Goal: Task Accomplishment & Management: Manage account settings

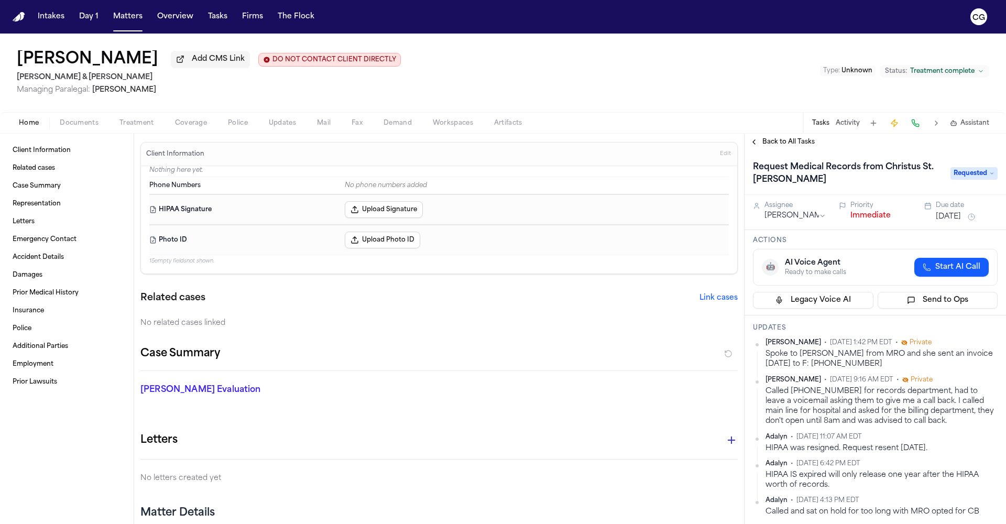
scroll to position [267, 0]
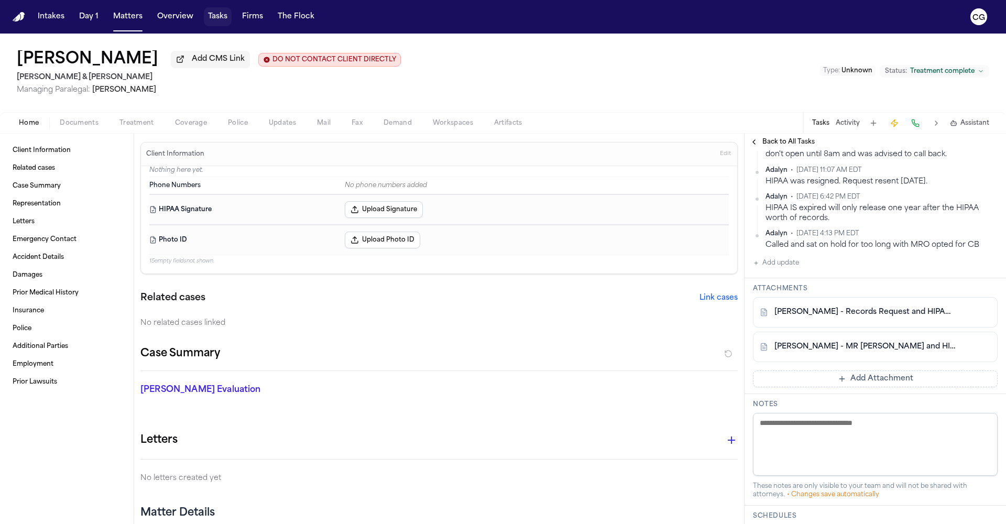
click at [217, 18] on button "Tasks" at bounding box center [218, 16] width 28 height 19
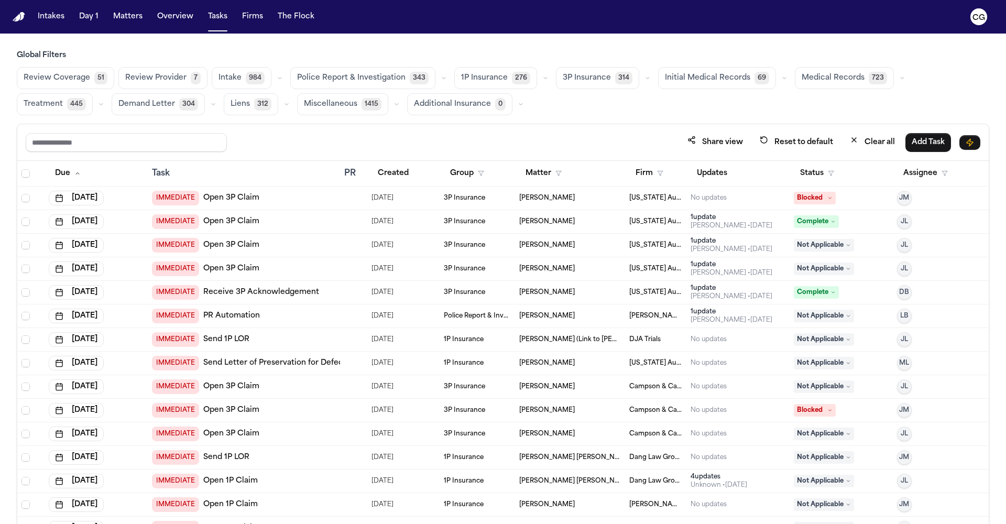
click at [831, 77] on span "Medical Records" at bounding box center [833, 78] width 63 height 10
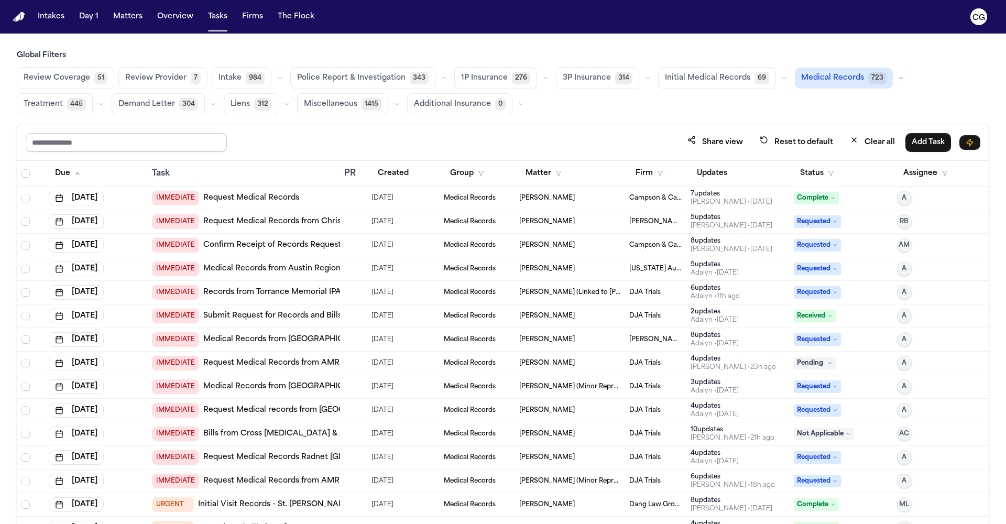
click at [110, 147] on input "text" at bounding box center [126, 142] width 201 height 19
click at [828, 173] on icon "button" at bounding box center [831, 173] width 6 height 6
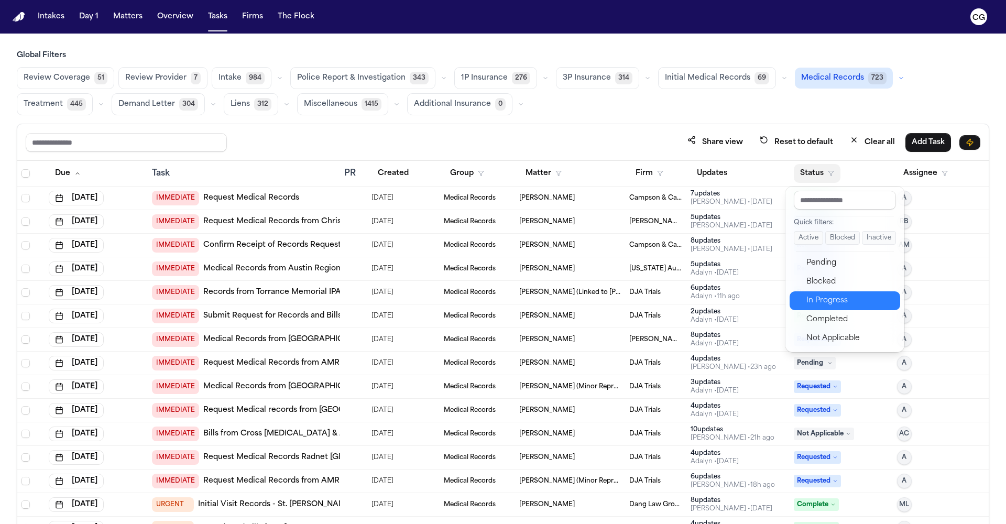
click at [826, 304] on div "In Progress" at bounding box center [849, 300] width 87 height 13
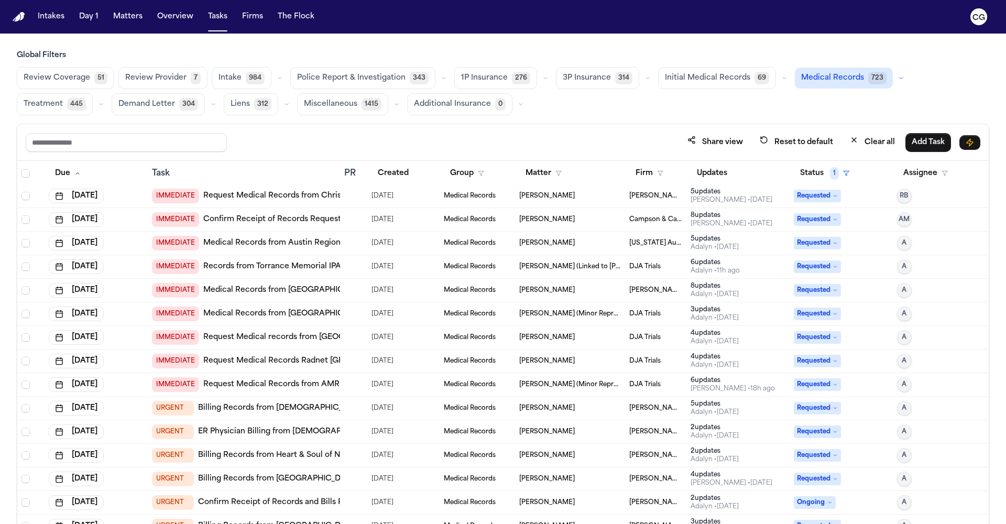
scroll to position [149, 0]
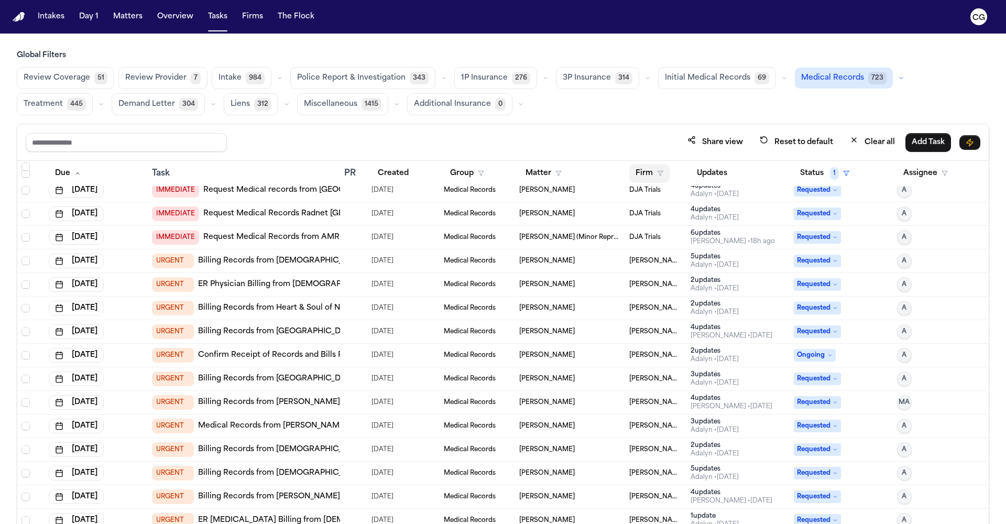
click at [658, 171] on polygon "button" at bounding box center [660, 173] width 5 height 5
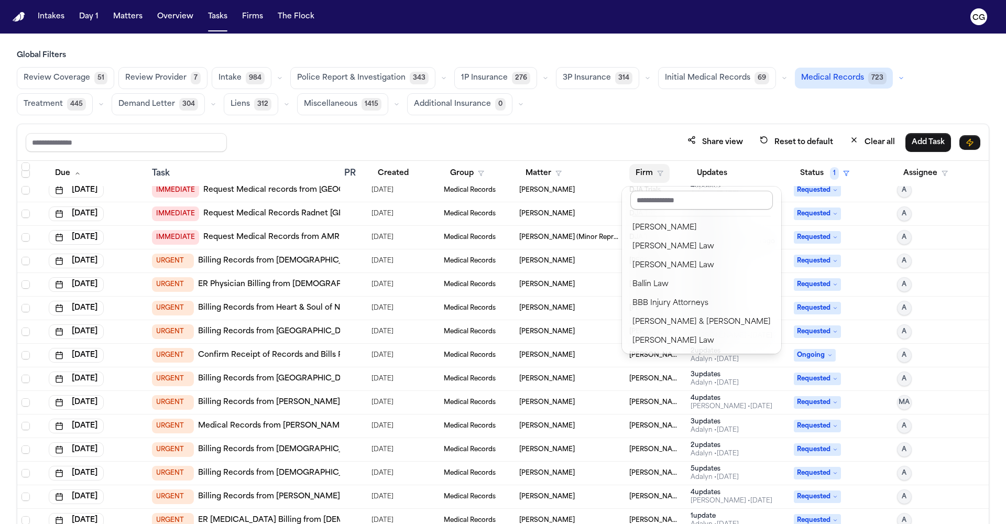
click at [665, 202] on input "text" at bounding box center [701, 200] width 143 height 19
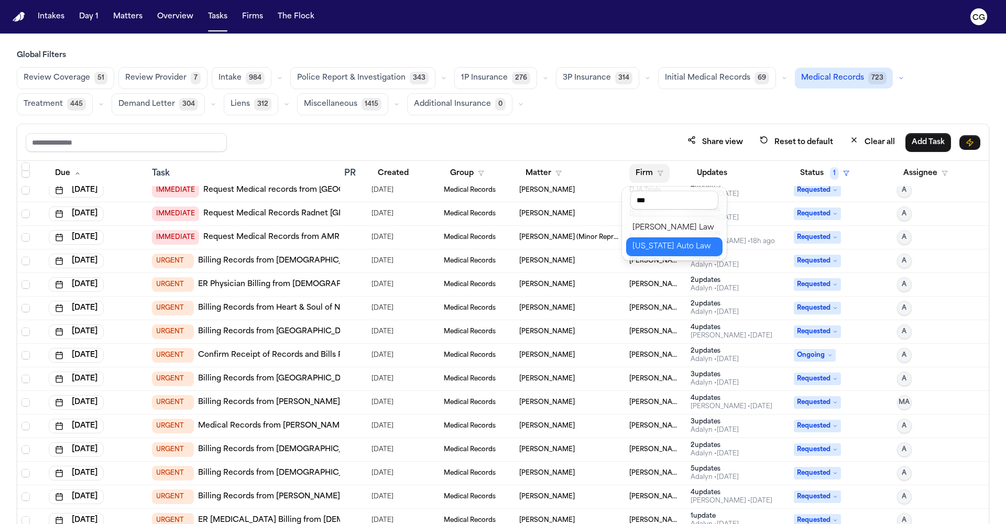
type input "***"
click at [678, 254] on button "Michigan Auto Law" at bounding box center [674, 246] width 96 height 19
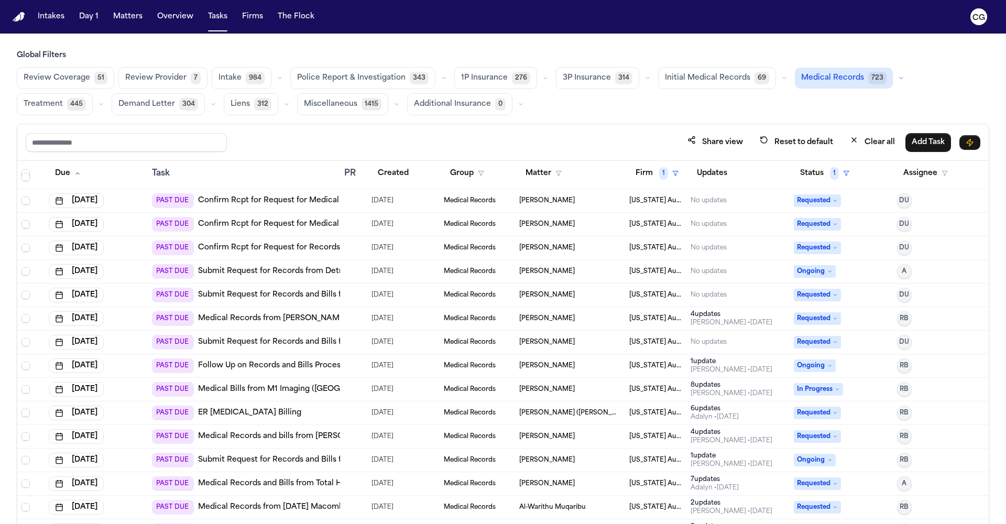
scroll to position [3, 0]
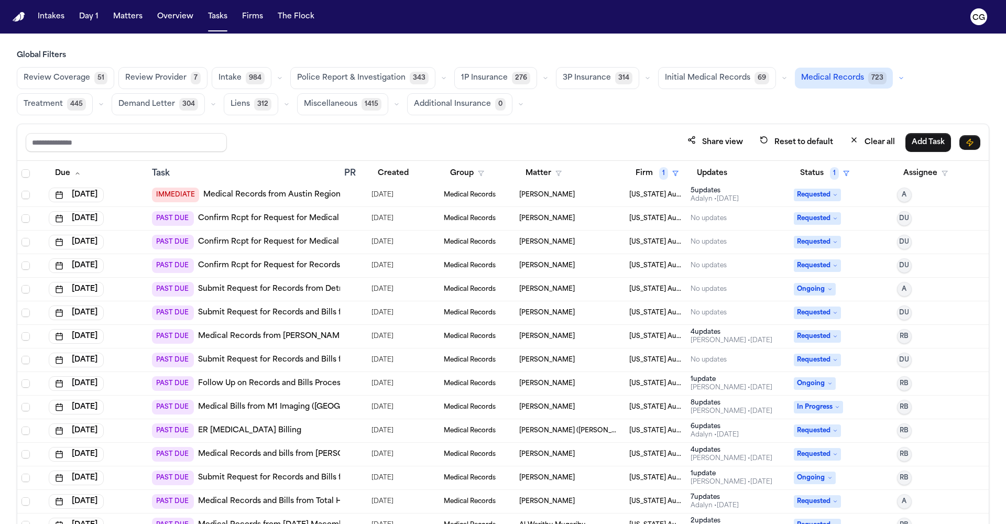
click at [316, 266] on link "Confirm Rcpt for Request for Records and Bills from ATI Physical Therapy - Wixom" at bounding box center [352, 265] width 308 height 10
click at [900, 261] on span "DU" at bounding box center [904, 265] width 10 height 8
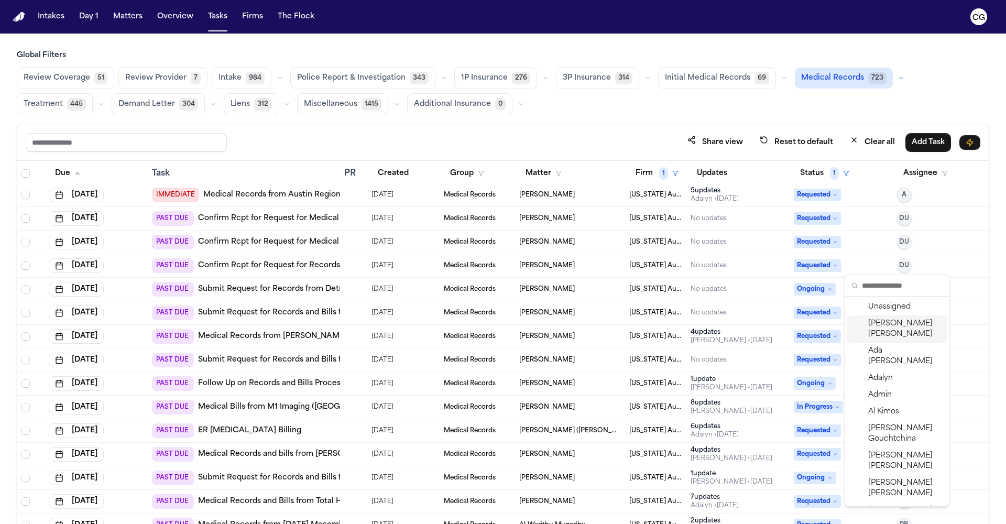
drag, startPoint x: 900, startPoint y: 324, endPoint x: 937, endPoint y: 318, distance: 38.3
click at [900, 324] on span "Carol Gomez" at bounding box center [905, 329] width 74 height 21
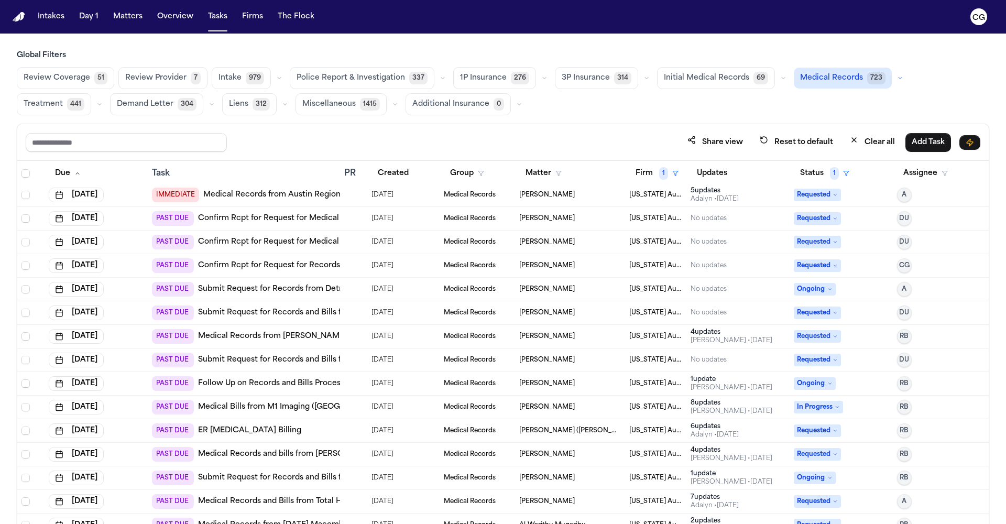
click at [649, 269] on span "[US_STATE] Auto Law" at bounding box center [655, 265] width 53 height 8
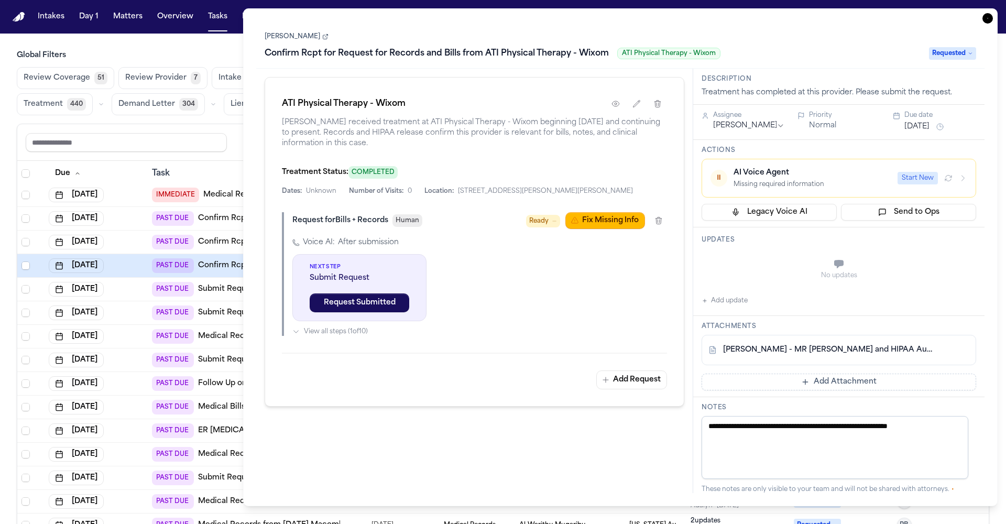
click at [780, 251] on div "No updates" at bounding box center [839, 269] width 275 height 38
click at [740, 298] on button "Add update" at bounding box center [725, 300] width 46 height 13
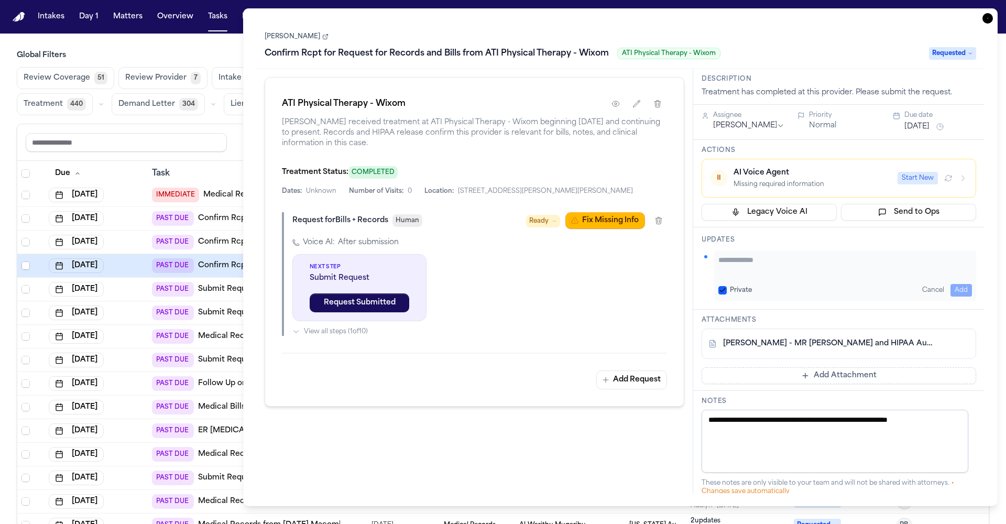
click at [807, 267] on textarea "Add your update" at bounding box center [845, 265] width 254 height 21
drag, startPoint x: 482, startPoint y: 53, endPoint x: 607, endPoint y: 54, distance: 124.7
click at [607, 54] on h1 "Confirm Rcpt for Request for Records and Bills from ATI Physical Therapy - Wixom" at bounding box center [436, 53] width 353 height 17
click at [766, 262] on textarea "**********" at bounding box center [841, 265] width 246 height 21
paste textarea "**********"
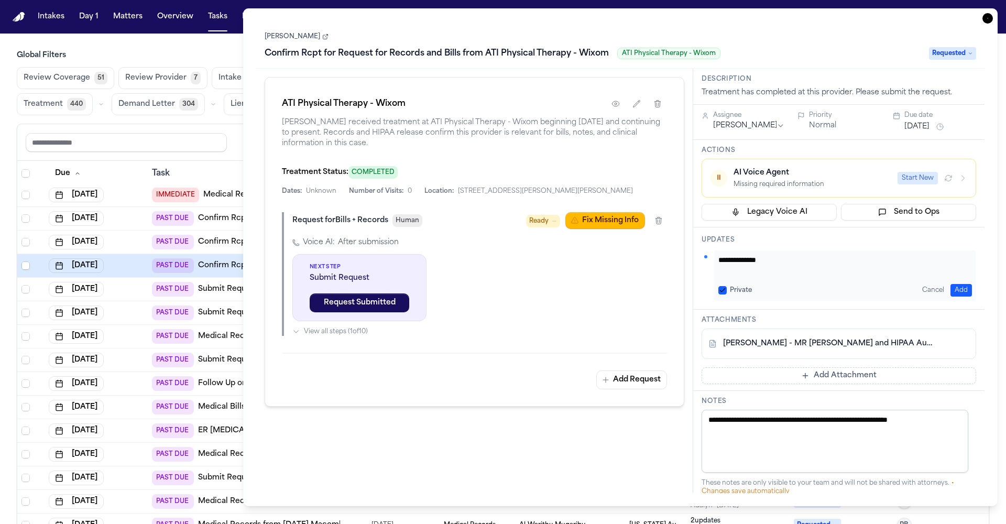
click at [554, 113] on div "ATI Physical Therapy - Wixom" at bounding box center [474, 103] width 385 height 19
drag, startPoint x: 486, startPoint y: 55, endPoint x: 606, endPoint y: 56, distance: 120.0
click at [606, 56] on h1 "Confirm Rcpt for Request for Records and Bills from ATI Physical Therapy - Wixom" at bounding box center [436, 53] width 353 height 17
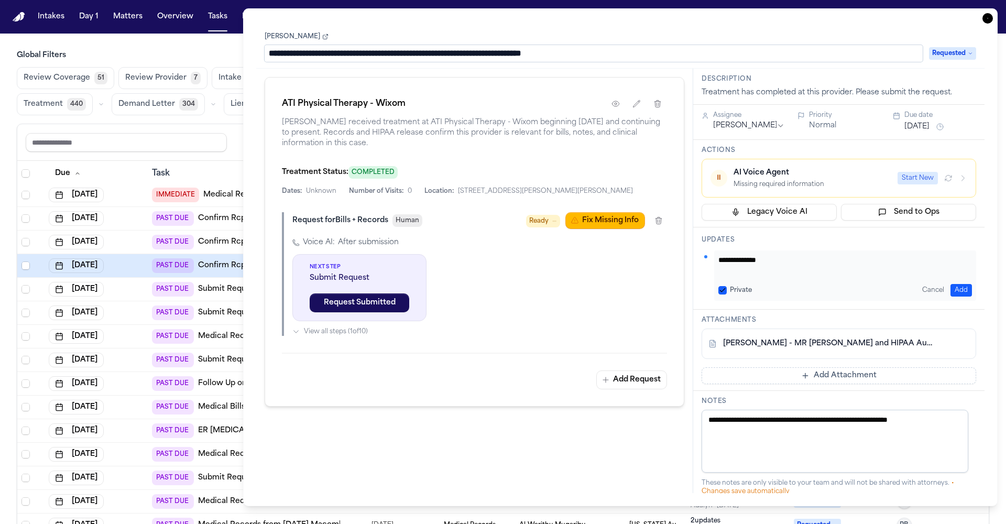
click at [610, 53] on input "**********" at bounding box center [594, 53] width 658 height 17
click at [616, 54] on input "**********" at bounding box center [594, 53] width 658 height 17
drag, startPoint x: 615, startPoint y: 55, endPoint x: 490, endPoint y: 56, distance: 124.7
click at [490, 56] on input "**********" at bounding box center [594, 53] width 658 height 17
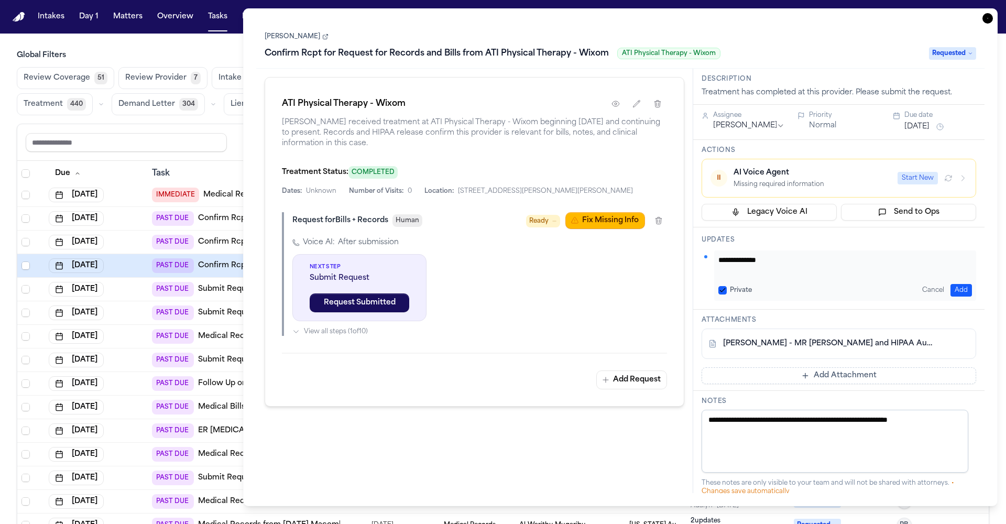
click at [910, 424] on textarea "**********" at bounding box center [835, 441] width 267 height 63
click at [781, 262] on textarea "**********" at bounding box center [841, 265] width 246 height 21
paste textarea "**********"
click at [878, 261] on textarea "**********" at bounding box center [841, 265] width 246 height 21
click at [722, 260] on textarea "**********" at bounding box center [841, 265] width 246 height 21
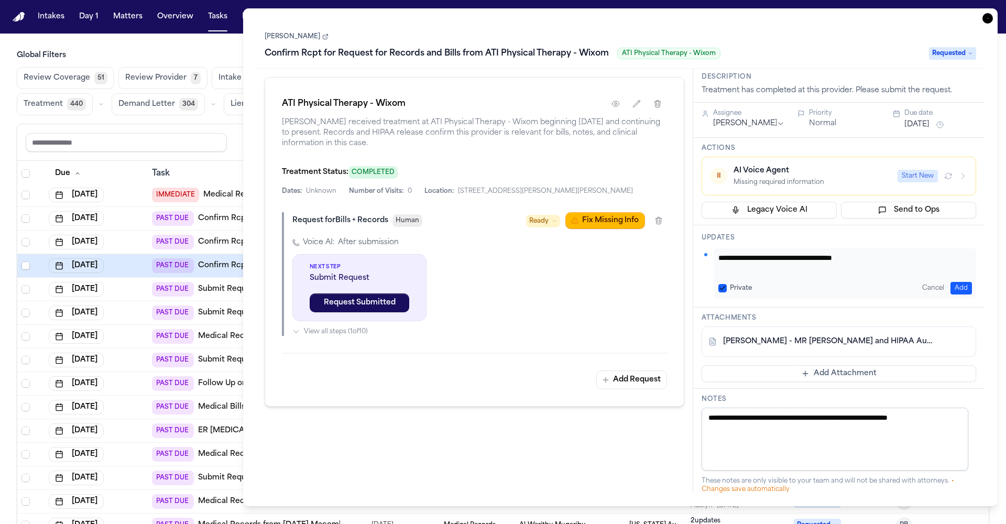
scroll to position [16, 0]
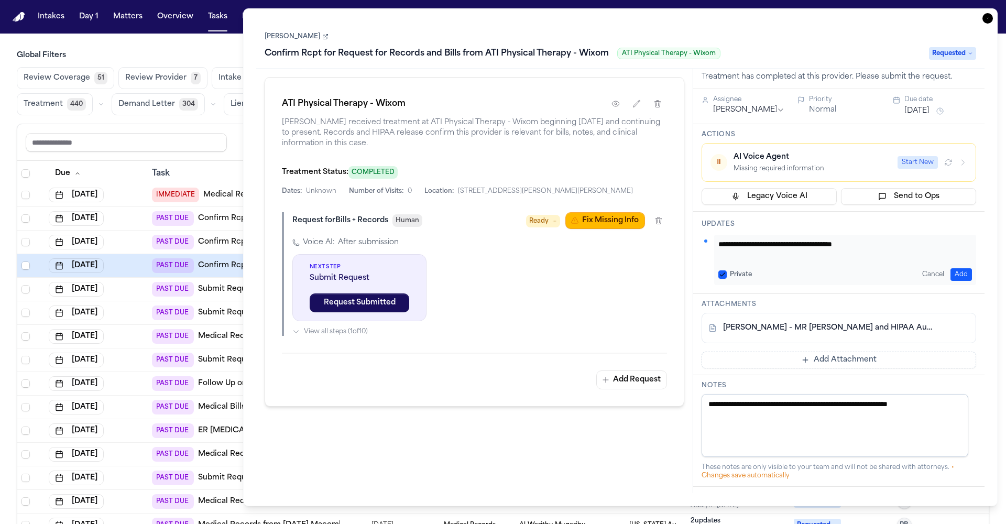
click at [874, 247] on textarea "**********" at bounding box center [841, 249] width 246 height 21
click at [851, 260] on textarea "**********" at bounding box center [841, 249] width 246 height 21
type textarea "**********"
click at [955, 272] on button "Add" at bounding box center [960, 274] width 21 height 13
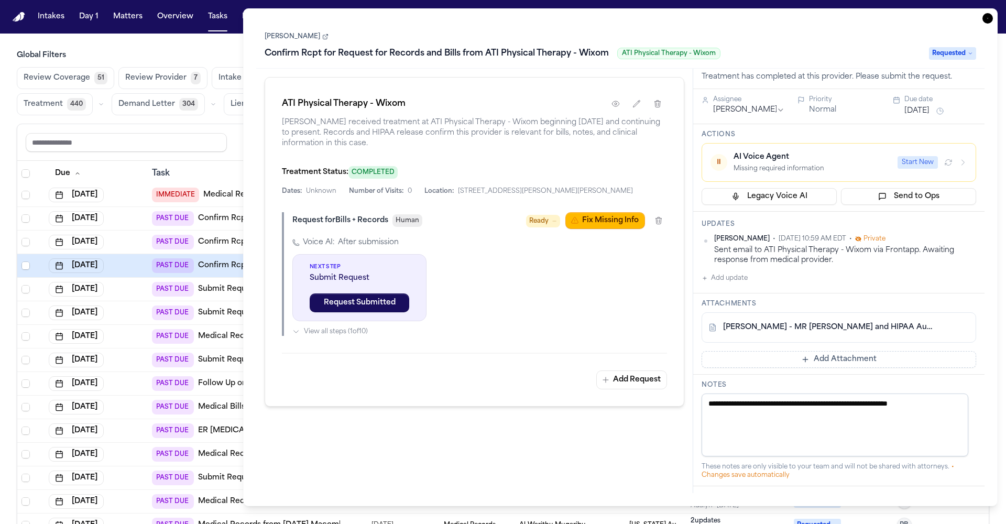
click at [921, 112] on button "Sep 26, 2025" at bounding box center [916, 111] width 25 height 10
click at [973, 219] on button "17" at bounding box center [974, 215] width 17 height 17
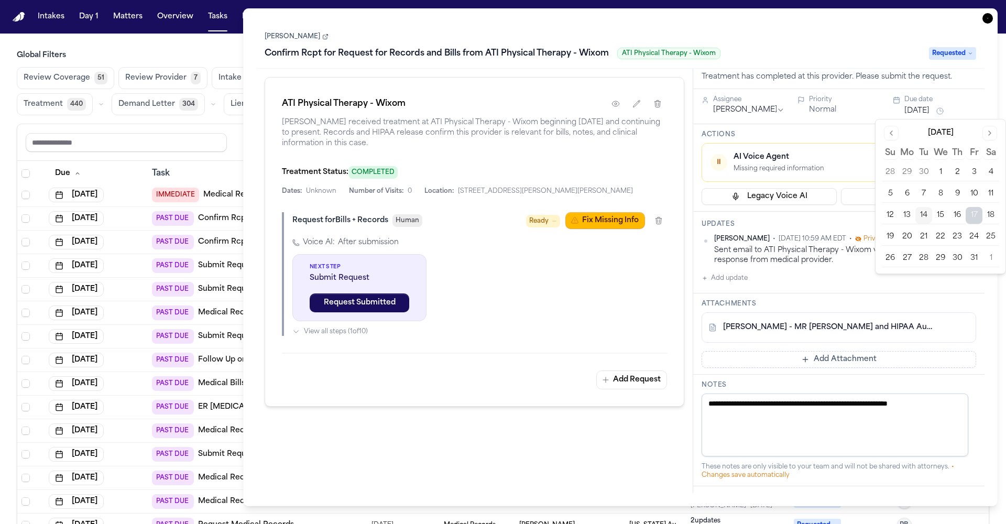
click at [989, 23] on icon "button" at bounding box center [987, 18] width 10 height 10
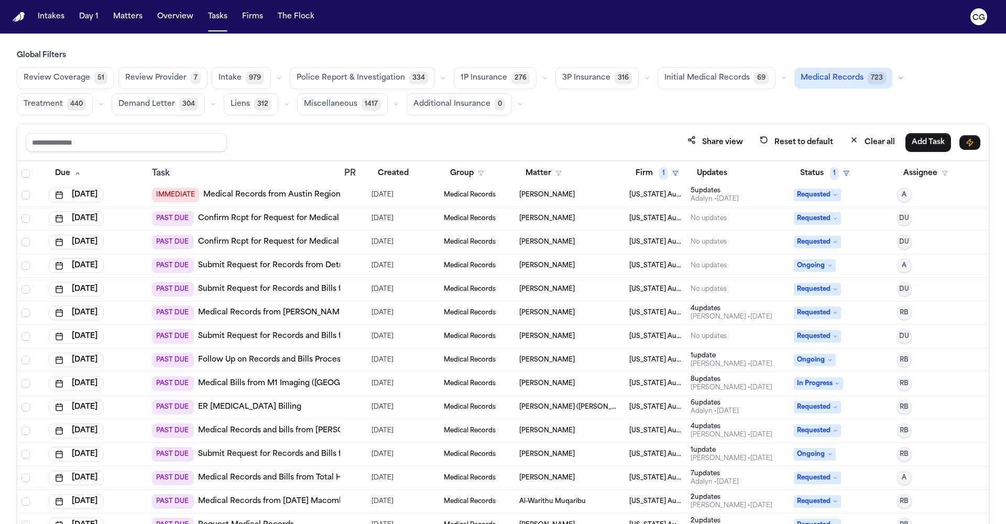
click at [319, 242] on link "Confirm Rcpt for Request for Medical Records from Detroit Fire Dept EMS" at bounding box center [337, 242] width 279 height 10
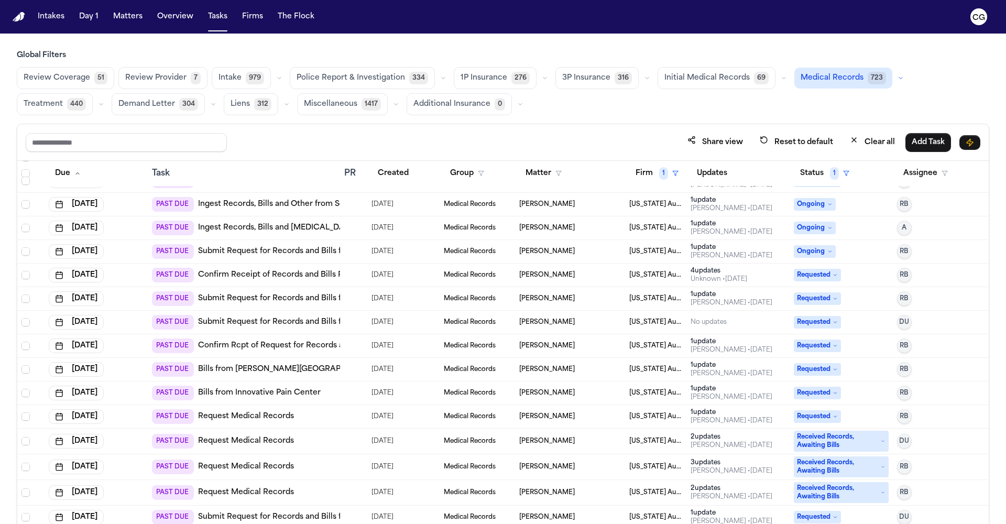
scroll to position [895, 0]
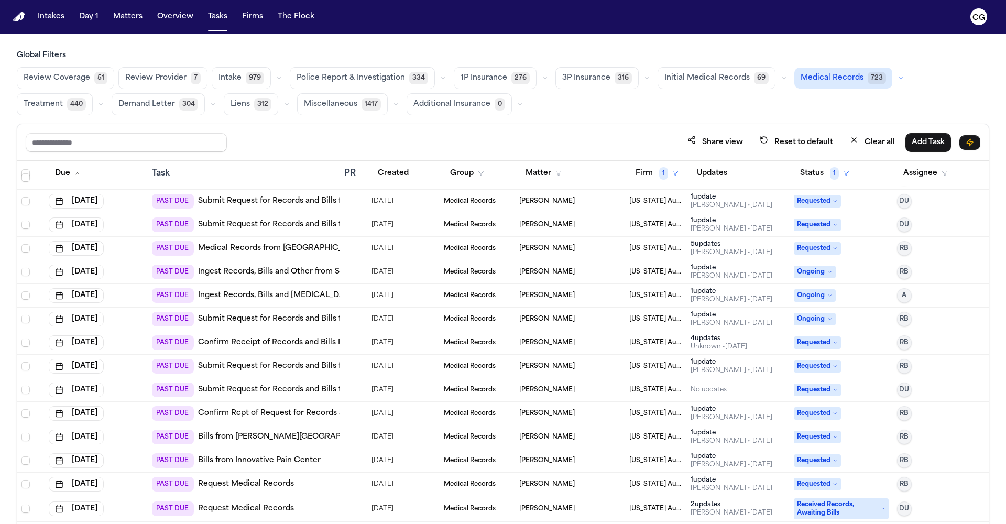
click at [291, 321] on link "Submit Request for Records and Bills from Waterford Regional Fire Department" at bounding box center [347, 319] width 298 height 10
click at [900, 321] on span "RB" at bounding box center [904, 319] width 9 height 8
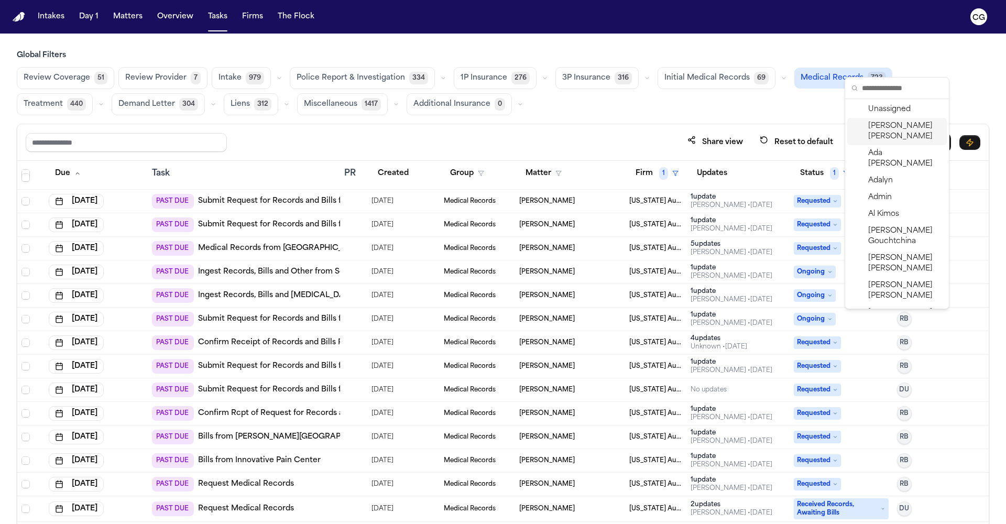
click at [871, 127] on span "Carol Gomez" at bounding box center [905, 131] width 74 height 21
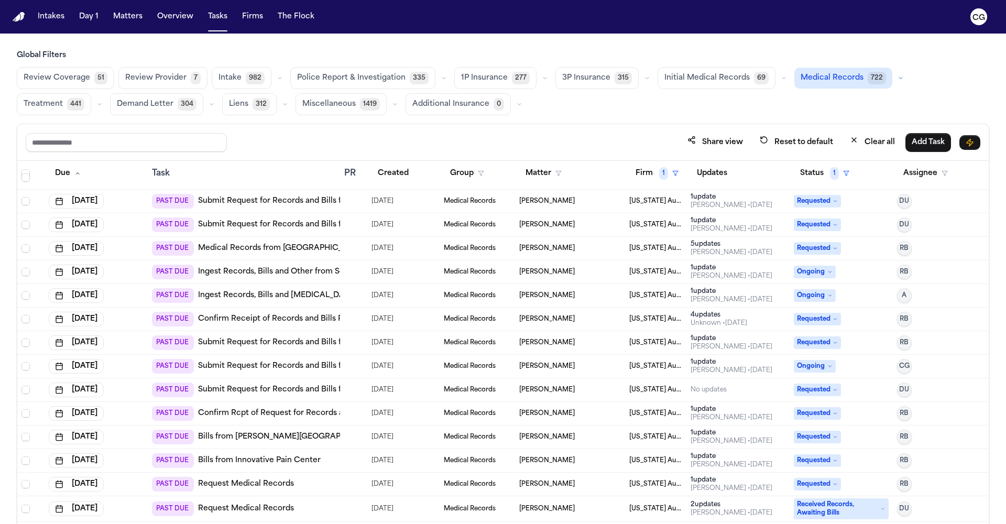
click at [900, 343] on span "RB" at bounding box center [904, 342] width 9 height 8
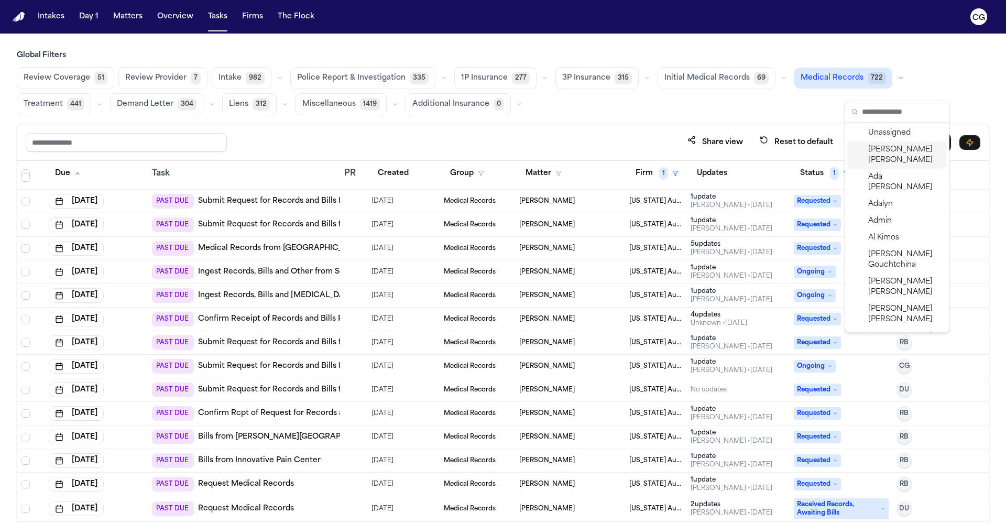
click at [897, 154] on span "Carol Gomez" at bounding box center [905, 155] width 74 height 21
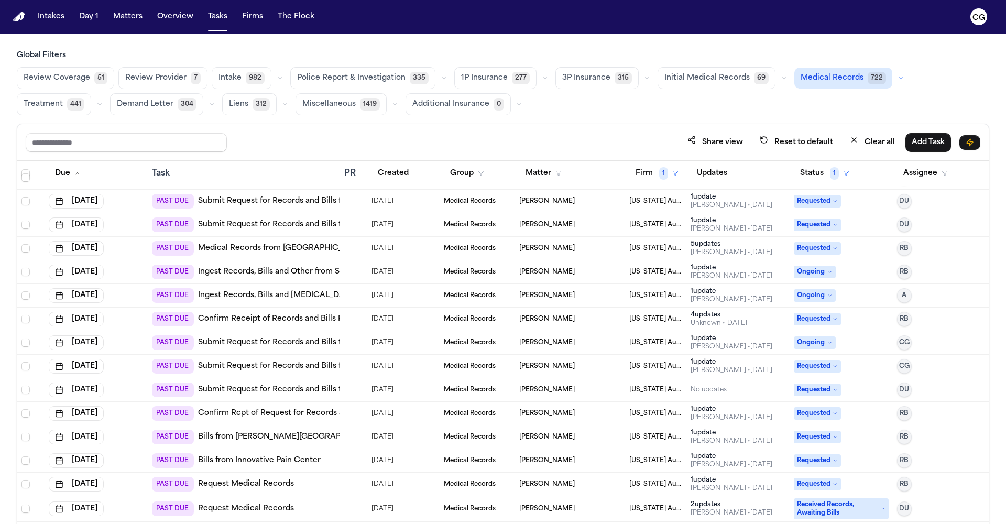
click at [292, 345] on link "Submit Request for Records and Bills from Waterford Regional Fire Department" at bounding box center [347, 342] width 298 height 10
click at [899, 341] on span "CG" at bounding box center [904, 342] width 10 height 8
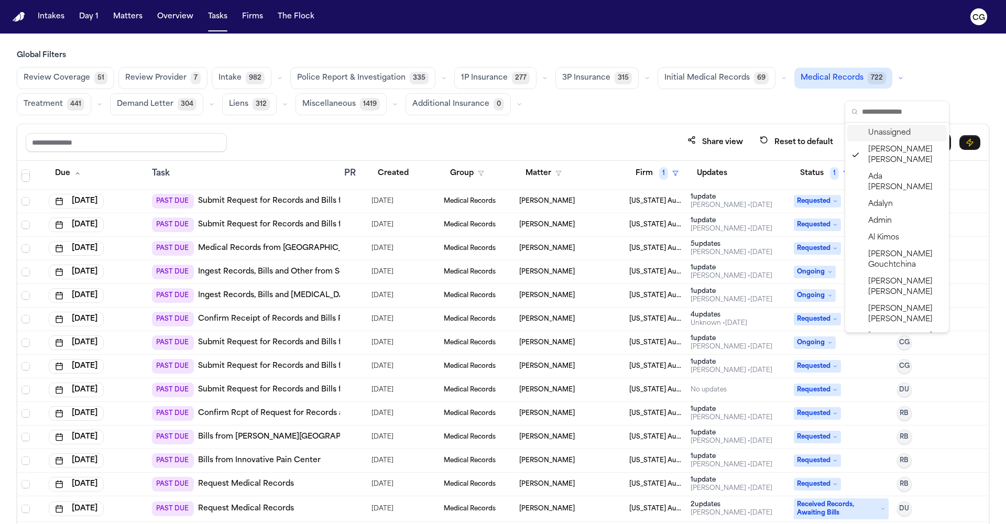
click at [877, 114] on input "text" at bounding box center [902, 111] width 81 height 21
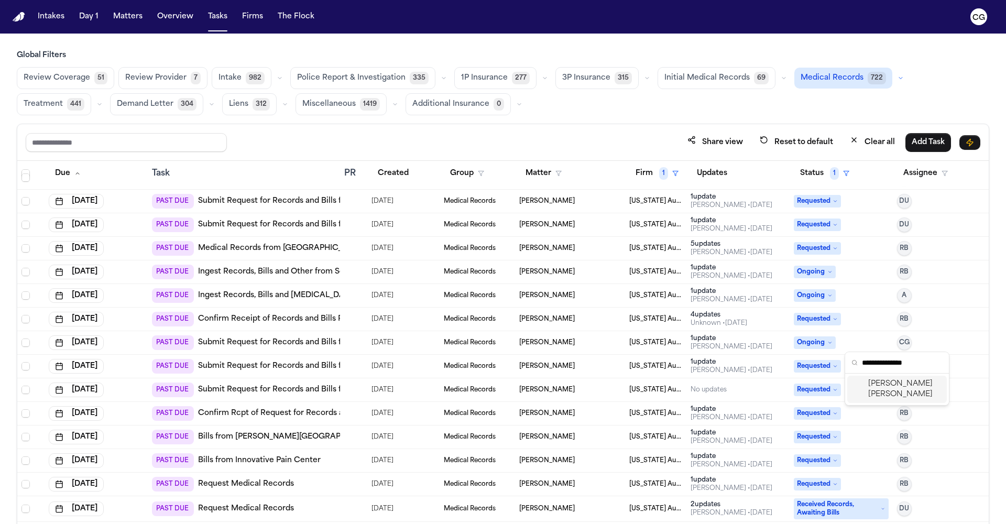
click at [907, 368] on input "**********" at bounding box center [902, 362] width 81 height 21
type input "**********"
click at [903, 387] on span "Richelle Bauman" at bounding box center [905, 389] width 74 height 21
click at [901, 390] on span "DU" at bounding box center [904, 390] width 10 height 8
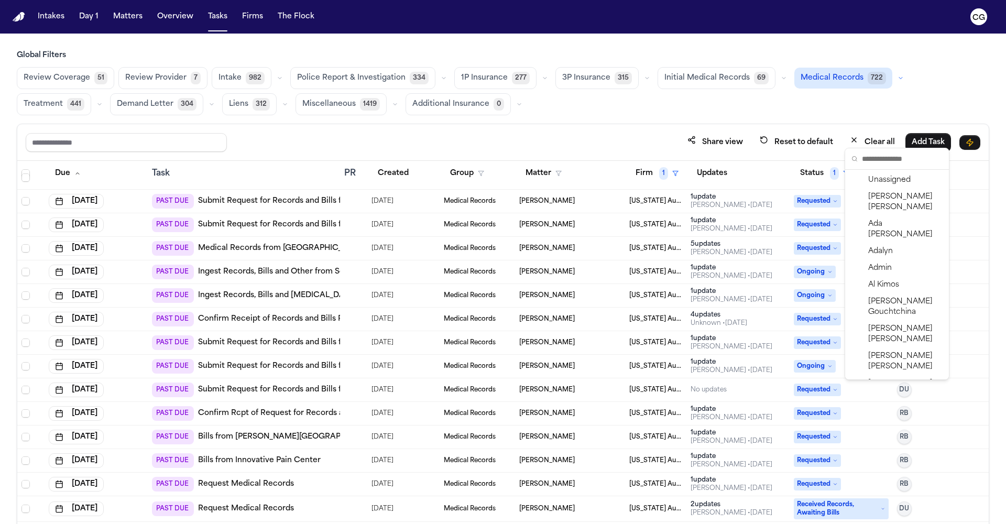
click at [961, 423] on td "RB" at bounding box center [941, 414] width 96 height 24
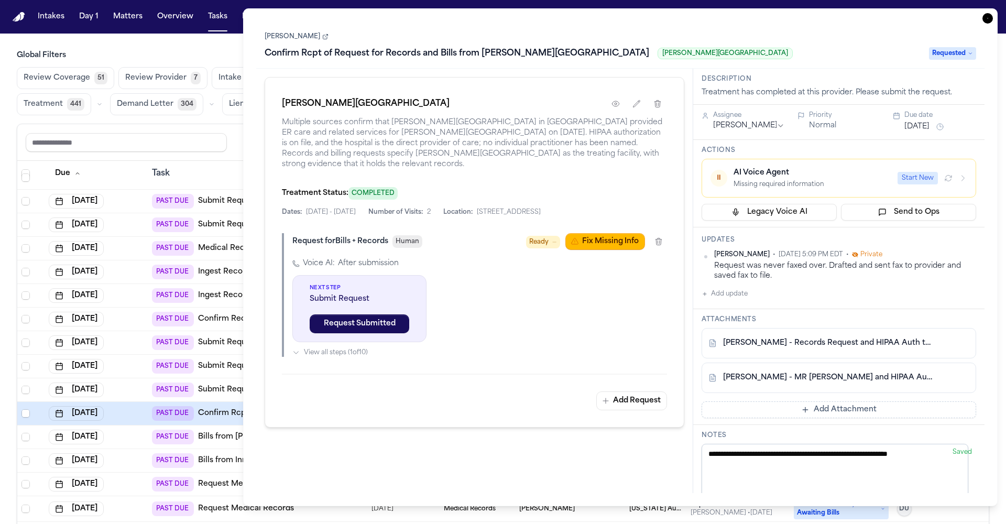
click at [127, 46] on main "Global Filters Review Coverage 51 Review Provider 7 Intake 982 Police Report & …" at bounding box center [503, 279] width 1006 height 490
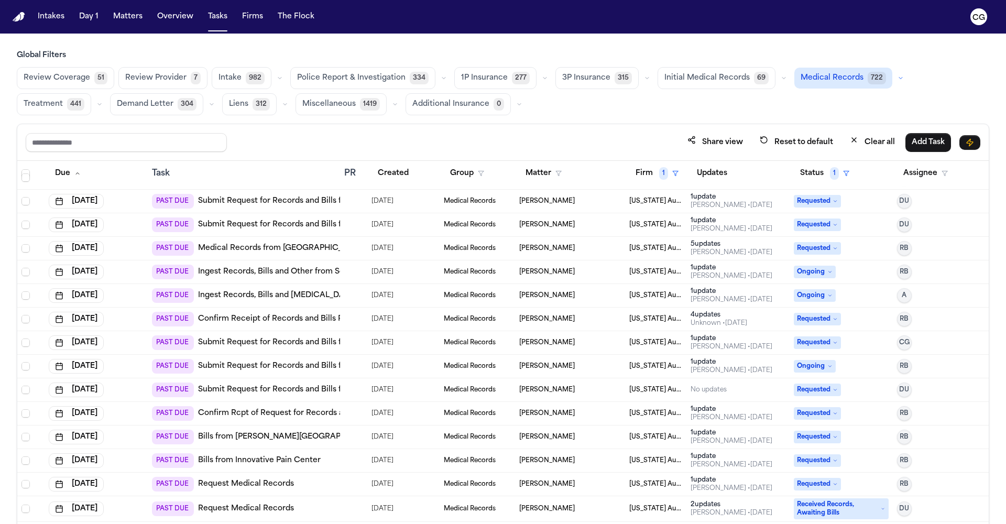
click at [900, 343] on span "CG" at bounding box center [904, 342] width 10 height 8
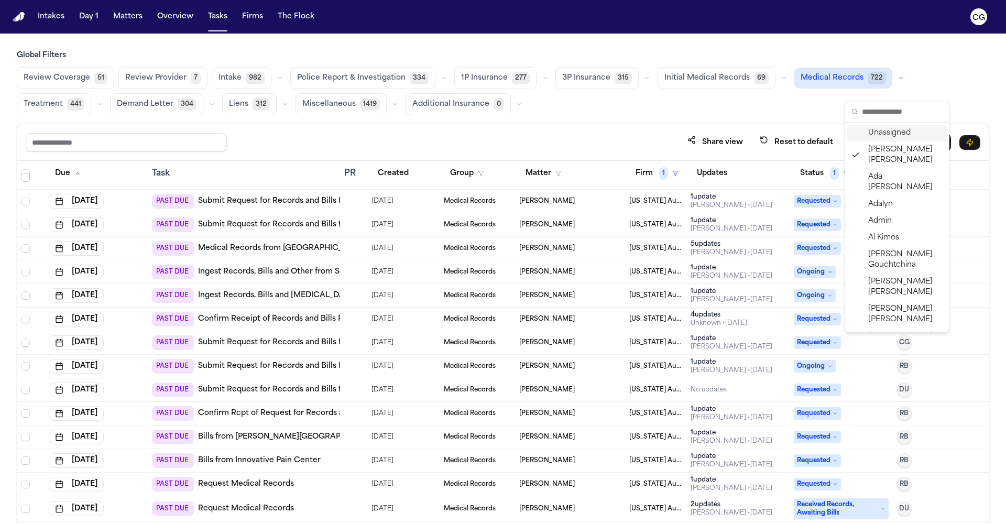
click at [877, 112] on input "text" at bounding box center [902, 111] width 81 height 21
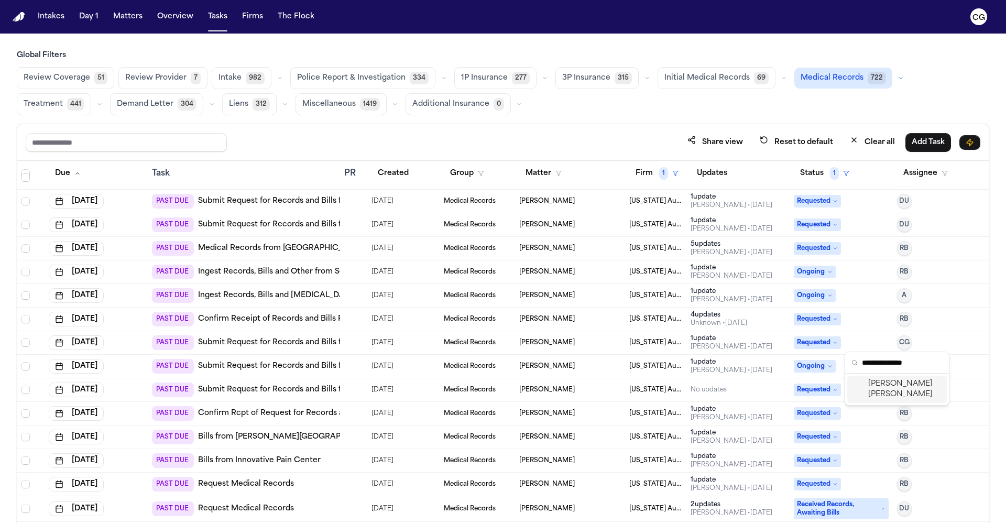
type input "**********"
click at [895, 386] on span "Richelle Bauman" at bounding box center [905, 389] width 74 height 21
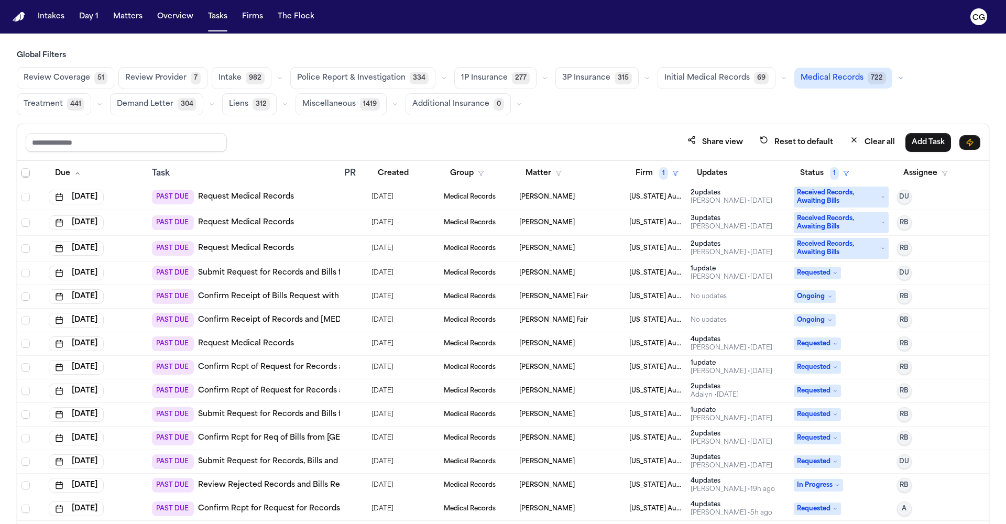
scroll to position [1216, 0]
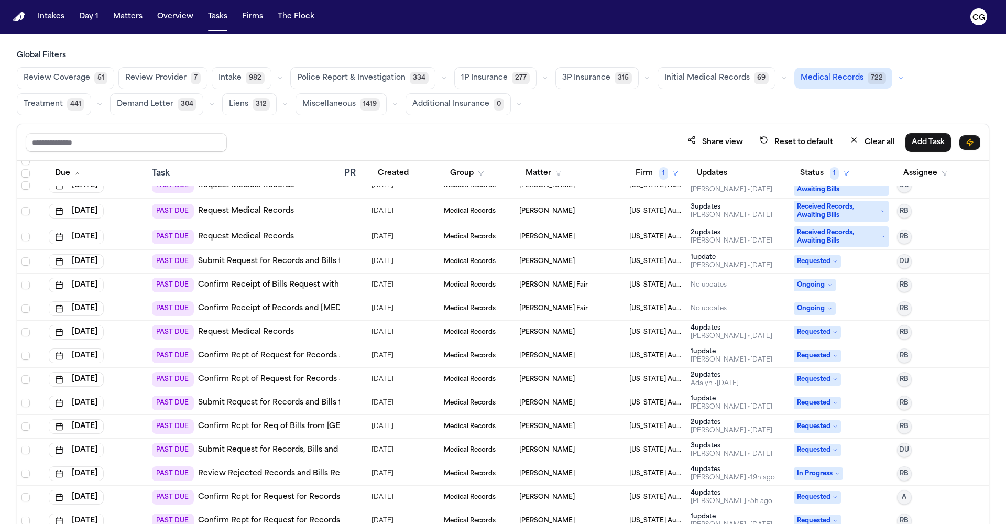
click at [262, 499] on link "Confirm Rcpt for Request for Records, Bills and Radiology from Henry Ford St. J…" at bounding box center [437, 497] width 479 height 10
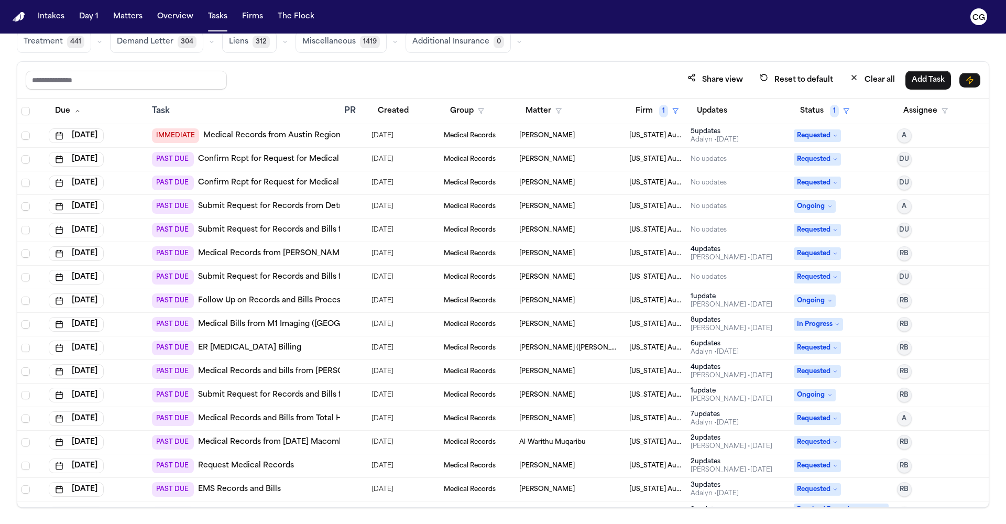
scroll to position [0, 0]
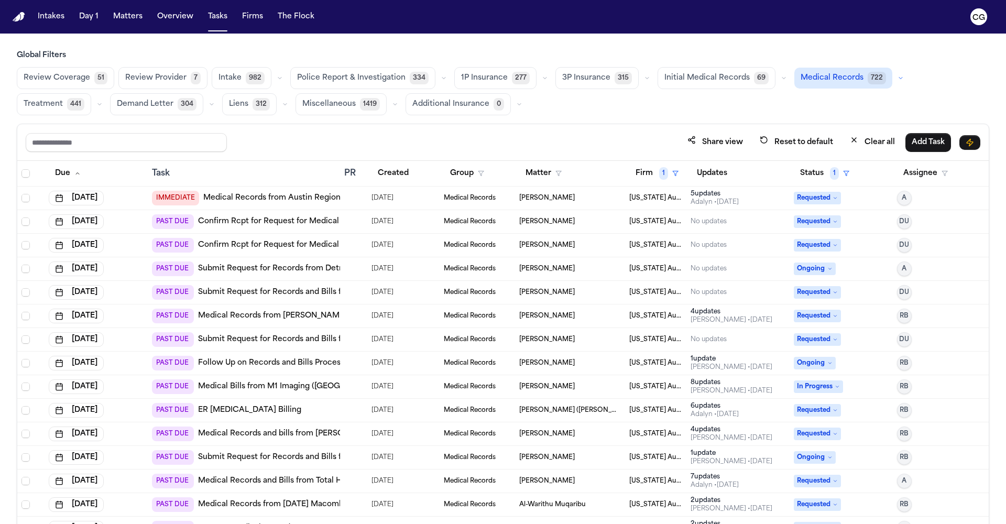
click at [252, 411] on link "ER Radiology Billing" at bounding box center [249, 410] width 103 height 10
click at [660, 173] on span "1" at bounding box center [663, 173] width 9 height 13
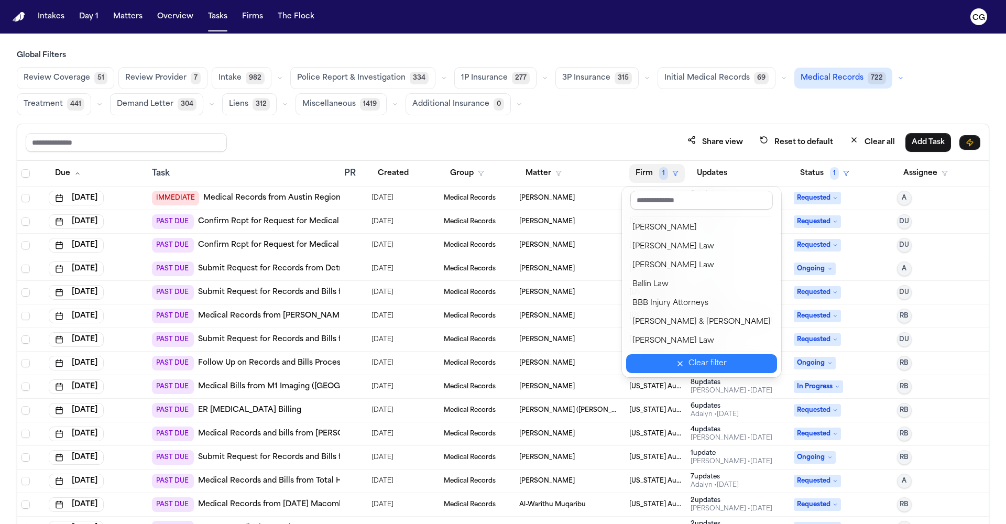
click at [697, 366] on div "Clear filter" at bounding box center [707, 363] width 38 height 13
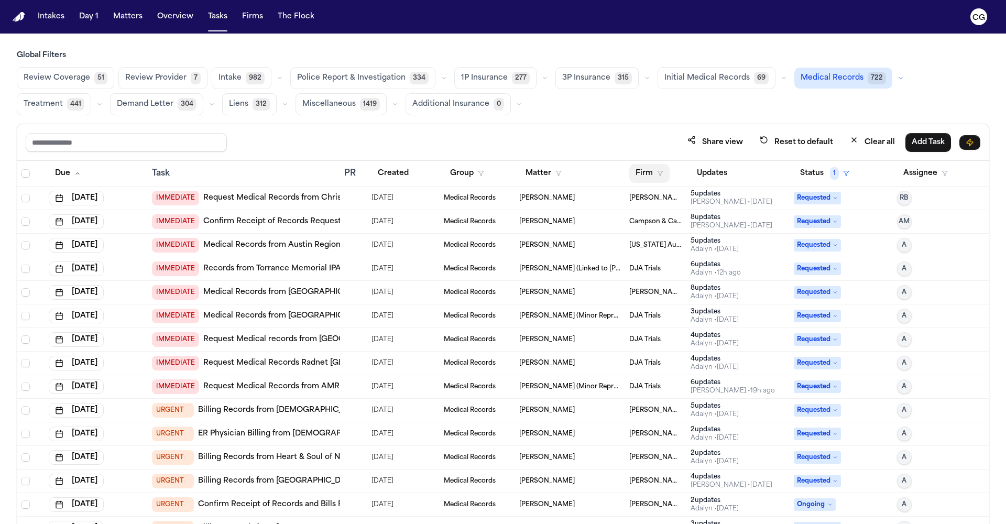
click at [658, 172] on button "Firm" at bounding box center [649, 173] width 40 height 19
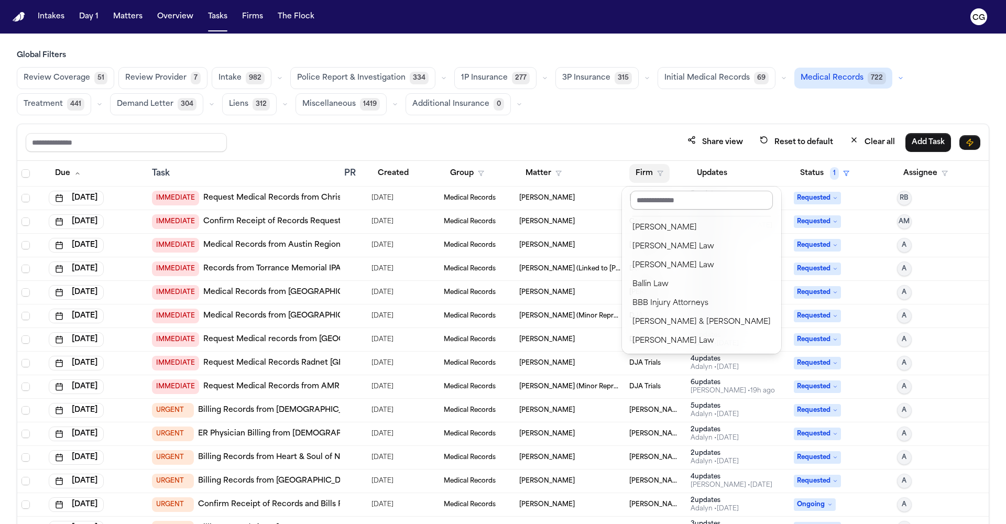
click at [652, 205] on input "text" at bounding box center [701, 200] width 143 height 19
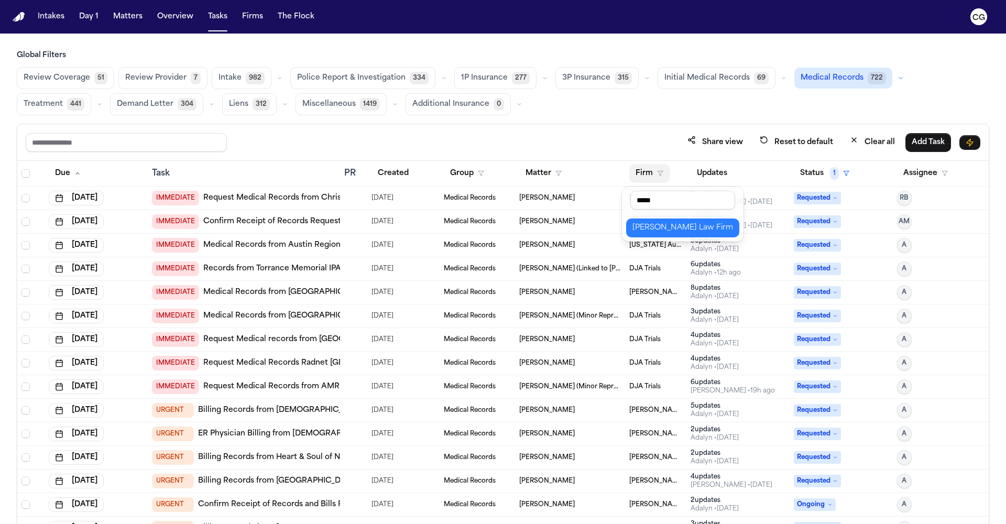
type input "*****"
click at [652, 226] on div "Martello Law Firm" at bounding box center [682, 228] width 101 height 13
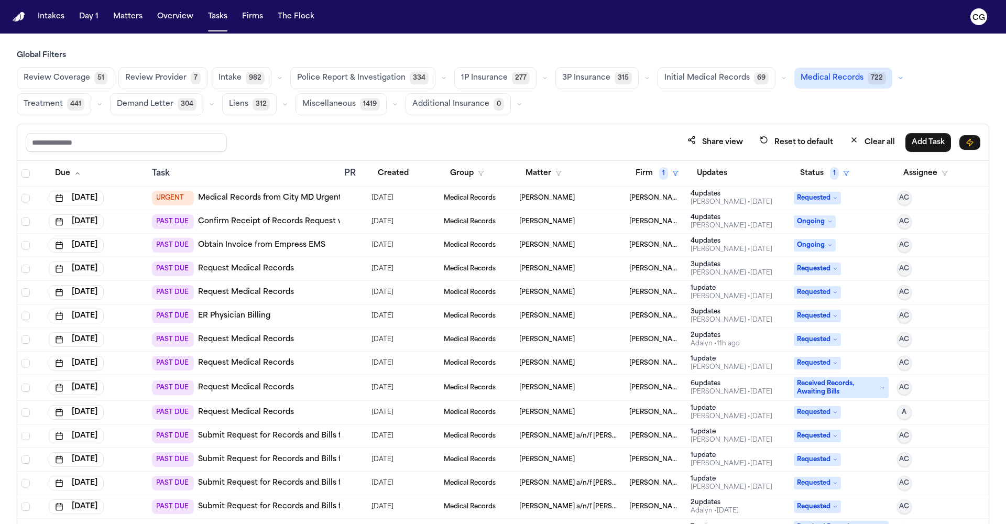
click at [273, 220] on link "Confirm Receipt of Records Request with Corewell Health Wayne Hospital" at bounding box center [382, 221] width 368 height 10
click at [843, 172] on icon "button" at bounding box center [846, 173] width 6 height 6
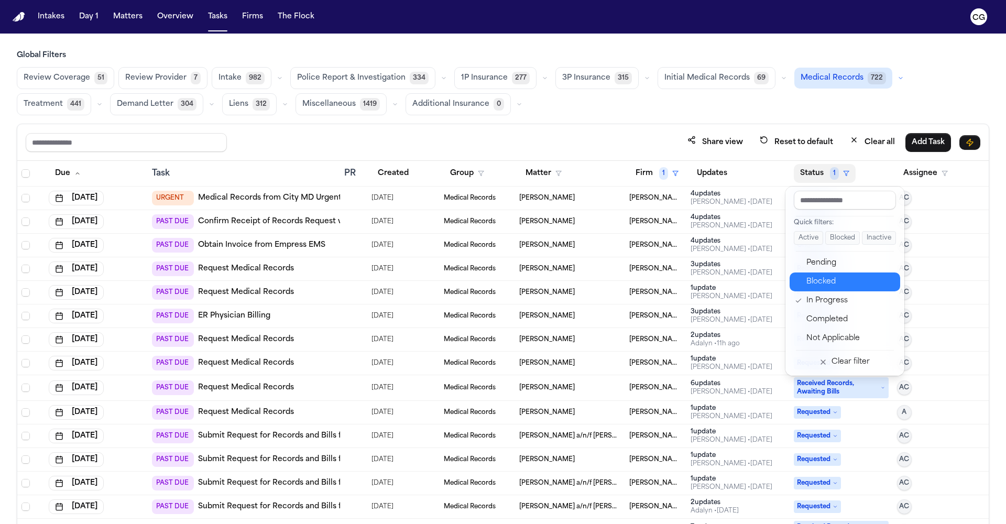
click at [838, 266] on div "Pending" at bounding box center [849, 263] width 87 height 13
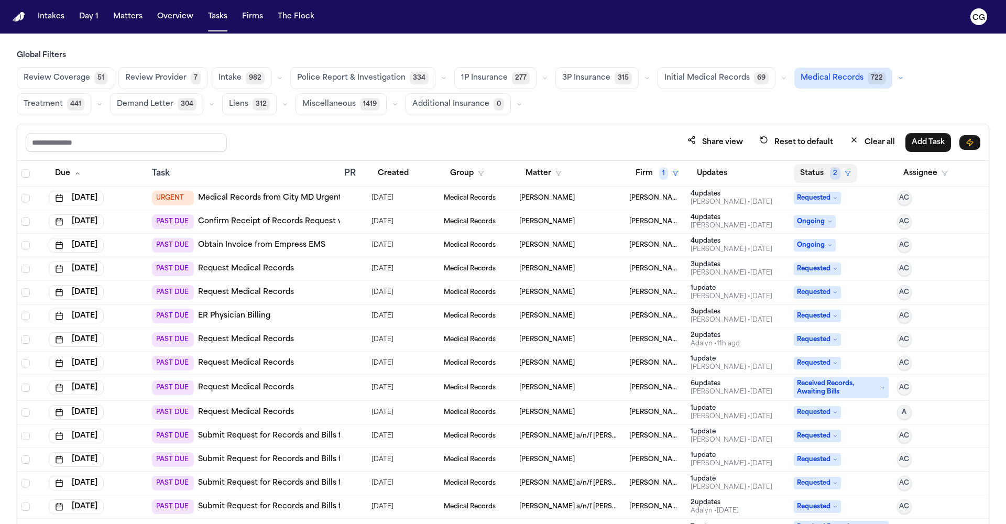
click at [845, 172] on icon "button" at bounding box center [848, 173] width 6 height 6
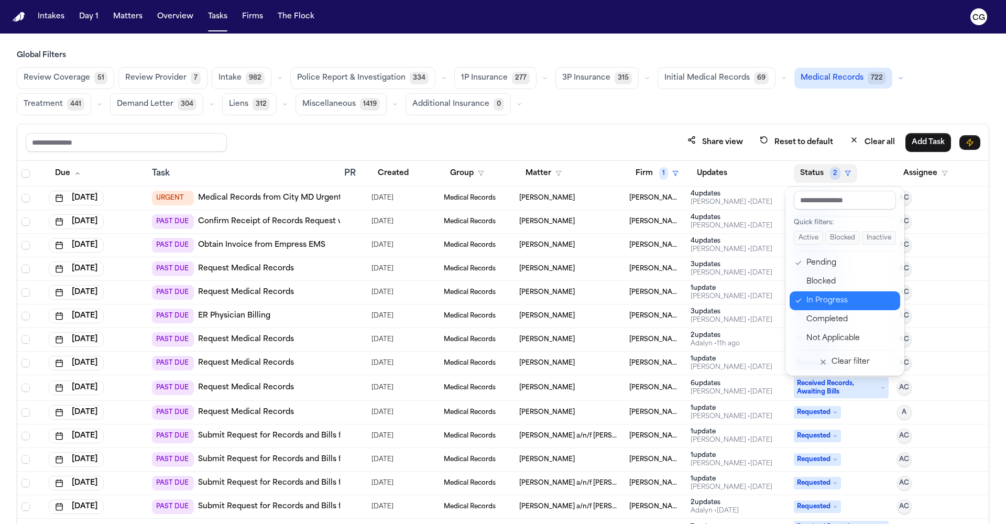
click at [814, 304] on div "In Progress" at bounding box center [849, 300] width 87 height 13
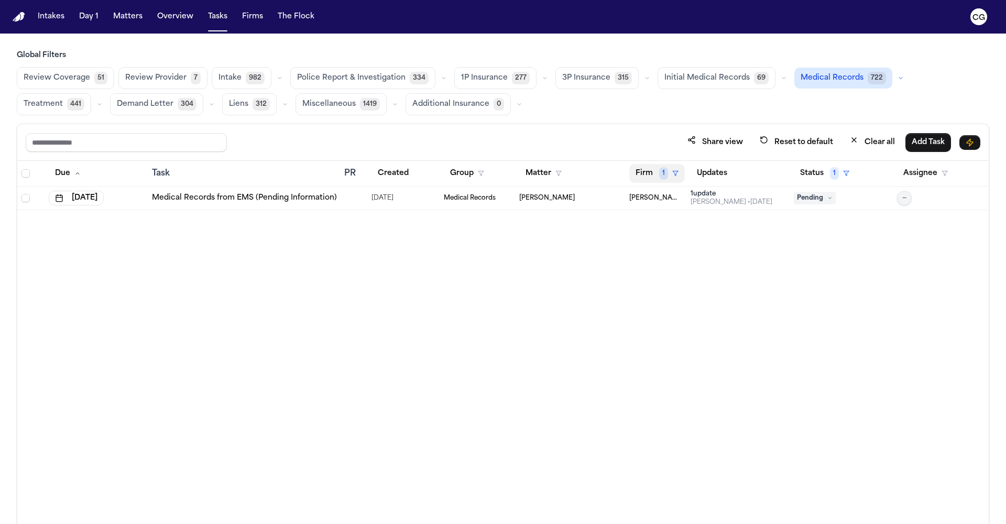
click at [672, 174] on icon "button" at bounding box center [675, 173] width 6 height 6
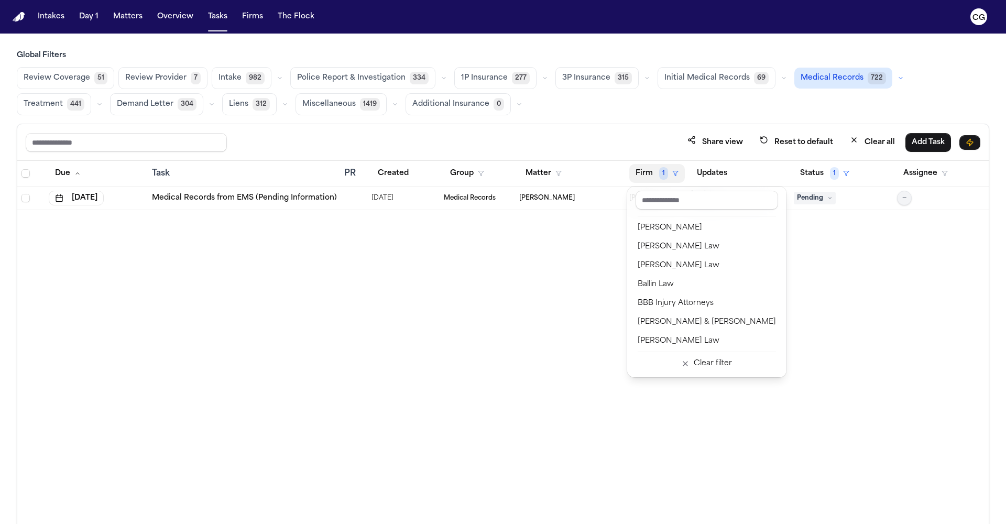
click at [662, 174] on span "1" at bounding box center [663, 173] width 9 height 13
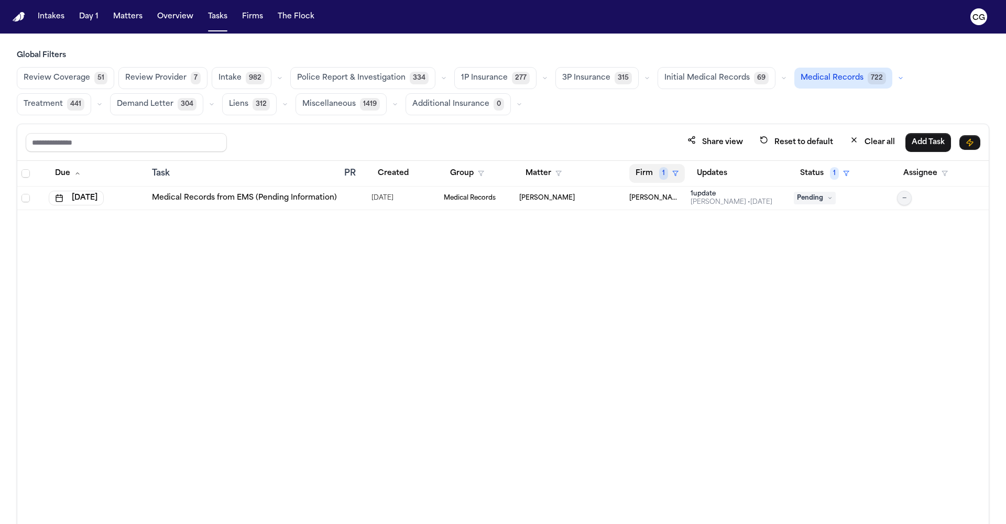
click at [662, 174] on span "1" at bounding box center [663, 173] width 9 height 13
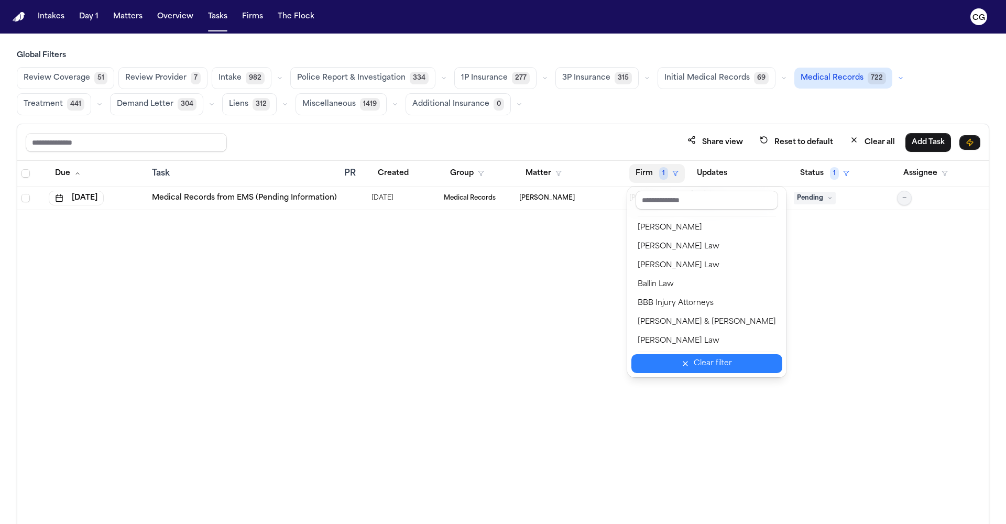
drag, startPoint x: 675, startPoint y: 364, endPoint x: 675, endPoint y: 326, distance: 38.2
click at [681, 364] on icon "button" at bounding box center [685, 363] width 8 height 8
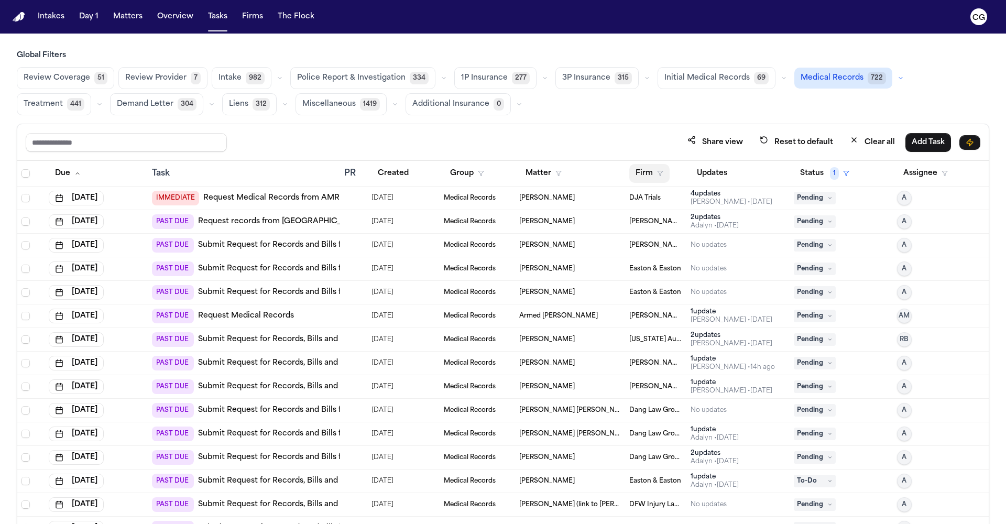
click at [656, 177] on button "Firm" at bounding box center [649, 173] width 40 height 19
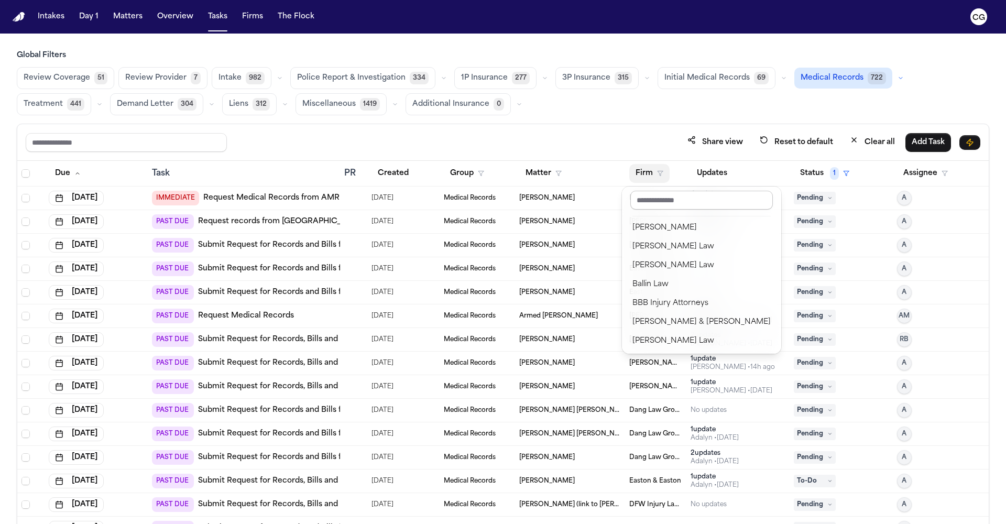
click at [654, 203] on input "text" at bounding box center [701, 200] width 143 height 19
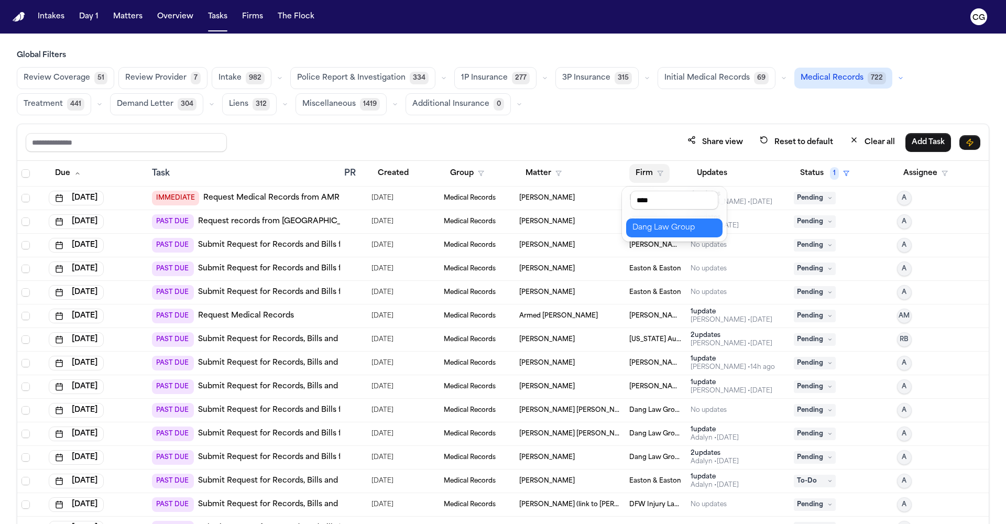
type input "****"
click at [658, 224] on div "Dang Law Group" at bounding box center [674, 228] width 84 height 13
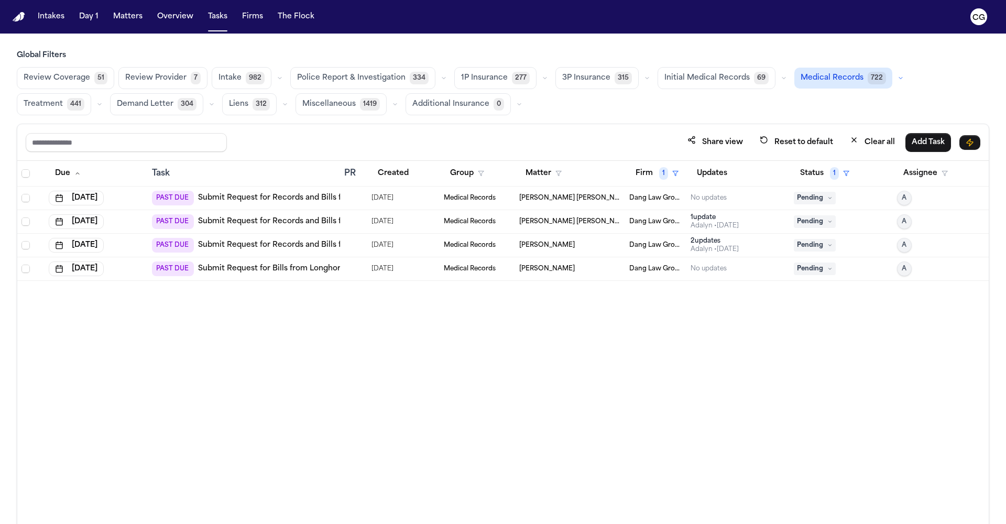
click at [298, 200] on link "Submit Request for Records and Bills from Austin-Travis County EMS" at bounding box center [334, 198] width 273 height 10
click at [258, 224] on link "Submit Request for Records and Bills from RFC Radiology Associates, LLC" at bounding box center [350, 221] width 305 height 10
click at [249, 269] on link "Submit Request for Bills from Longhorn Imaging" at bounding box center [287, 269] width 179 height 10
click at [295, 249] on link "Submit Request for Records and Bills from [GEOGRAPHIC_DATA]" at bounding box center [319, 245] width 243 height 10
click at [302, 247] on link "Submit Request for Records and Bills from [GEOGRAPHIC_DATA]" at bounding box center [319, 245] width 243 height 10
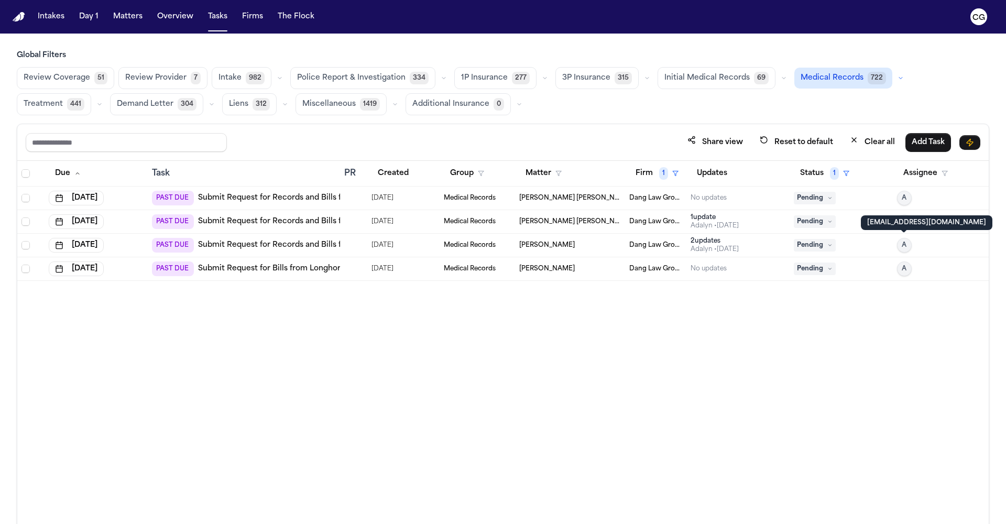
click at [905, 246] on span "A" at bounding box center [904, 245] width 5 height 8
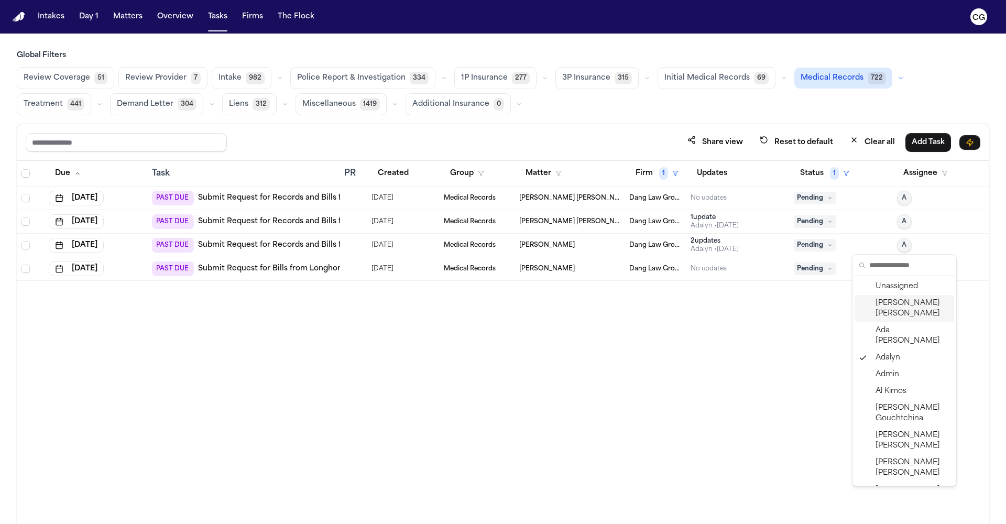
click at [904, 302] on span "Carol Gomez" at bounding box center [913, 308] width 74 height 21
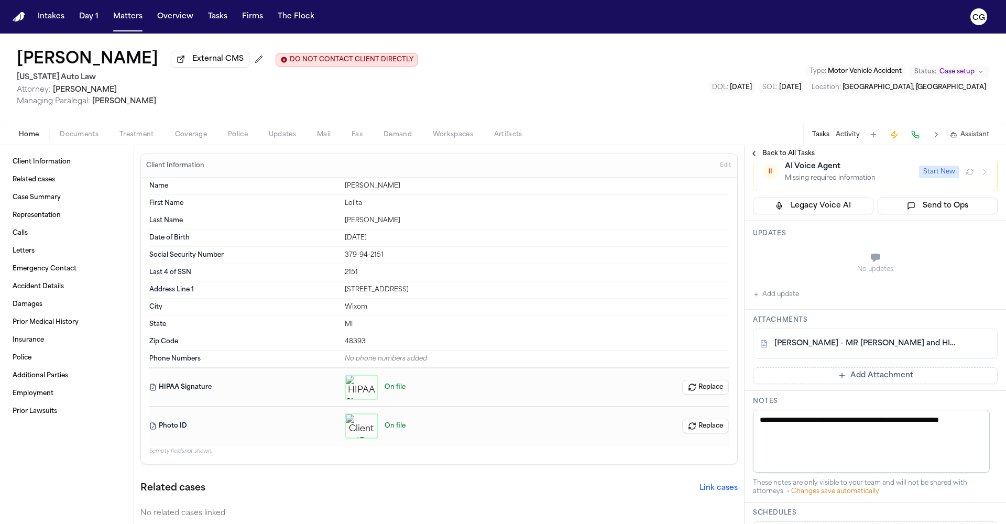
scroll to position [194, 0]
click at [820, 347] on link "L. Troxell - MR Request and HIPAA Auth to ATI PT - 9.23.25" at bounding box center [864, 341] width 181 height 10
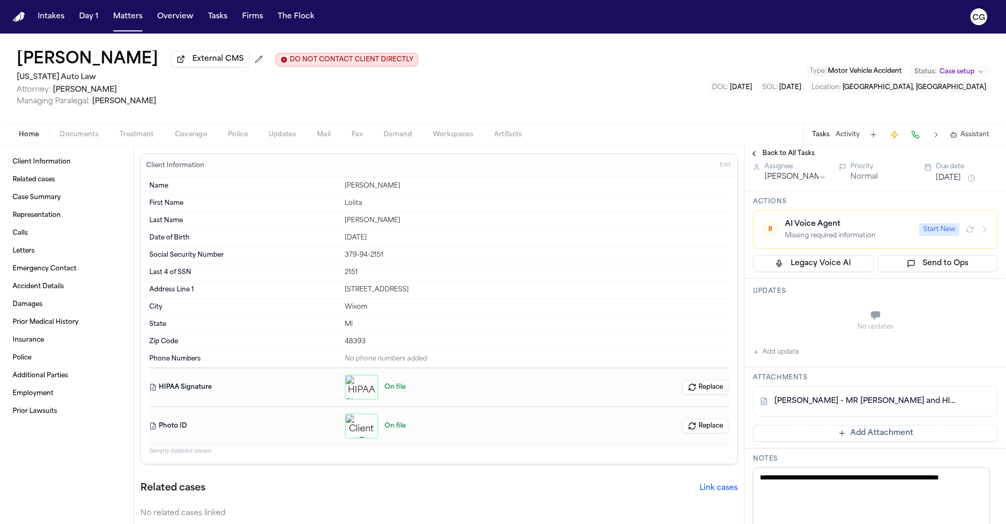
scroll to position [0, 0]
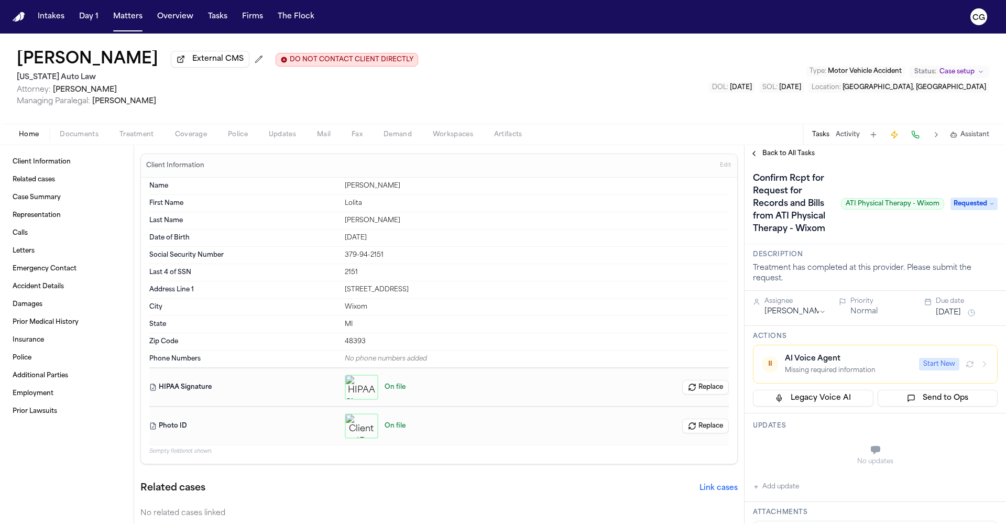
click at [847, 137] on button "Activity" at bounding box center [848, 134] width 24 height 8
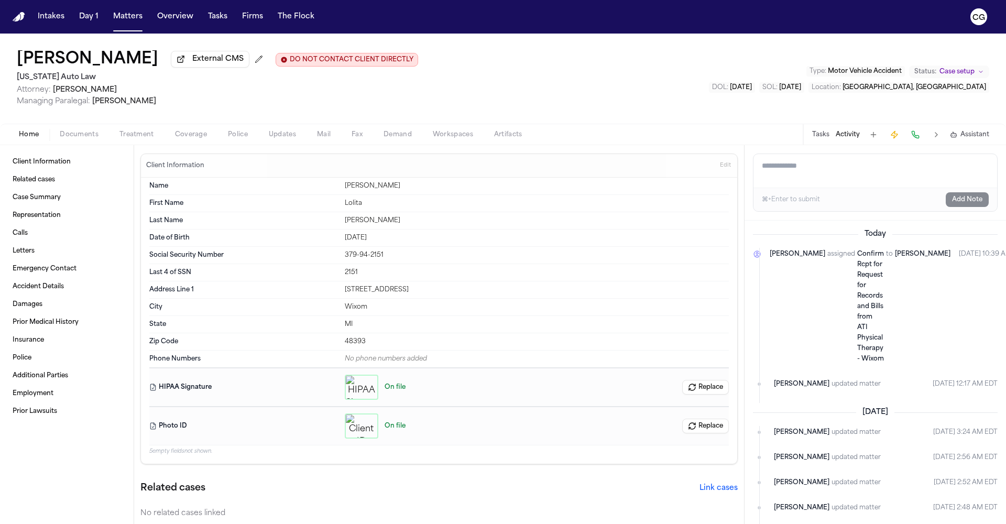
click at [825, 173] on textarea "Add a note to this matter" at bounding box center [875, 171] width 244 height 34
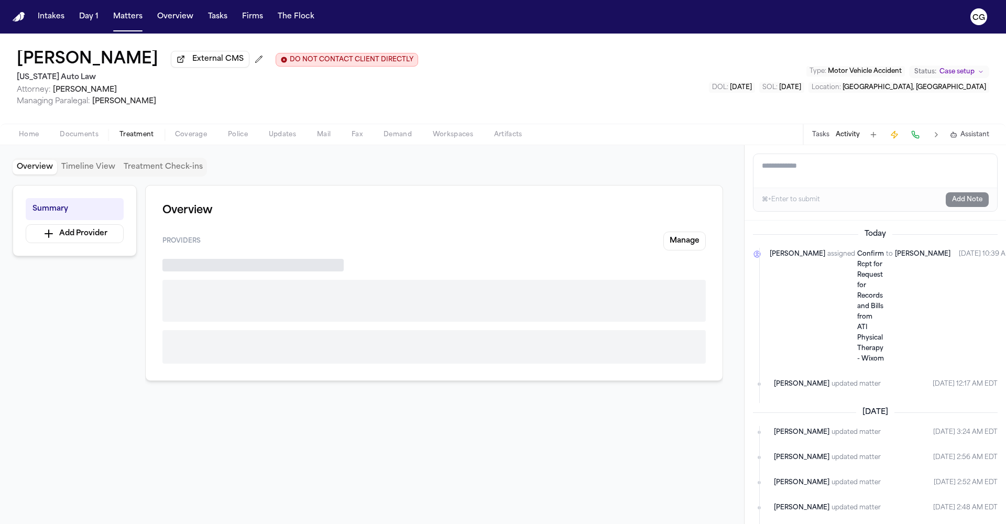
click at [123, 139] on span "Treatment" at bounding box center [136, 134] width 35 height 8
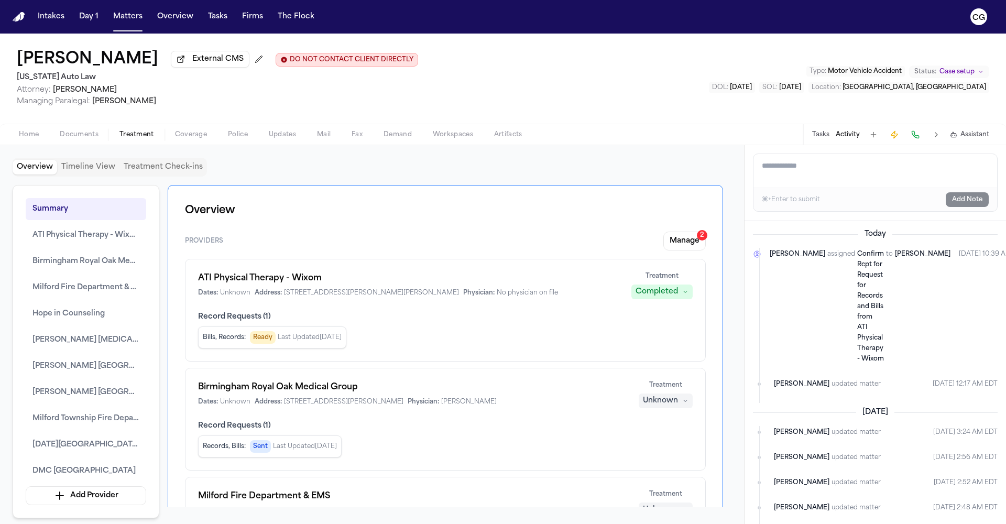
scroll to position [19, 0]
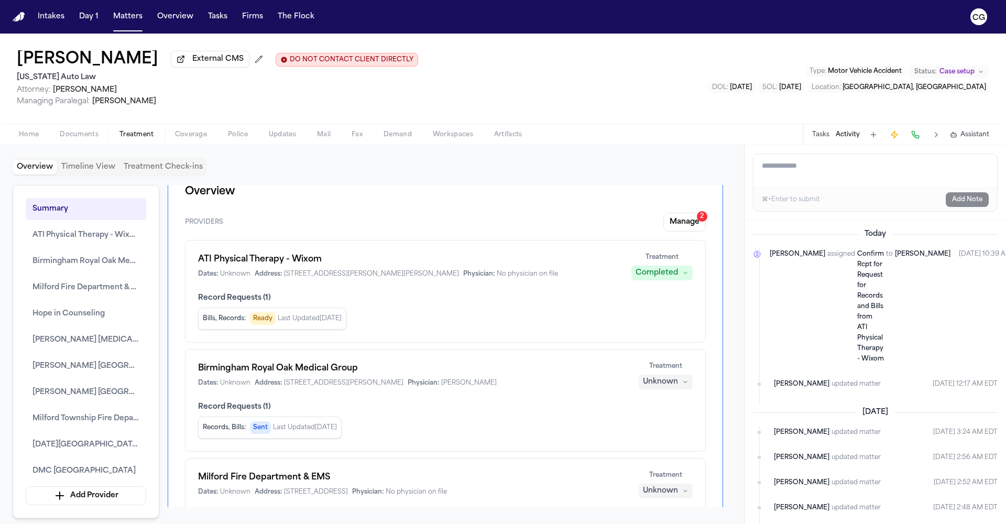
click at [850, 139] on button "Activity" at bounding box center [848, 134] width 24 height 8
click at [848, 136] on button "Activity" at bounding box center [848, 134] width 24 height 8
click at [144, 138] on span "Treatment" at bounding box center [136, 134] width 35 height 8
click at [87, 246] on button "ATI Physical Therapy - Wixom" at bounding box center [86, 235] width 121 height 22
click at [123, 240] on span "ATI Physical Therapy - Wixom" at bounding box center [85, 235] width 107 height 13
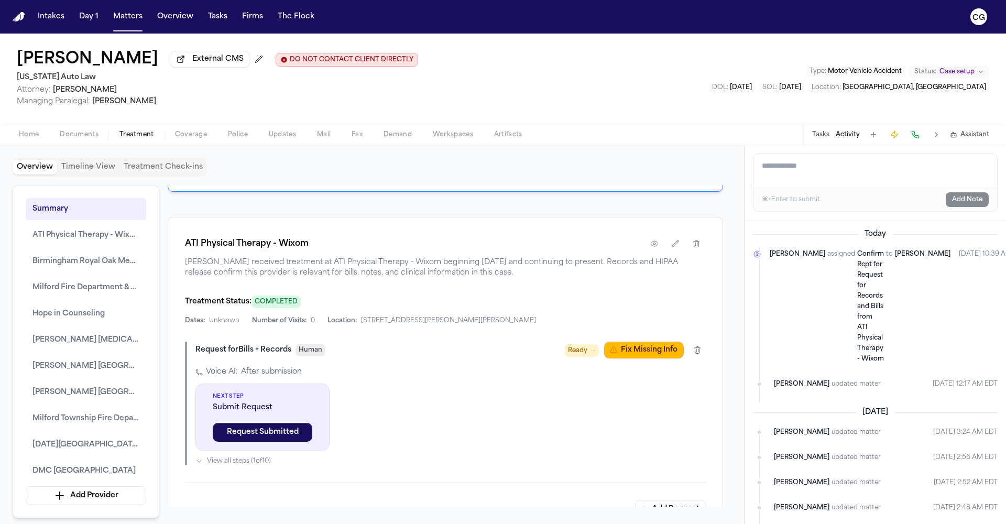
scroll to position [1190, 0]
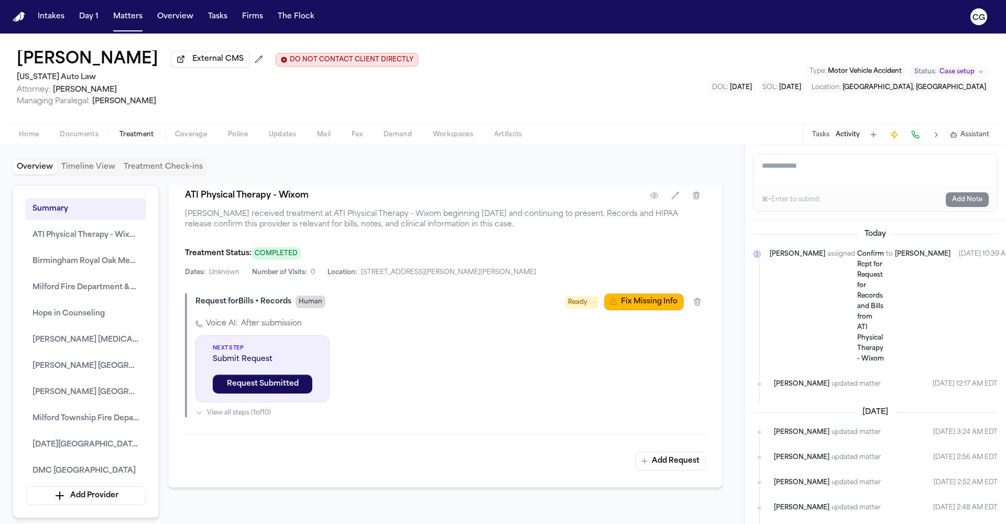
click at [314, 308] on span "Human" at bounding box center [311, 302] width 30 height 13
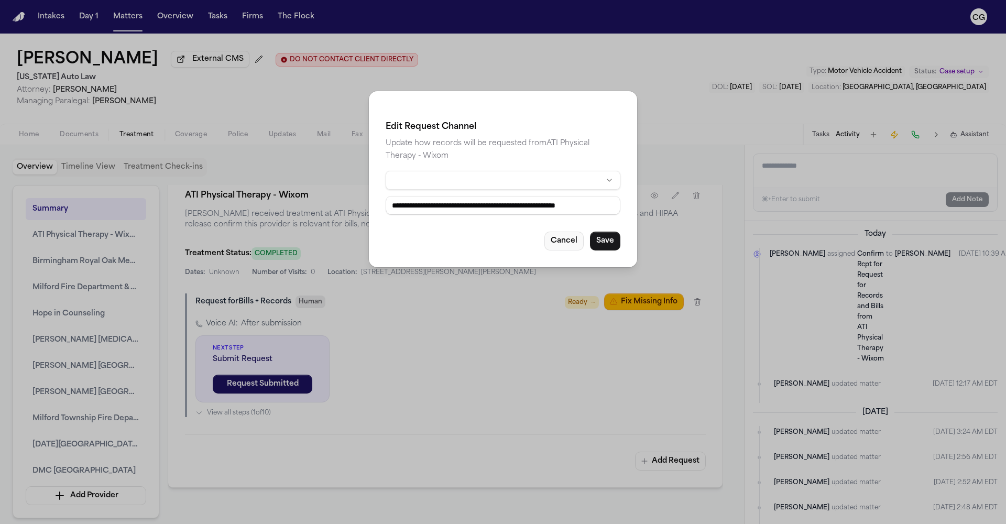
click at [560, 245] on button "Cancel" at bounding box center [563, 241] width 39 height 19
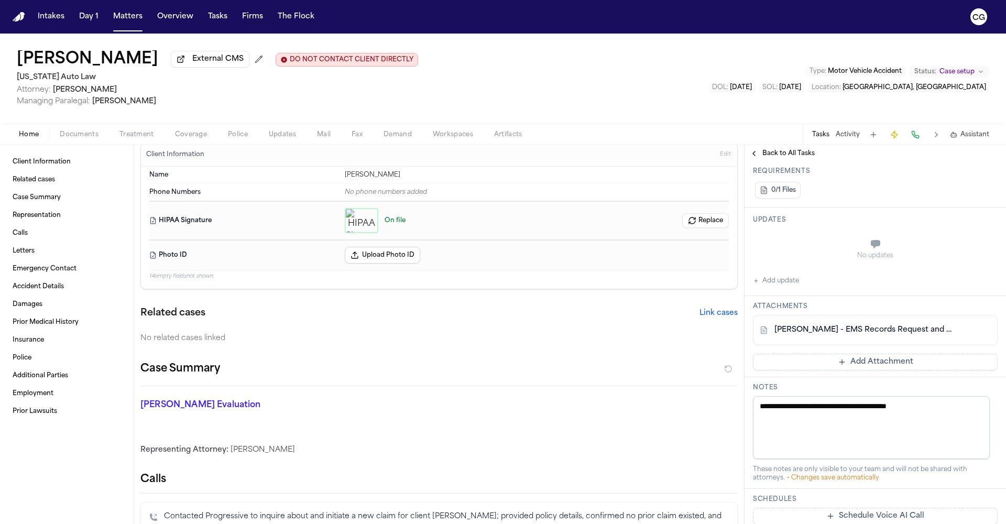
scroll to position [385, 0]
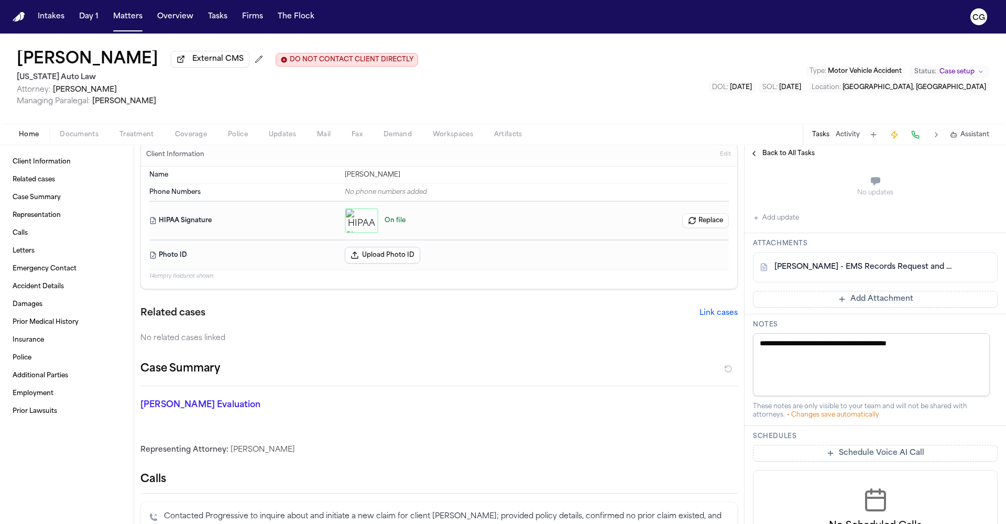
click at [828, 272] on link "K. McConnico - EMS Records Request and HIPAA Auth to Detroit Fire Dept - 8.31.2…" at bounding box center [864, 267] width 181 height 10
drag, startPoint x: 196, startPoint y: 60, endPoint x: 2, endPoint y: 53, distance: 194.5
click at [2, 53] on div "Kennesha McConnico External CMS DO NOT CONTACT CLIENT DIRECTLY DO NOT CONTACT M…" at bounding box center [503, 79] width 1006 height 90
copy h1 "Kennesha McConnico"
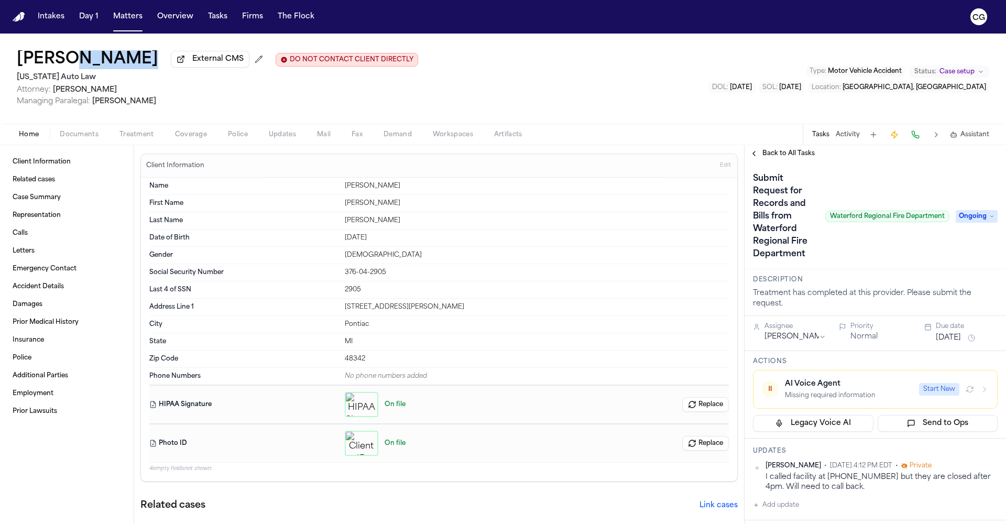
drag, startPoint x: 133, startPoint y: 64, endPoint x: 73, endPoint y: 67, distance: 60.3
click at [71, 67] on div "[PERSON_NAME] External CMS DO NOT CONTACT CLIENT DIRECTLY DO NOT CONTACT" at bounding box center [217, 59] width 401 height 19
copy div "[PERSON_NAME]"
drag, startPoint x: 767, startPoint y: 469, endPoint x: 794, endPoint y: 469, distance: 27.3
click at [794, 469] on span "[PERSON_NAME]" at bounding box center [793, 466] width 56 height 8
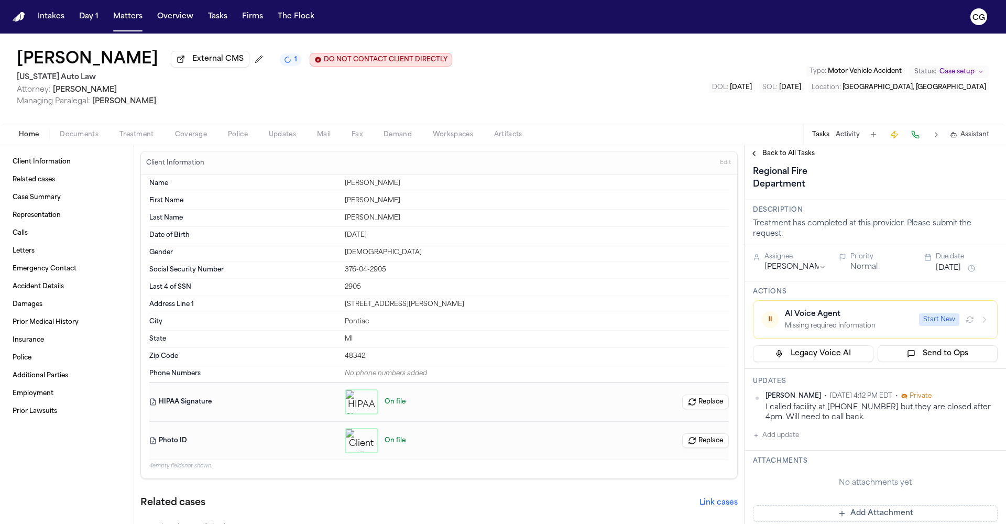
scroll to position [23, 0]
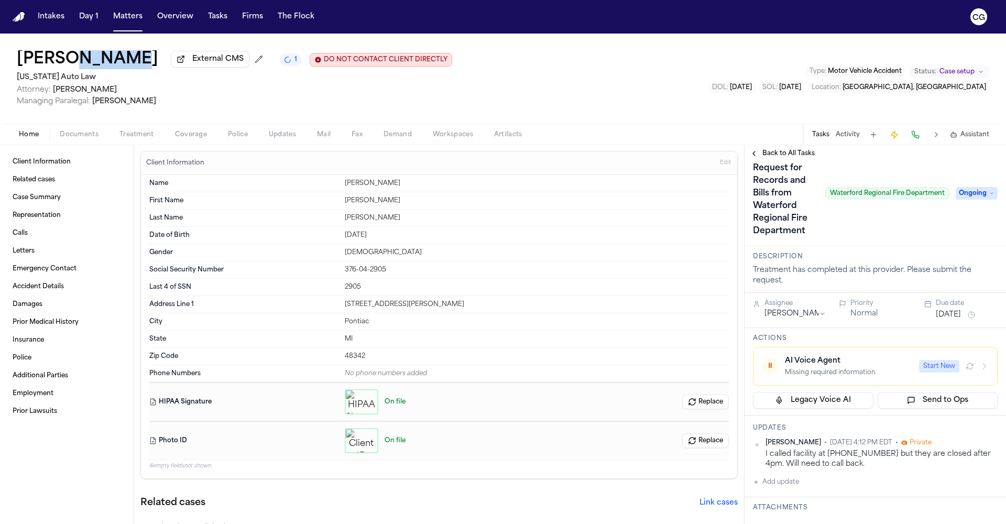
drag, startPoint x: 129, startPoint y: 57, endPoint x: 72, endPoint y: 63, distance: 57.0
click at [72, 63] on div "[PERSON_NAME] External CMS 1 DO NOT CONTACT CLIENT DIRECTLY DO NOT CONTACT" at bounding box center [234, 59] width 435 height 19
copy h1 "[PERSON_NAME]"
click at [822, 463] on div "I called facility at [PHONE_NUMBER] but they are closed after 4pm. Will need to…" at bounding box center [881, 459] width 232 height 20
drag, startPoint x: 881, startPoint y: 454, endPoint x: 828, endPoint y: 455, distance: 52.4
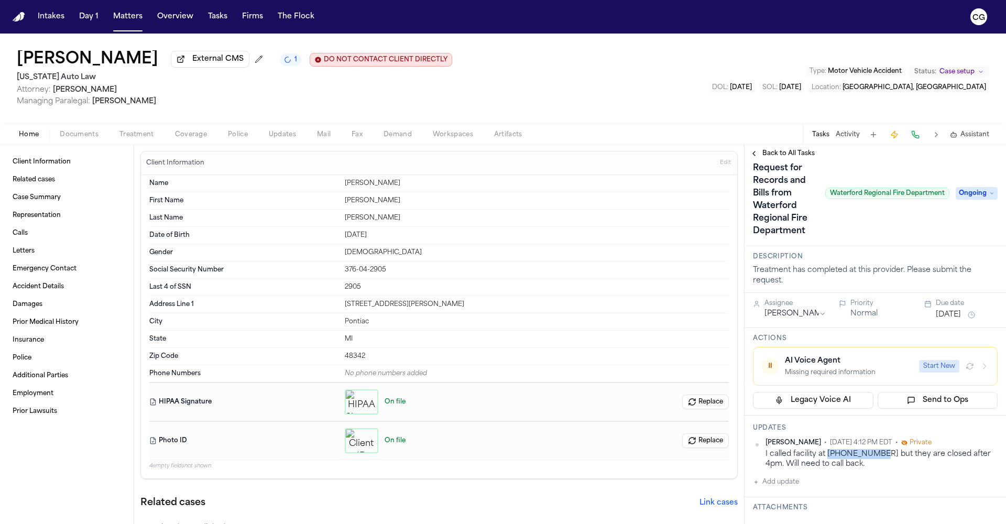
click at [828, 455] on div "I called facility at [PHONE_NUMBER] but they are closed after 4pm. Will need to…" at bounding box center [881, 459] width 232 height 20
copy div "[PHONE_NUMBER]"
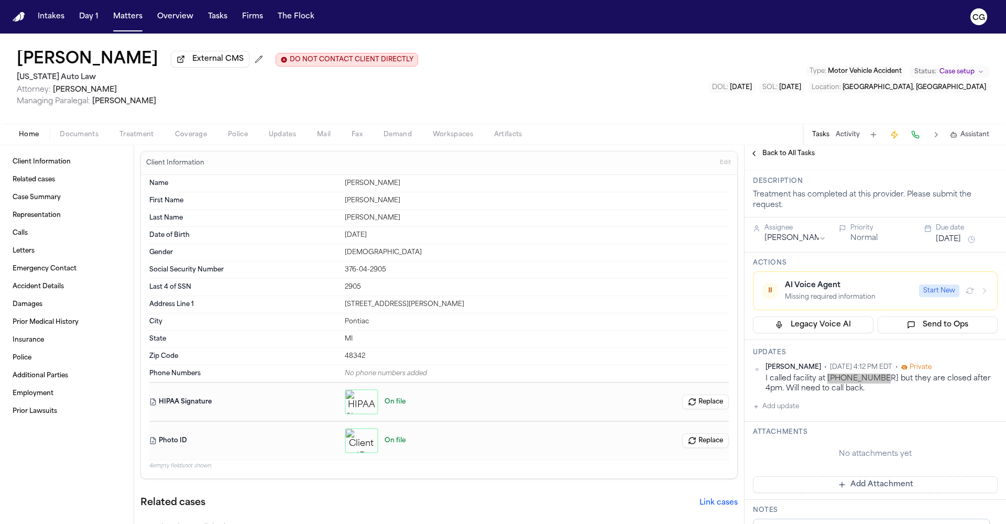
scroll to position [0, 0]
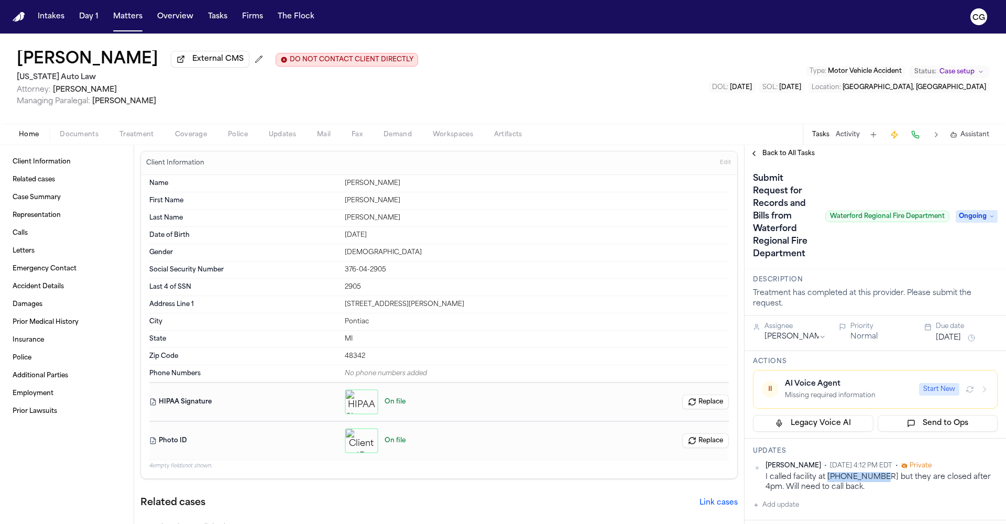
drag, startPoint x: 817, startPoint y: 469, endPoint x: 767, endPoint y: 467, distance: 50.3
click at [767, 467] on span "[PERSON_NAME]" at bounding box center [793, 466] width 56 height 8
copy span "[PERSON_NAME]"
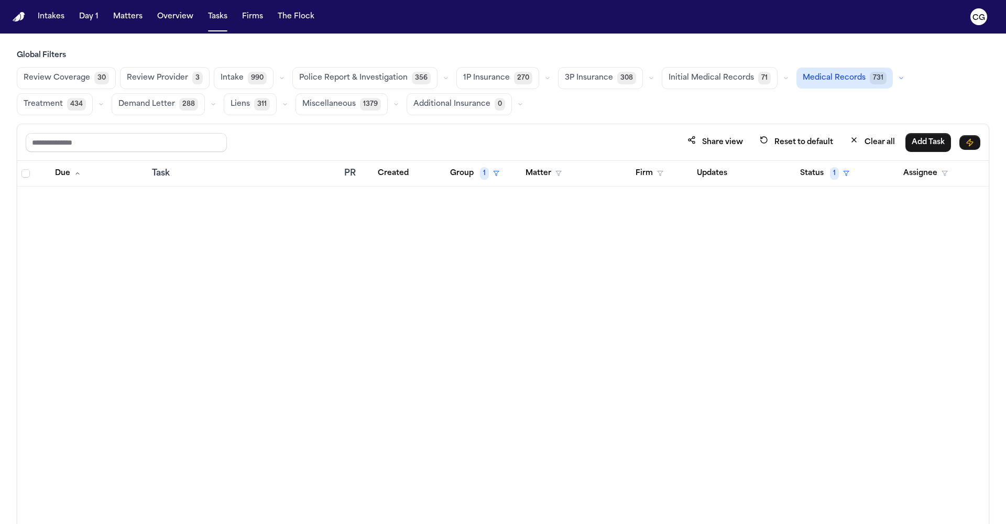
scroll to position [1126, 0]
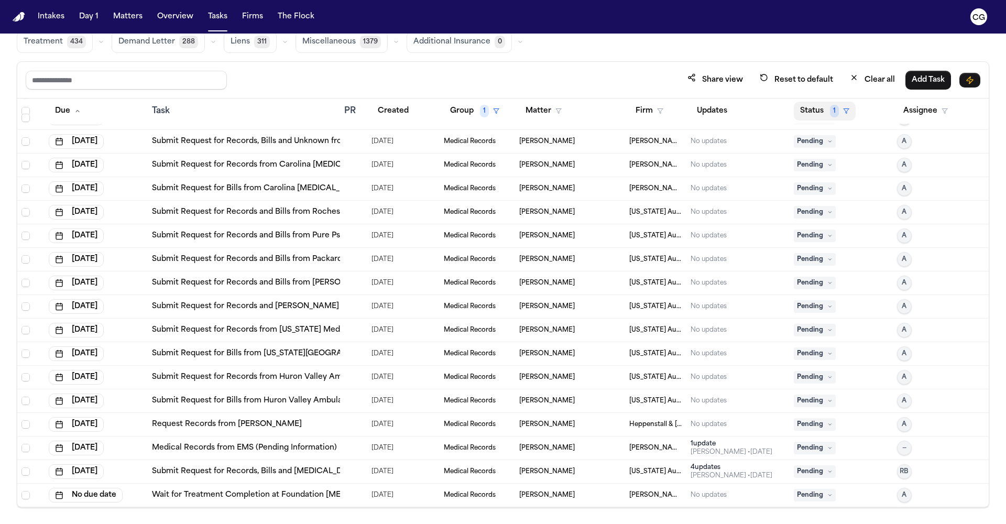
click at [830, 113] on span "1" at bounding box center [834, 111] width 9 height 13
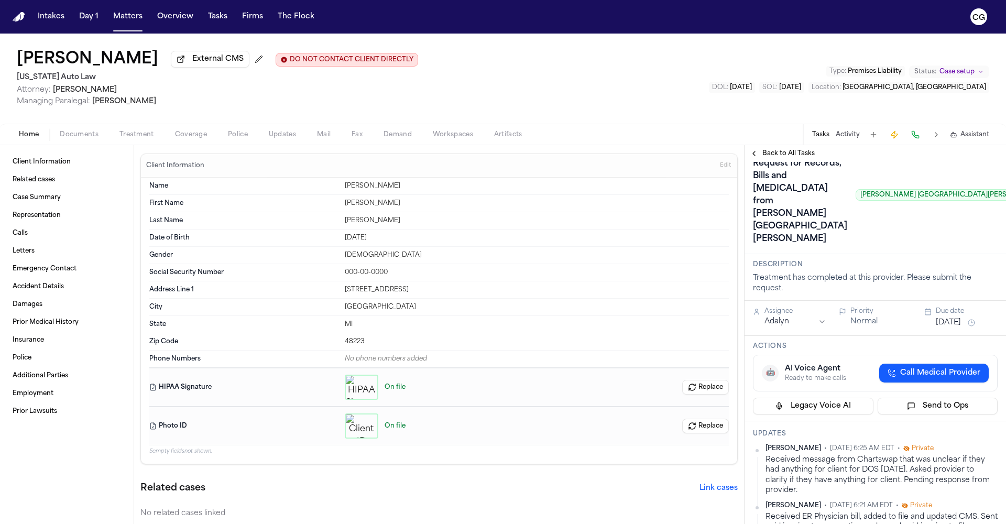
scroll to position [122, 0]
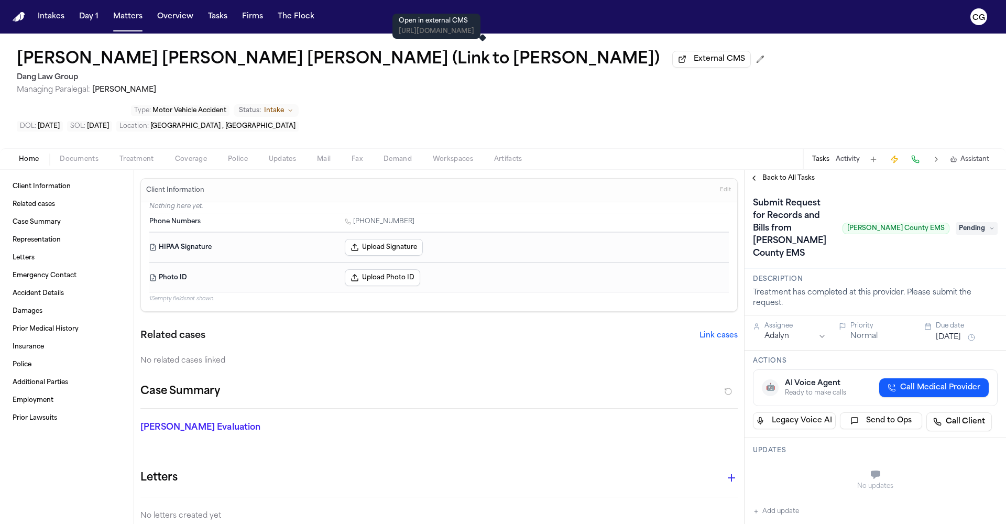
click at [694, 62] on span "External CMS" at bounding box center [719, 59] width 51 height 10
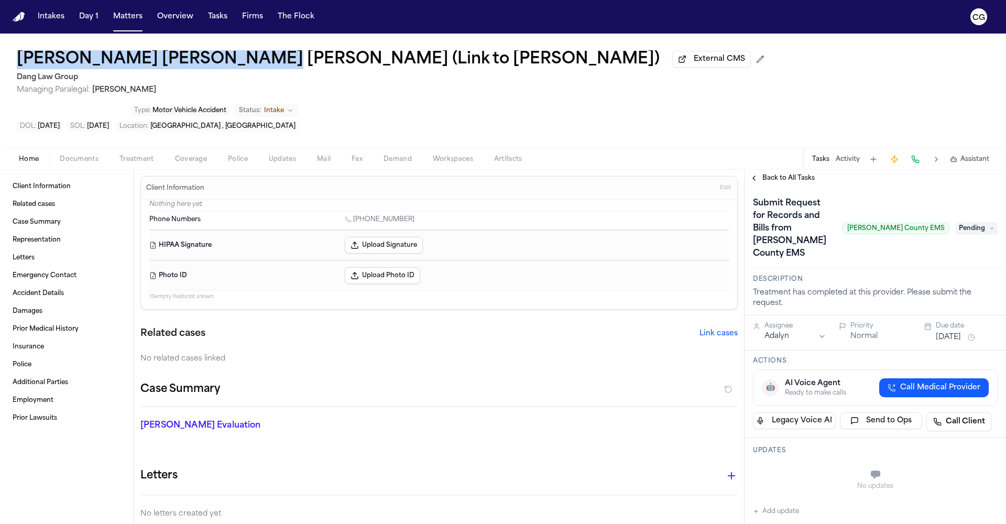
drag, startPoint x: 12, startPoint y: 53, endPoint x: 238, endPoint y: 65, distance: 226.1
click at [238, 65] on div "[PERSON_NAME] [PERSON_NAME] [PERSON_NAME] (Link to [PERSON_NAME]) External CMS …" at bounding box center [503, 91] width 1006 height 115
copy h1 "[PERSON_NAME] [PERSON_NAME] [PERSON_NAME]"
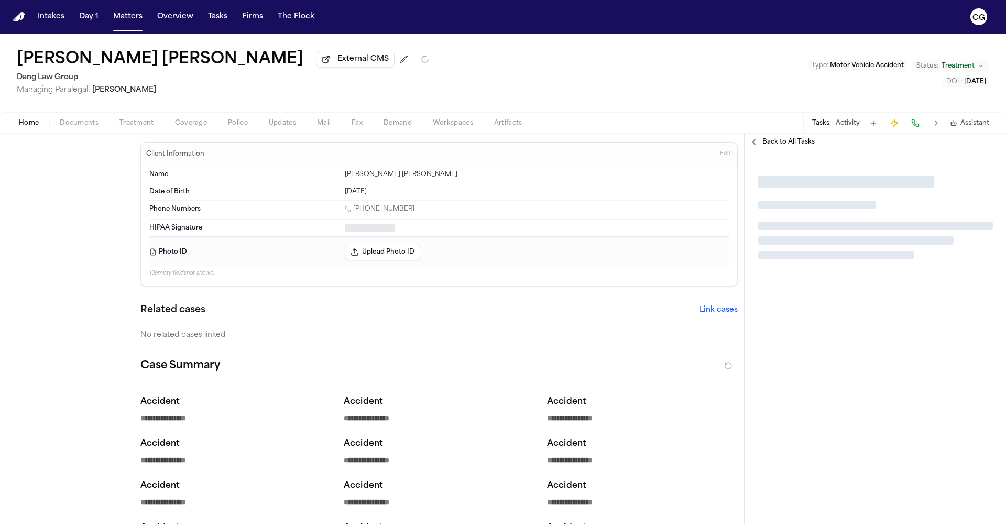
type textarea "*"
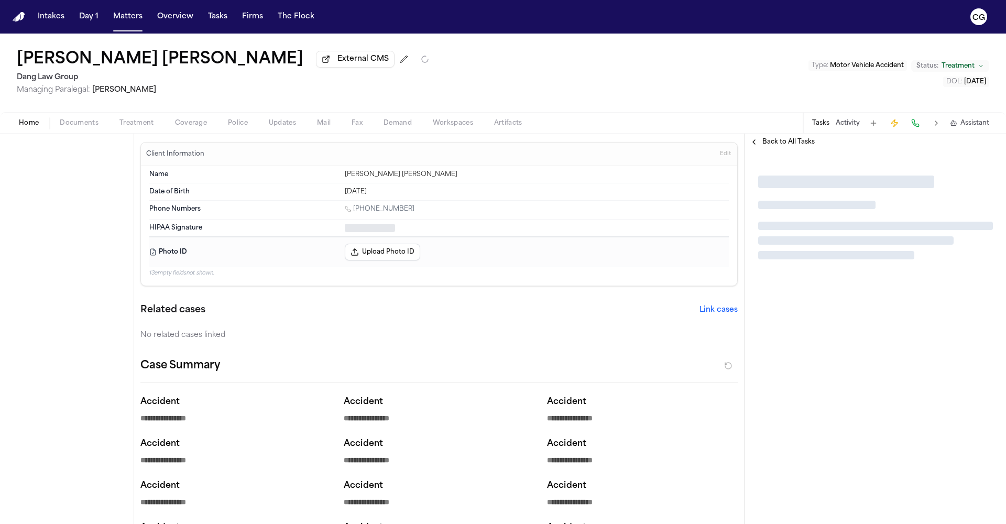
type textarea "*"
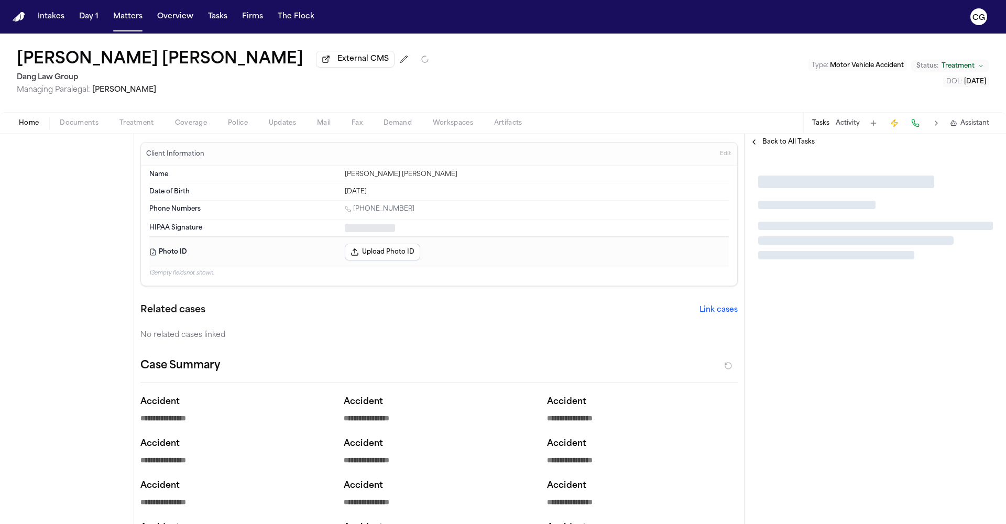
type textarea "*"
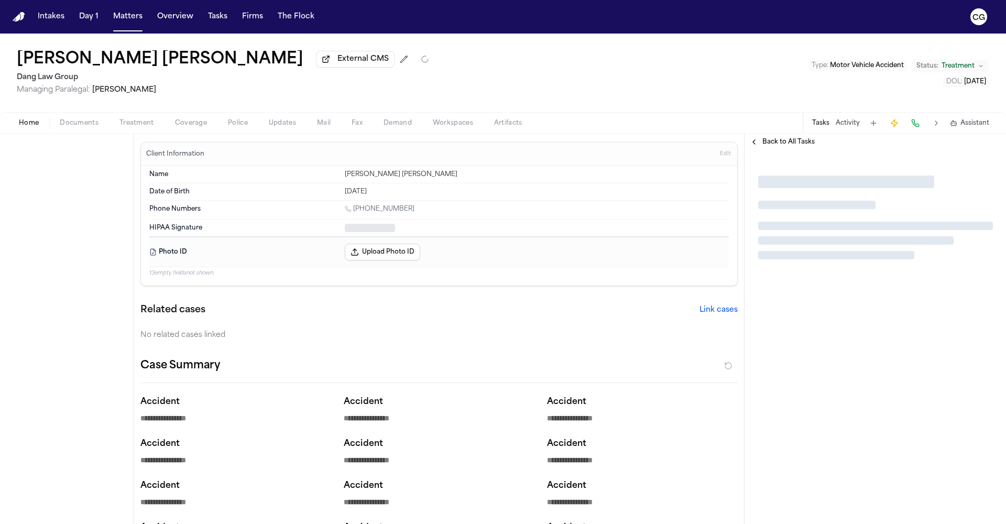
type textarea "*"
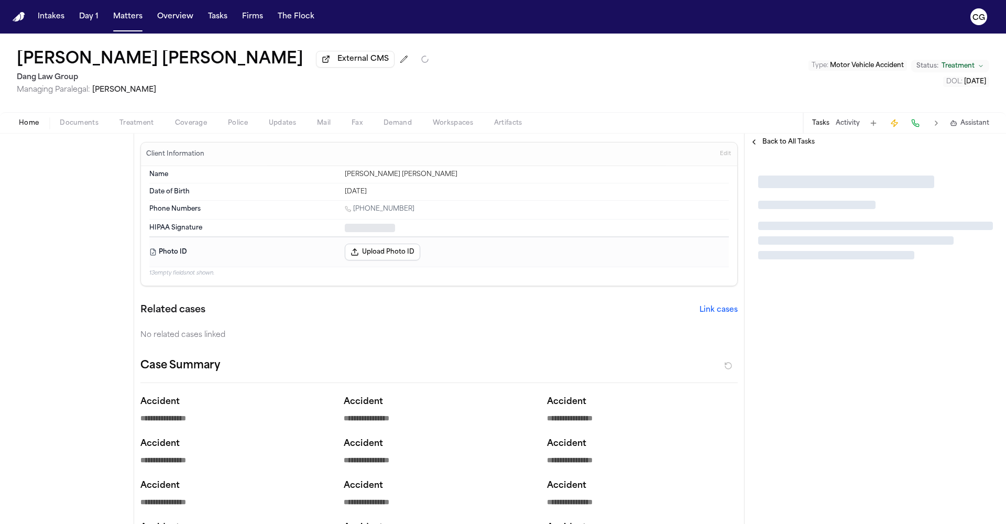
type textarea "*"
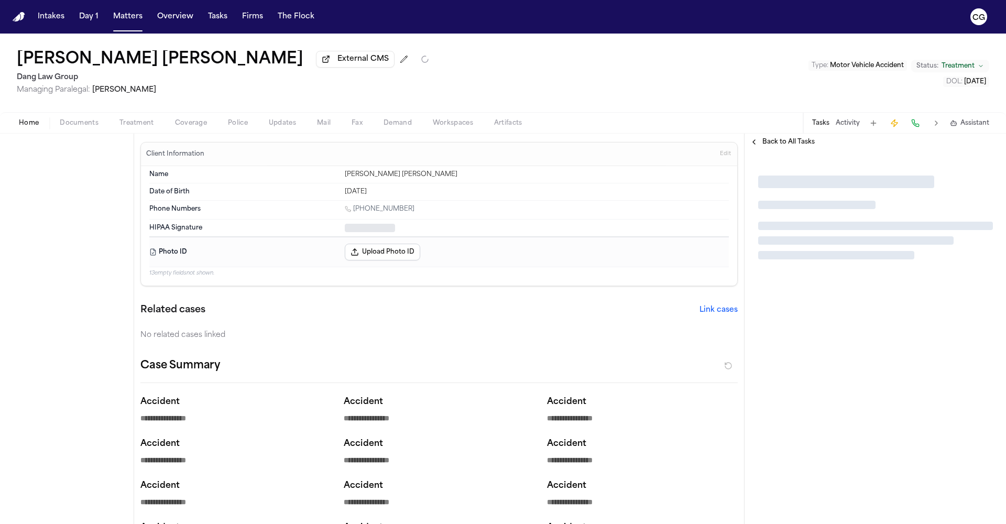
type textarea "*"
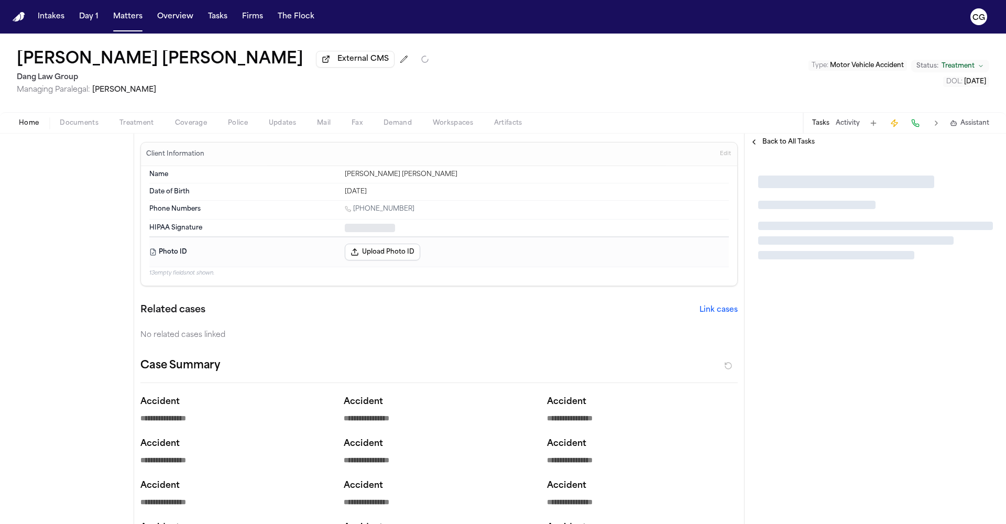
type textarea "*"
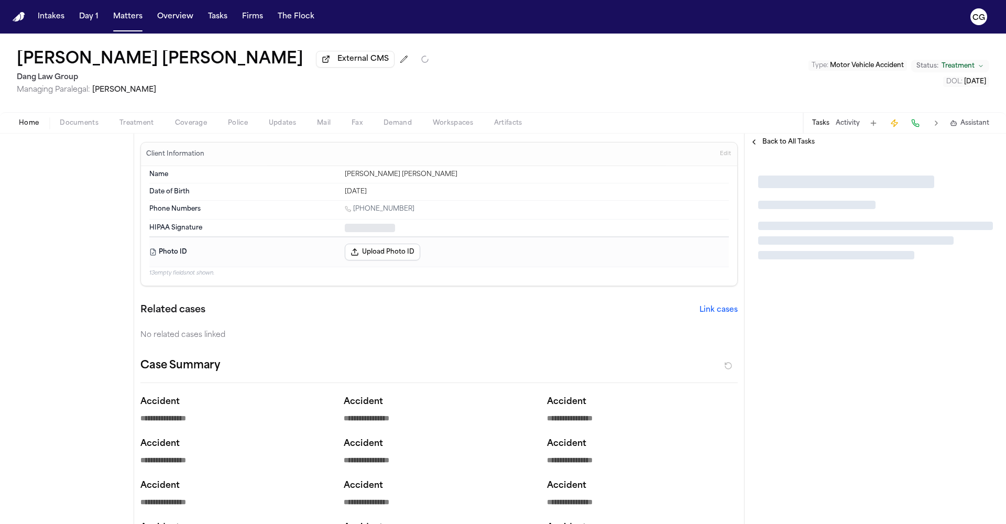
type textarea "*"
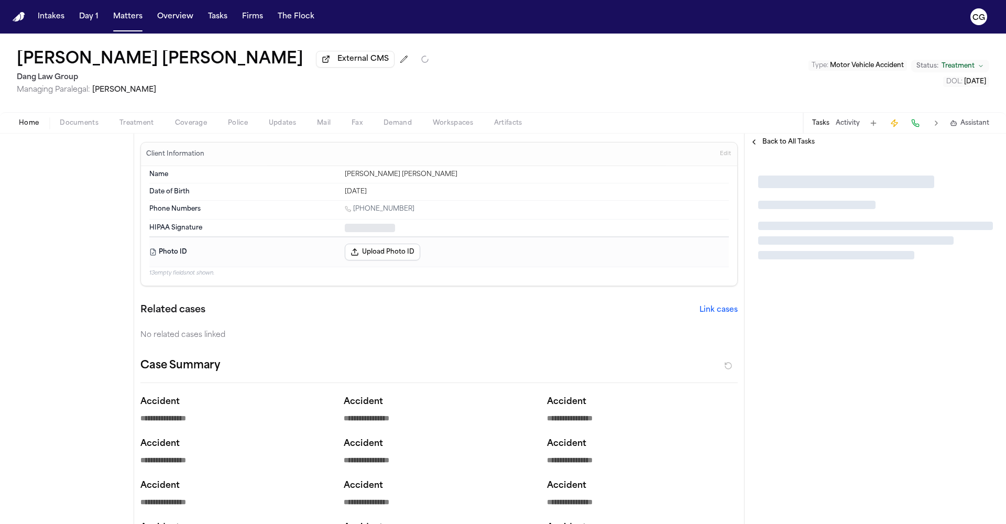
type textarea "*"
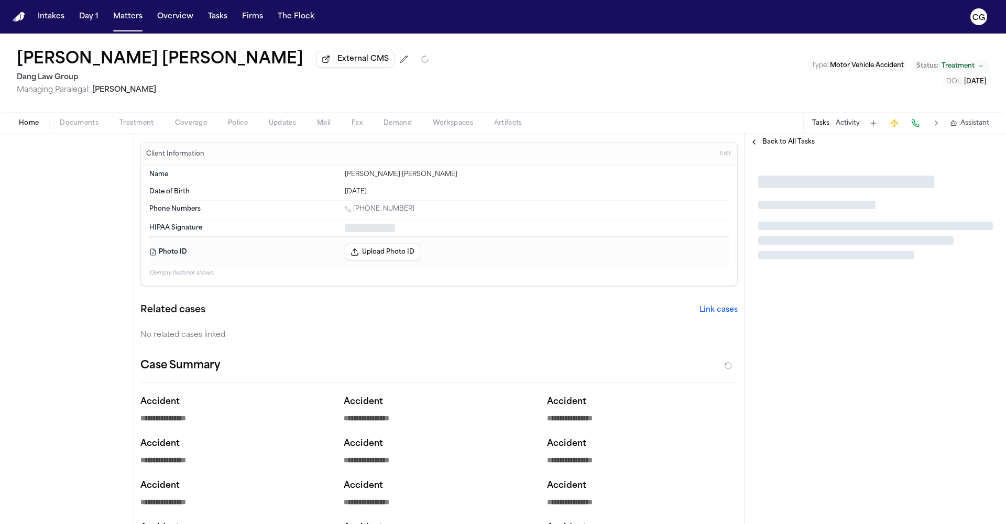
type textarea "*"
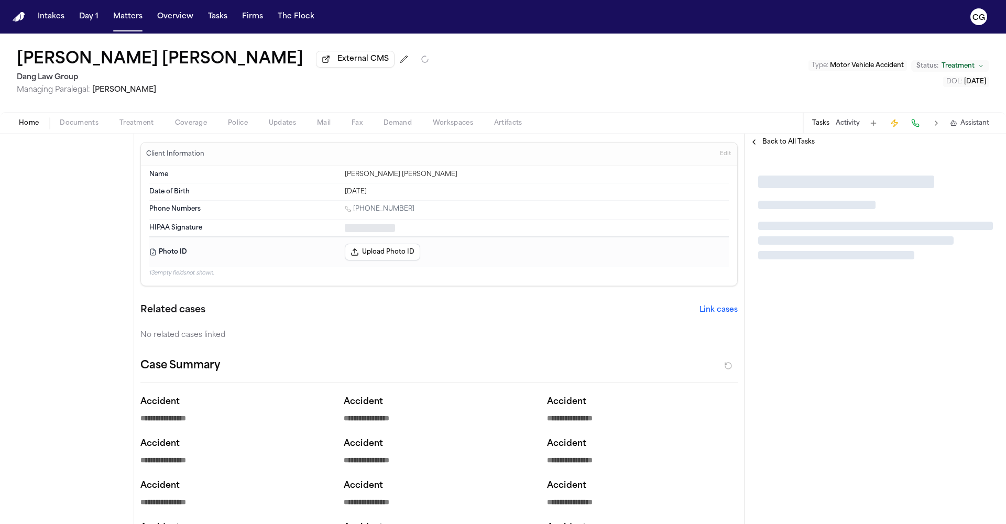
type textarea "*"
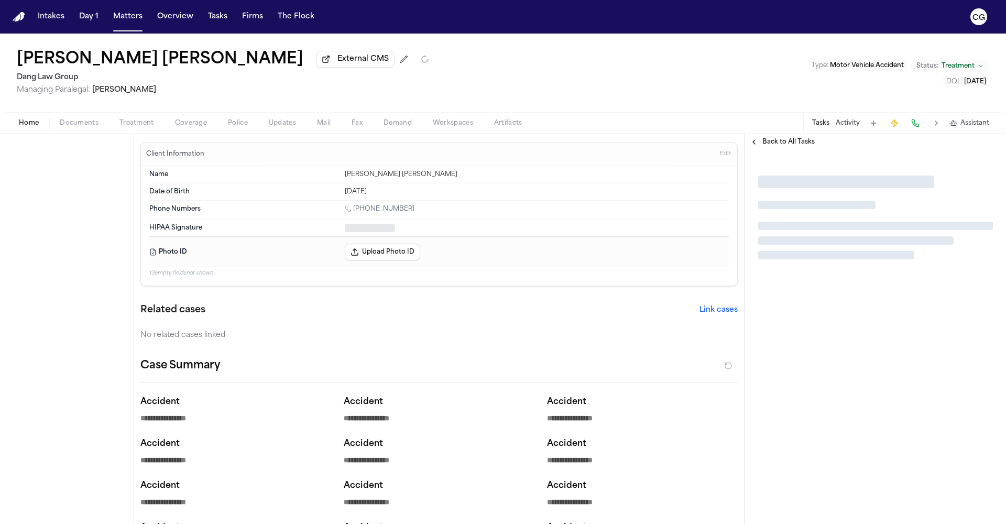
type textarea "*"
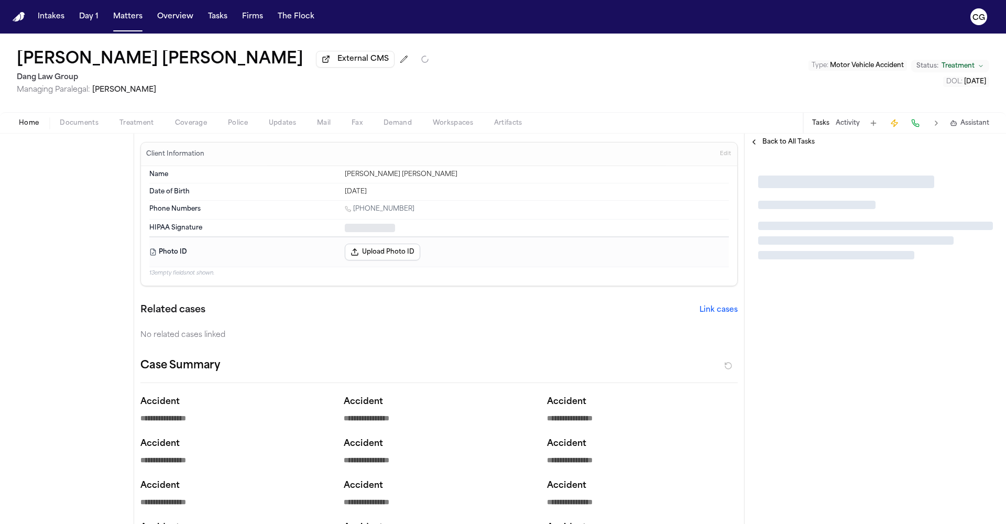
type textarea "*"
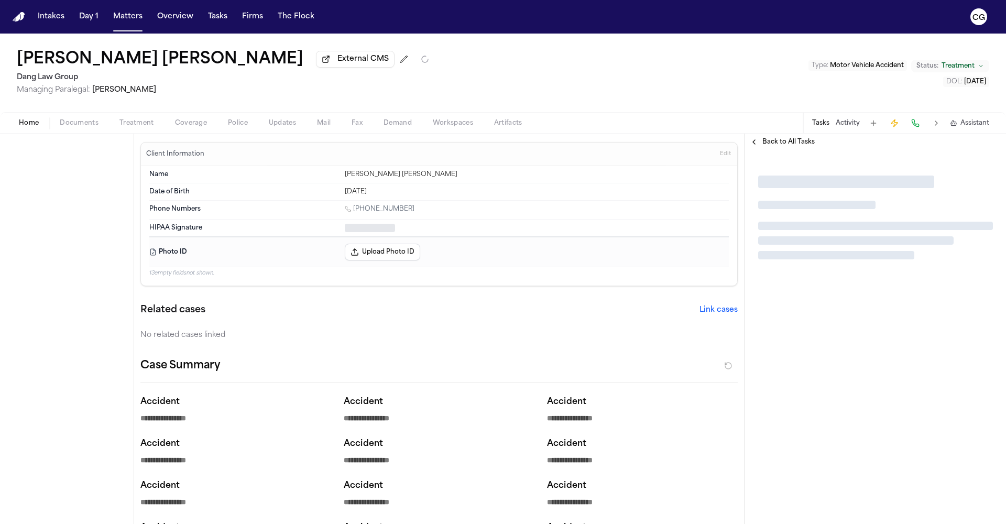
type textarea "*"
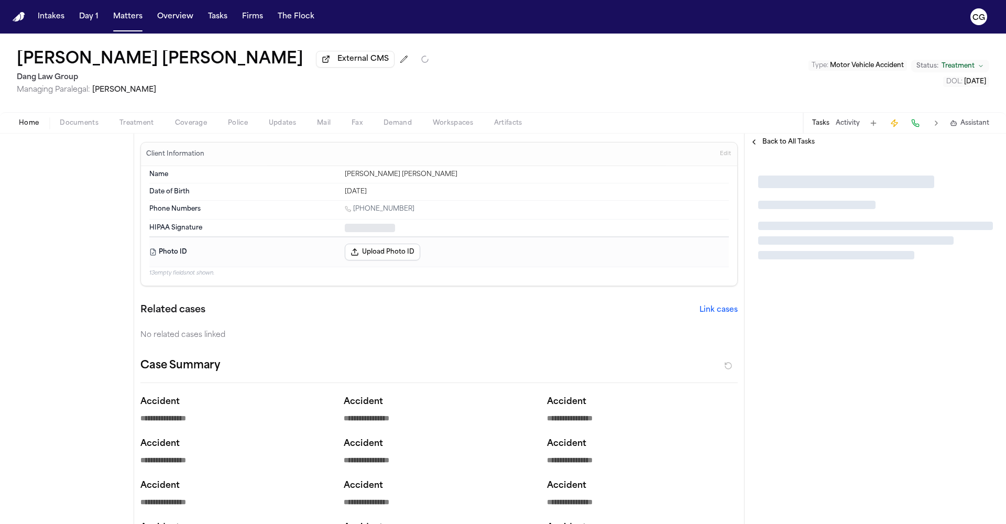
type textarea "*"
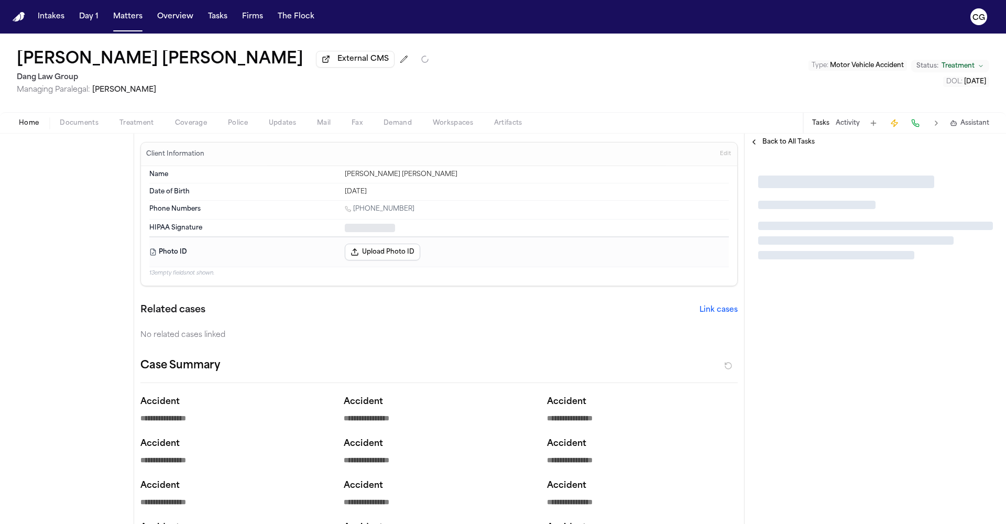
type textarea "*"
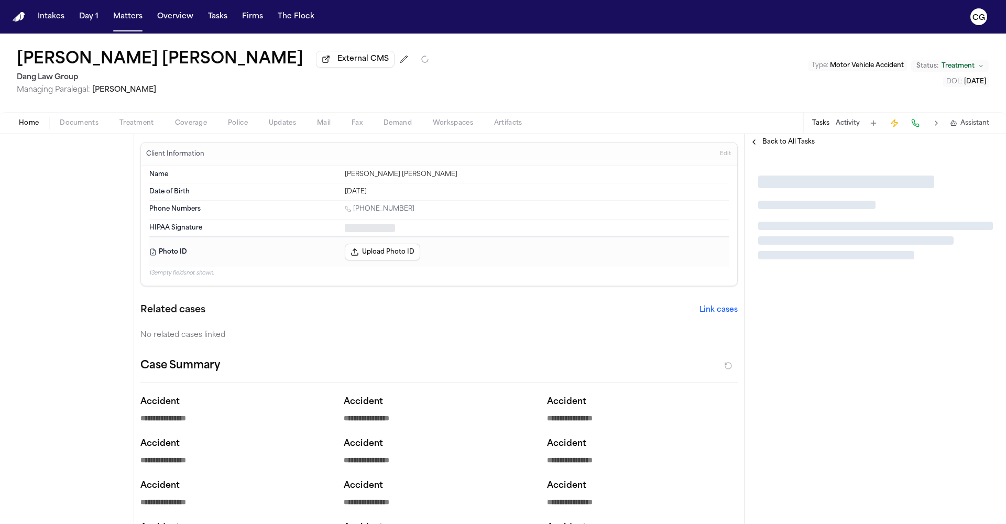
type textarea "*"
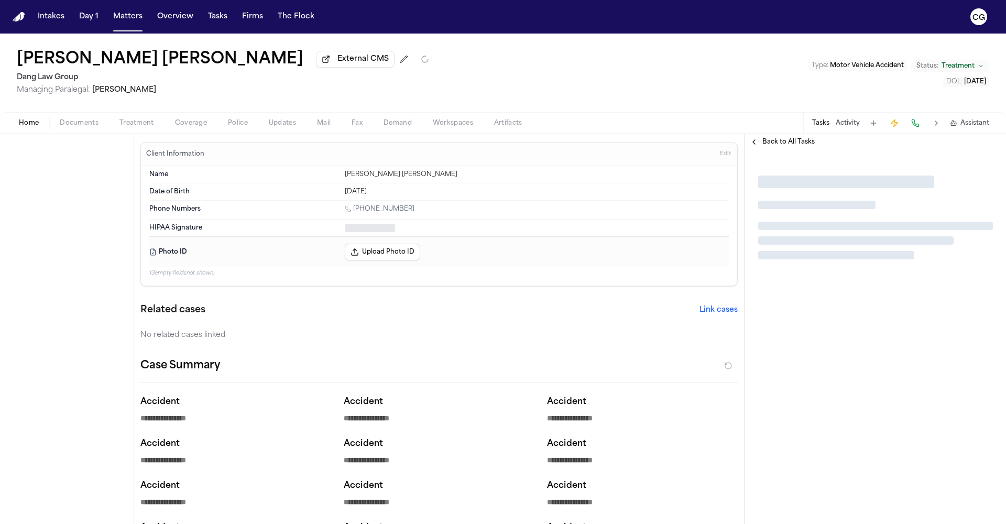
type textarea "*"
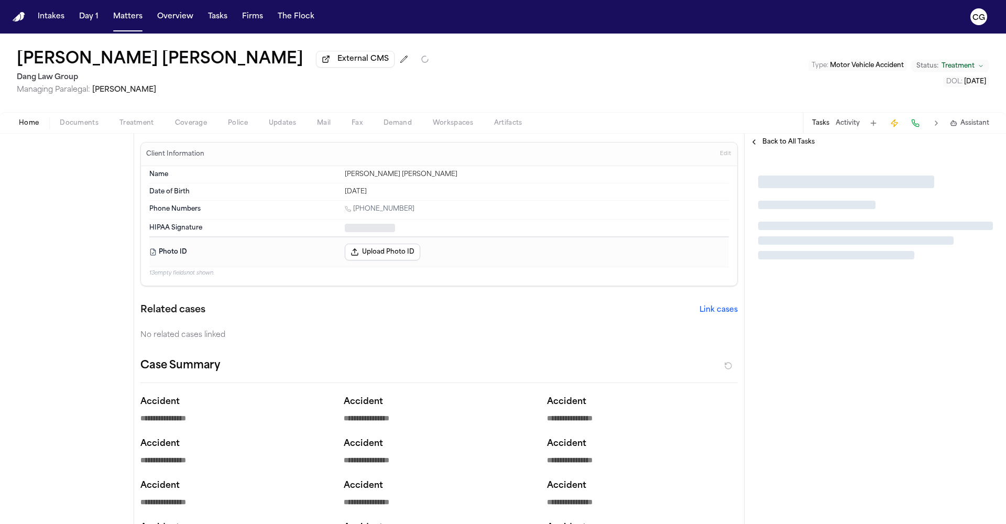
type textarea "*"
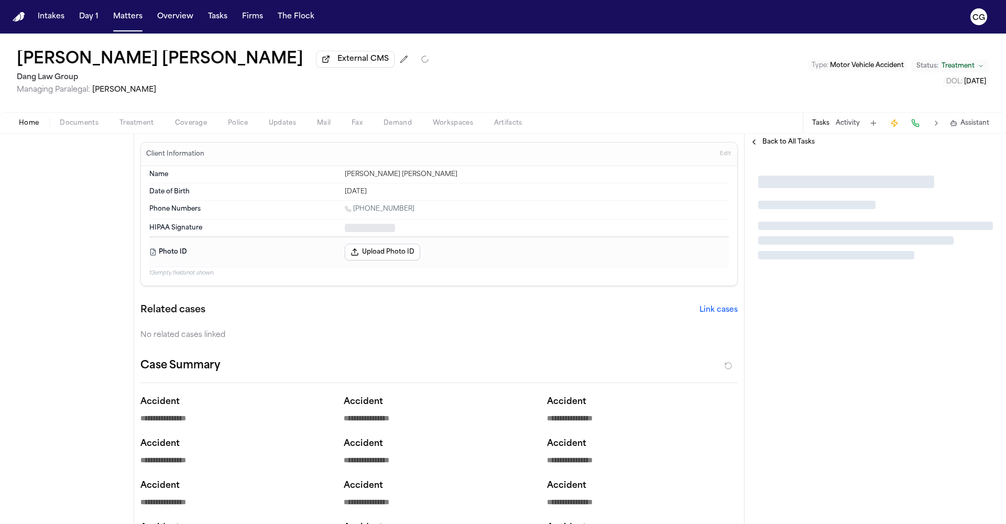
type textarea "*"
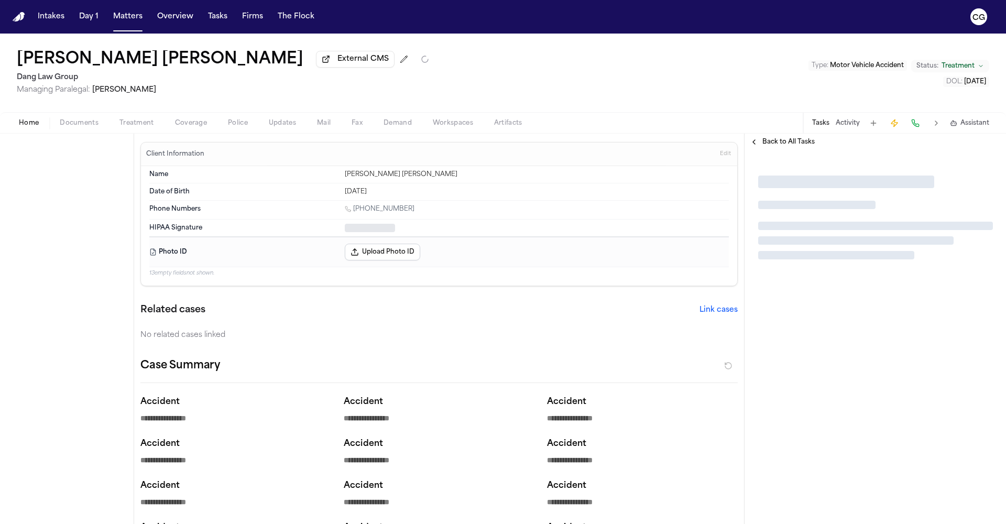
type textarea "*"
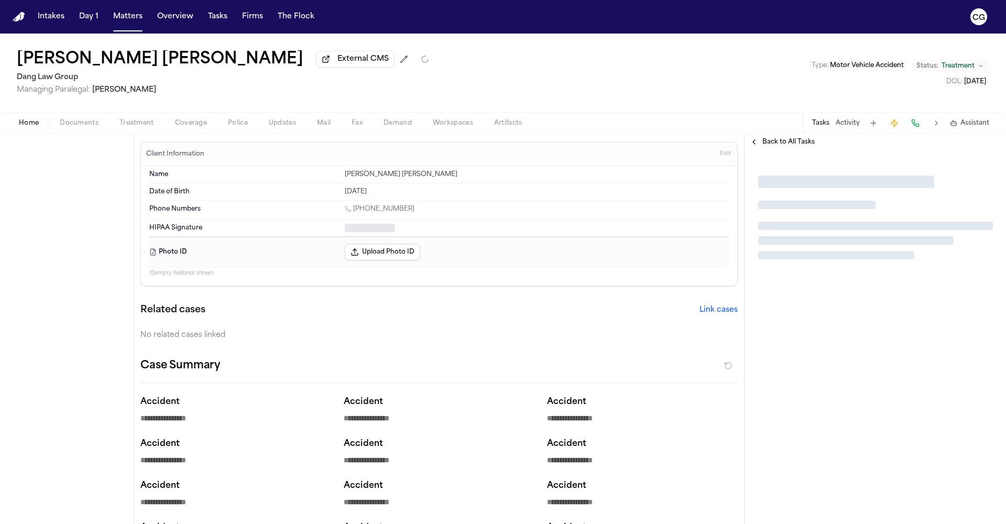
type textarea "*"
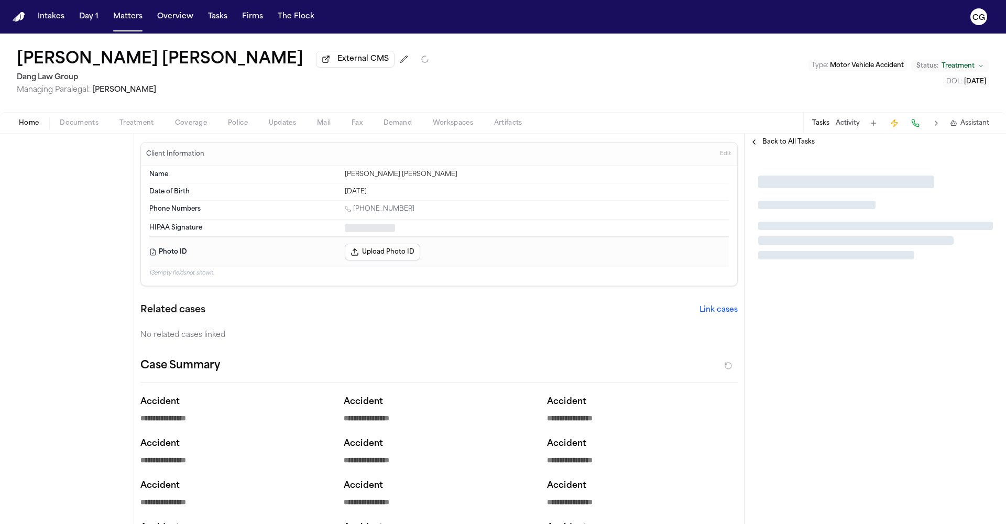
type textarea "*"
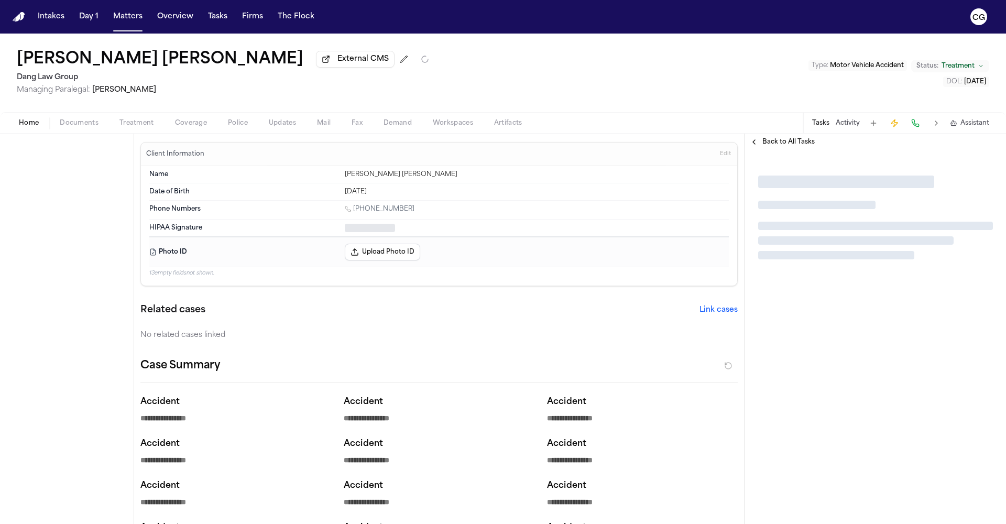
type textarea "*"
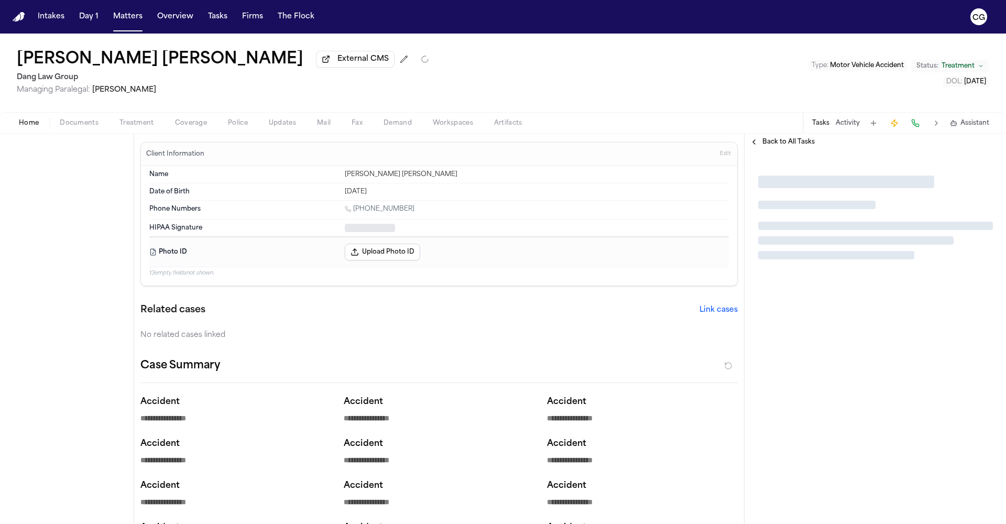
type textarea "*"
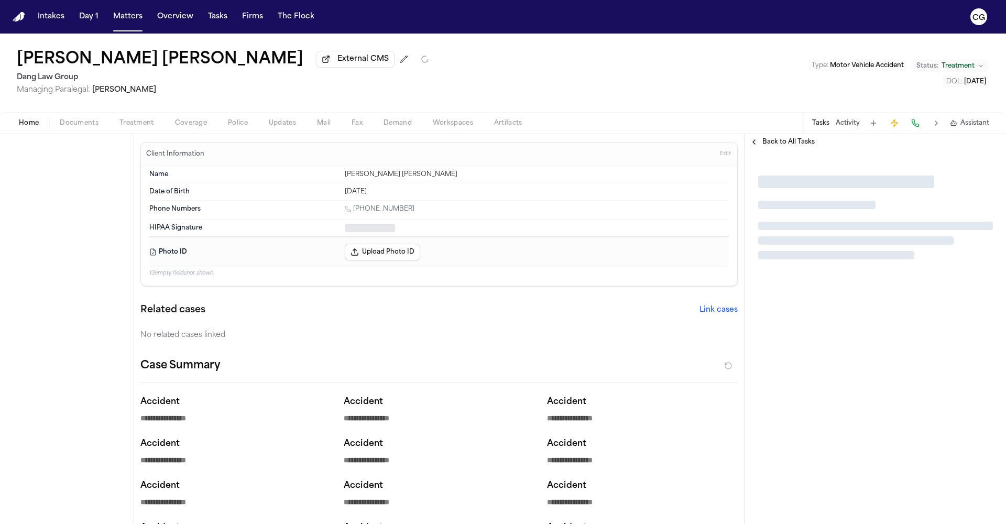
type textarea "*"
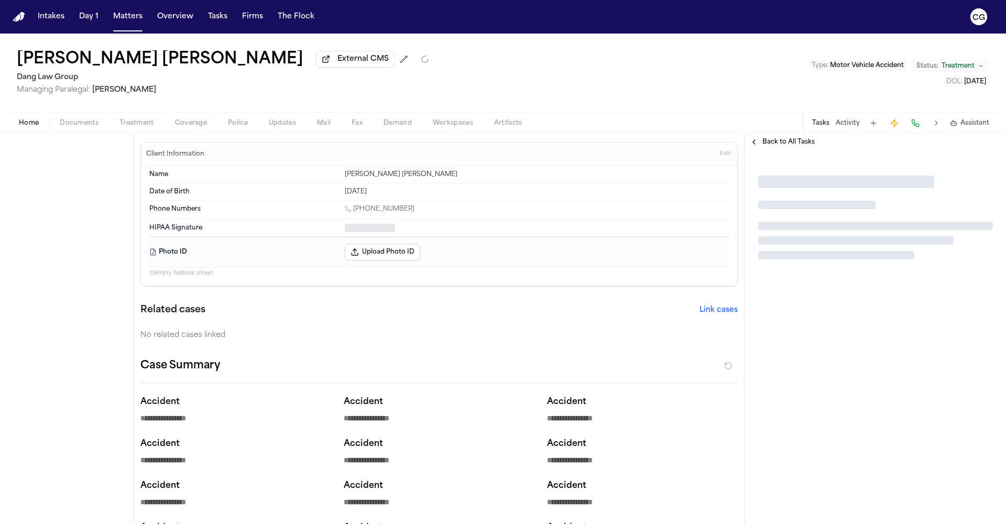
type textarea "*"
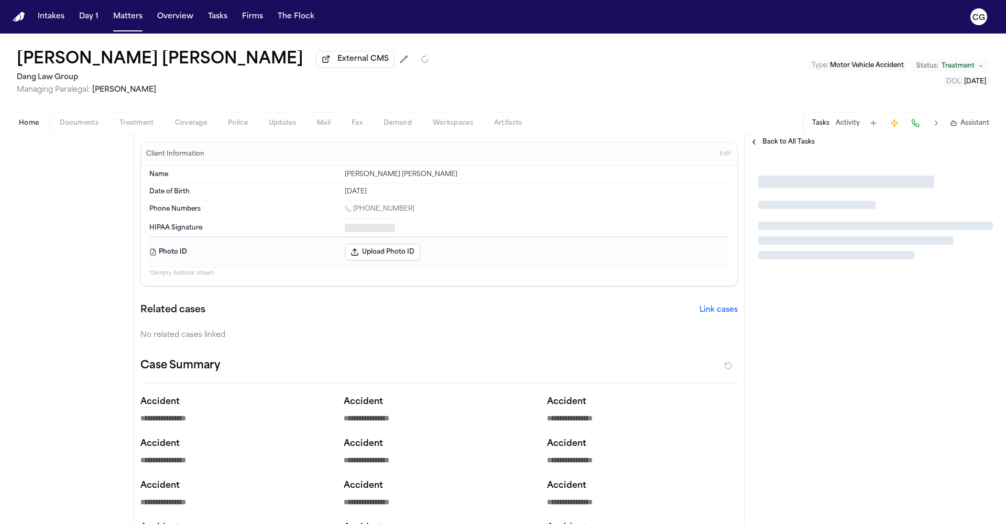
type textarea "*"
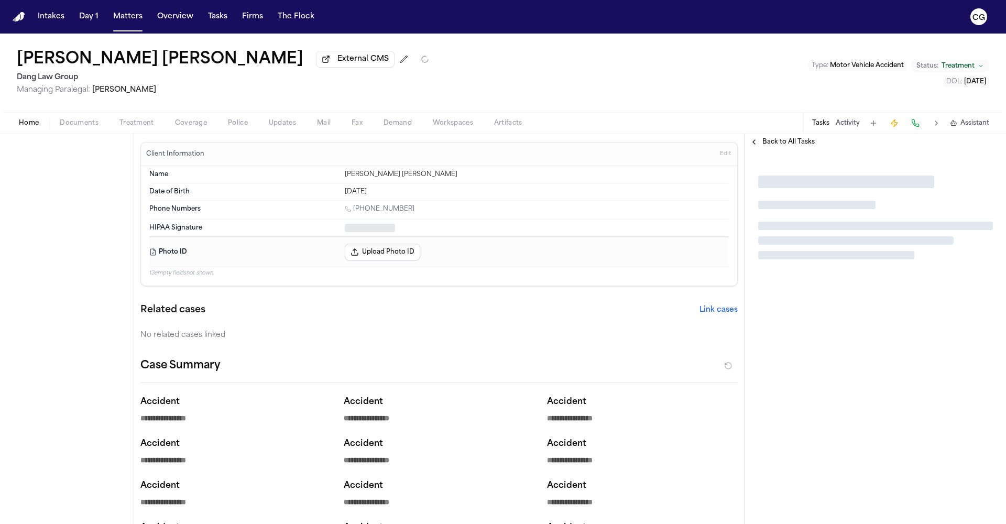
type textarea "*"
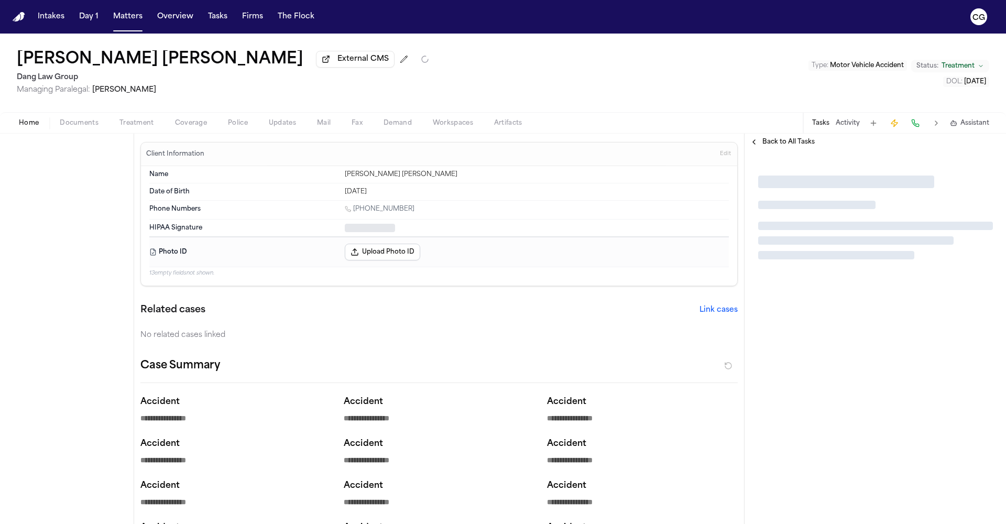
type textarea "*"
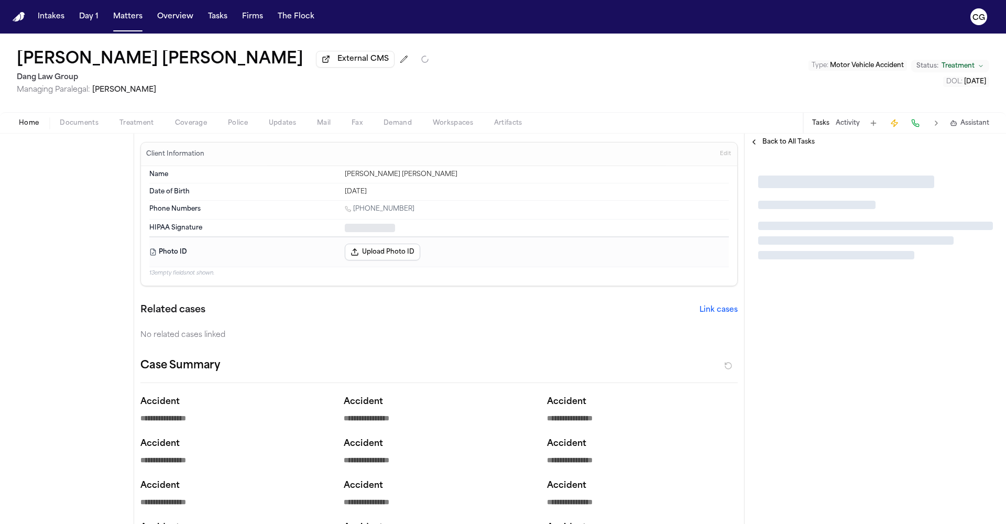
type textarea "*"
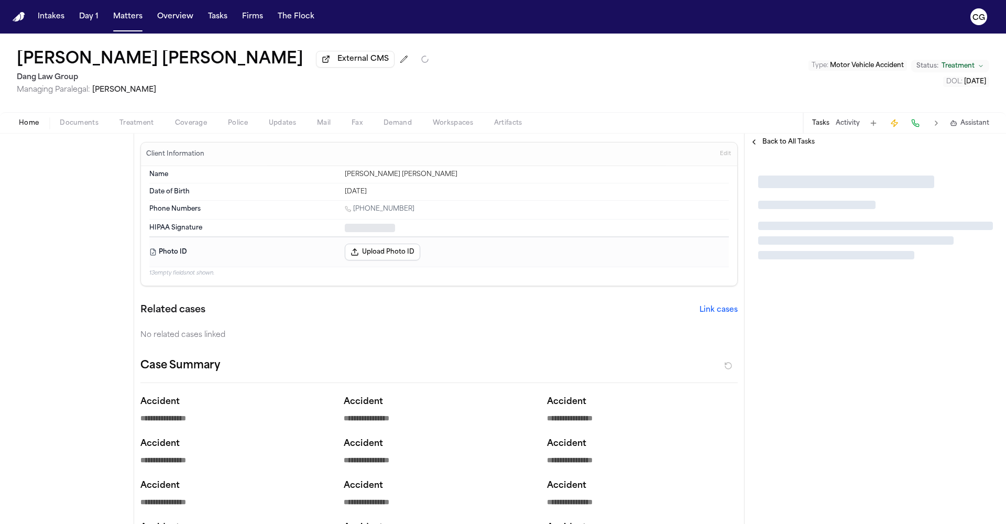
type textarea "*"
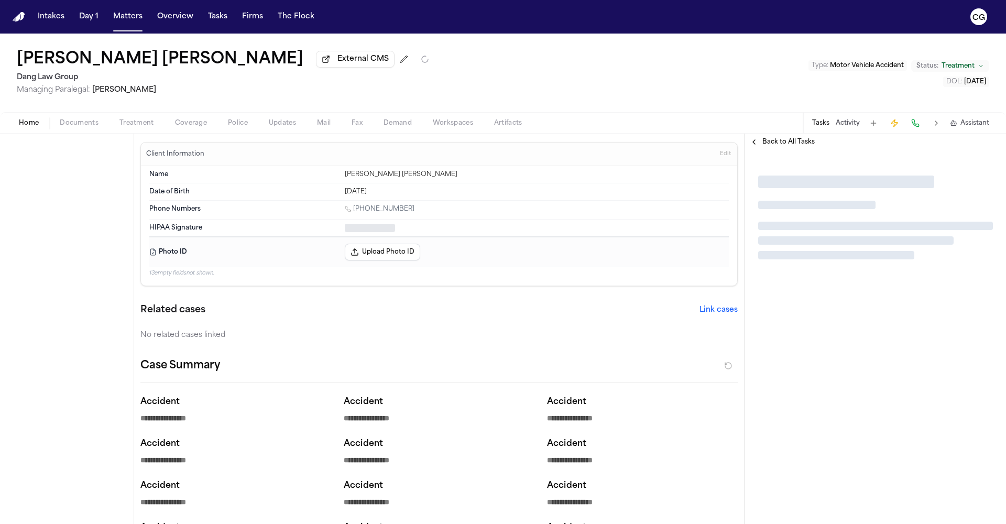
type textarea "*"
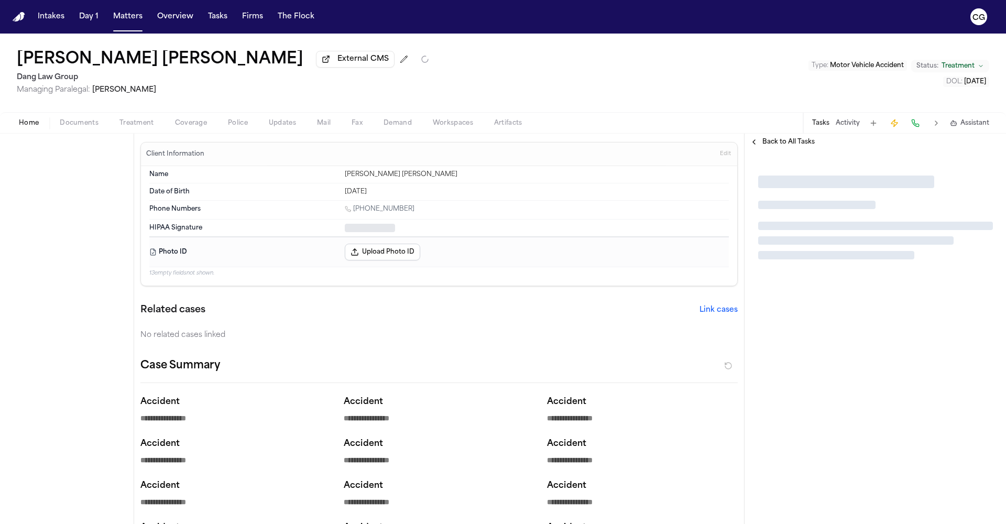
type textarea "*"
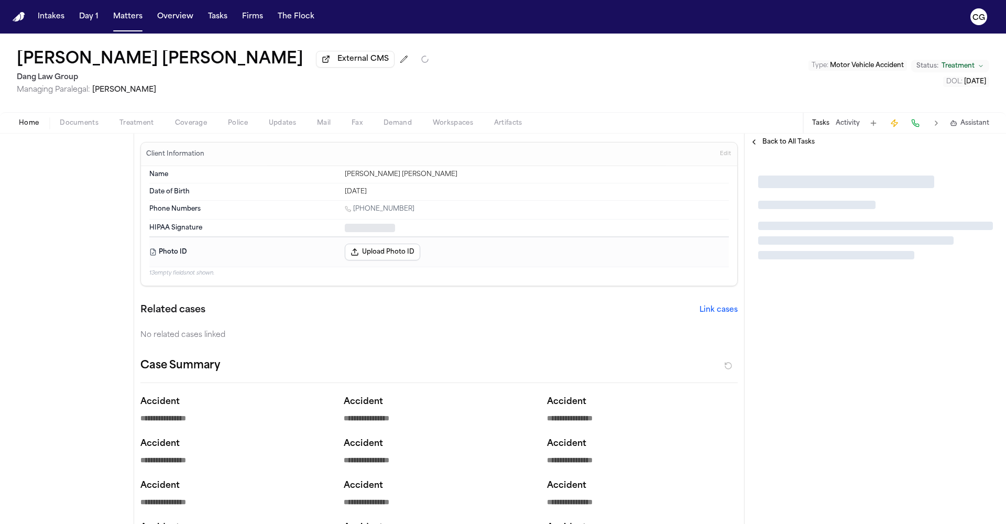
type textarea "*"
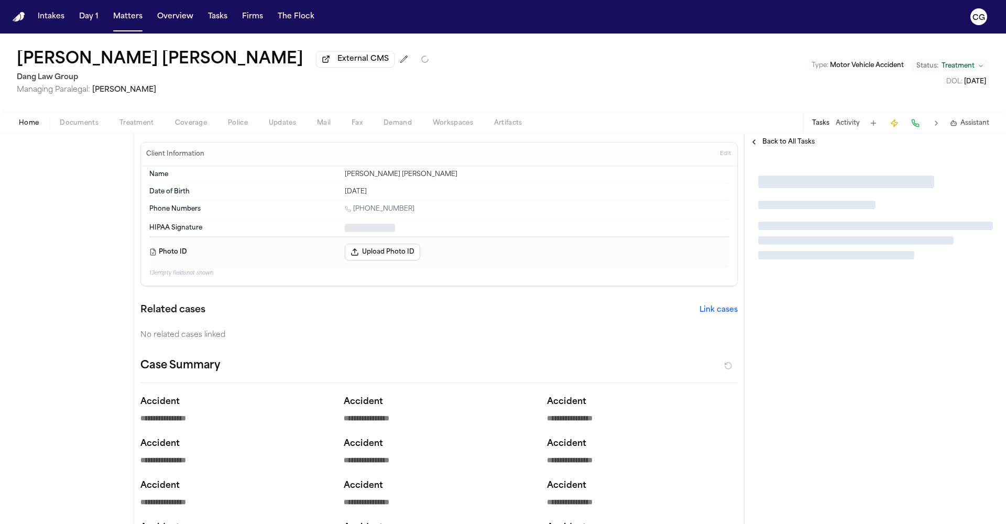
type textarea "*"
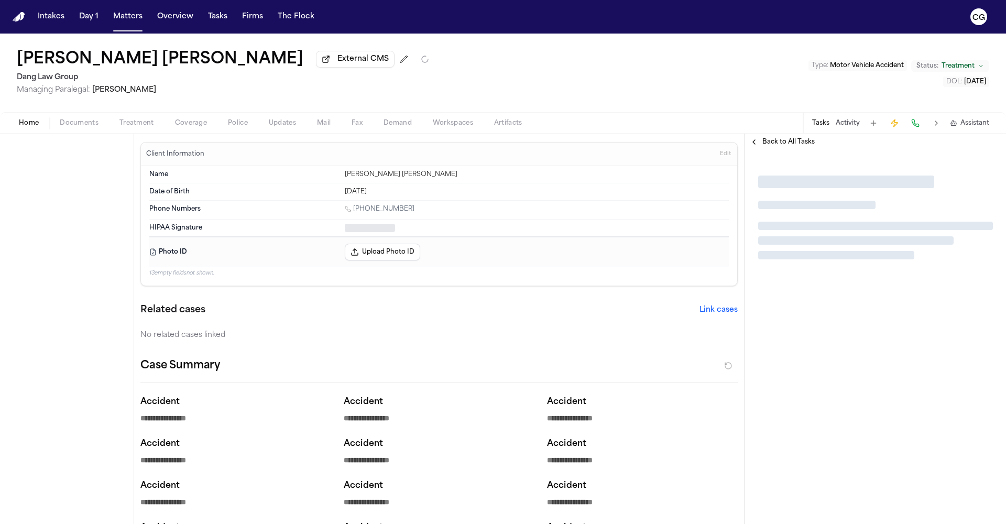
type textarea "*"
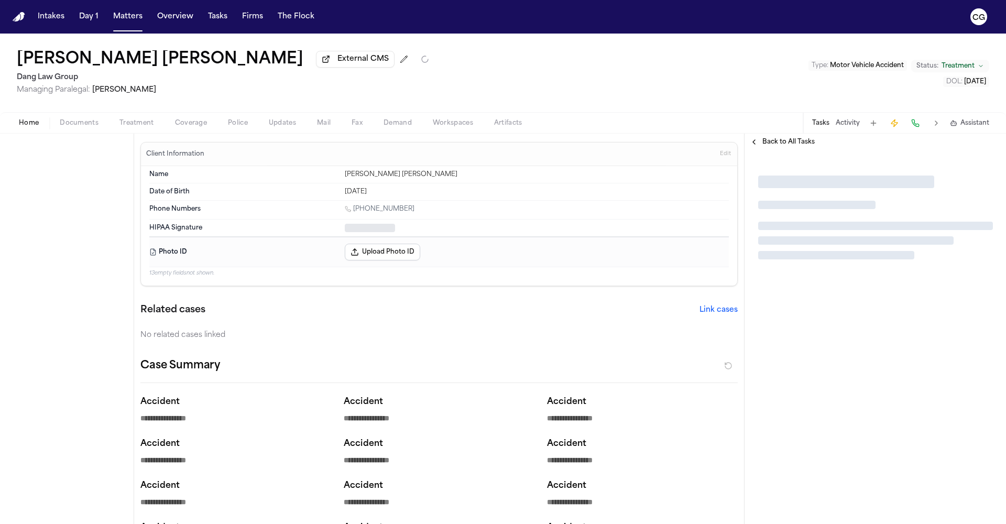
type textarea "*"
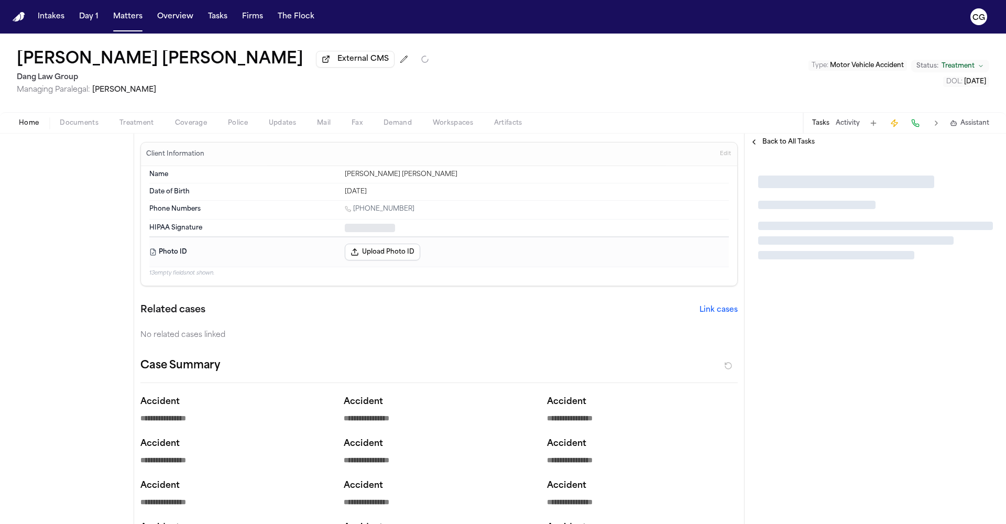
type textarea "*"
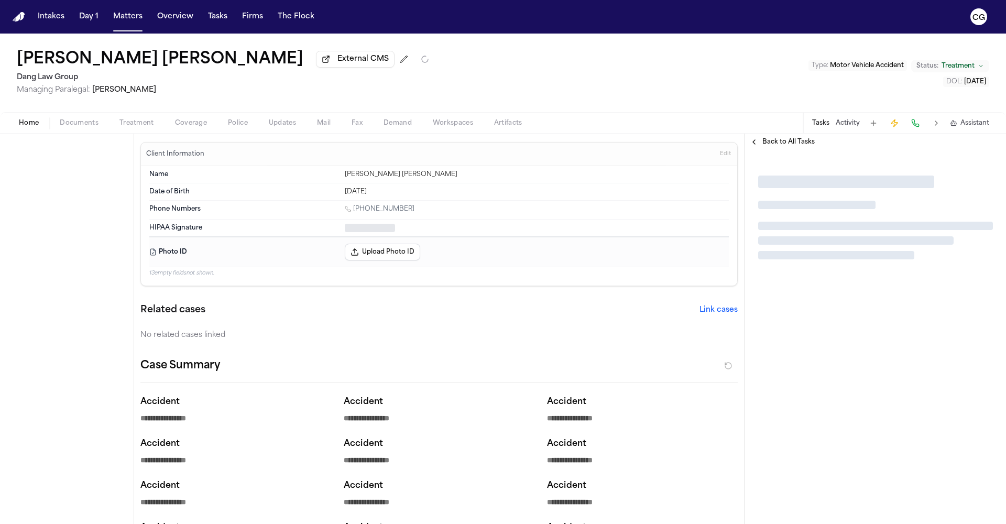
type textarea "*"
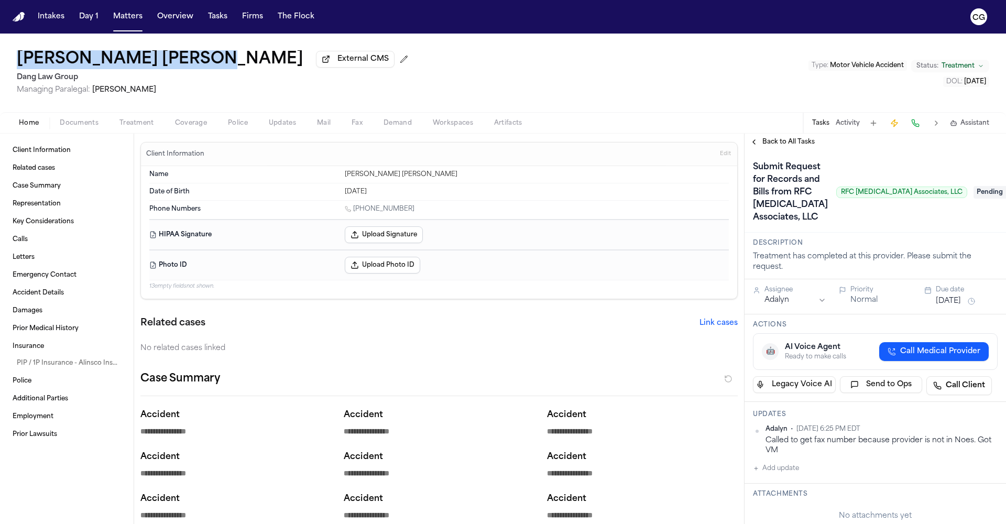
drag, startPoint x: 185, startPoint y: 59, endPoint x: 3, endPoint y: 55, distance: 182.9
click at [3, 55] on div "David Aguilar Barrera External CMS Dang Law Group Managing Paralegal: Jacquelin…" at bounding box center [503, 73] width 1006 height 79
copy h1 "David Aguilar Barrera"
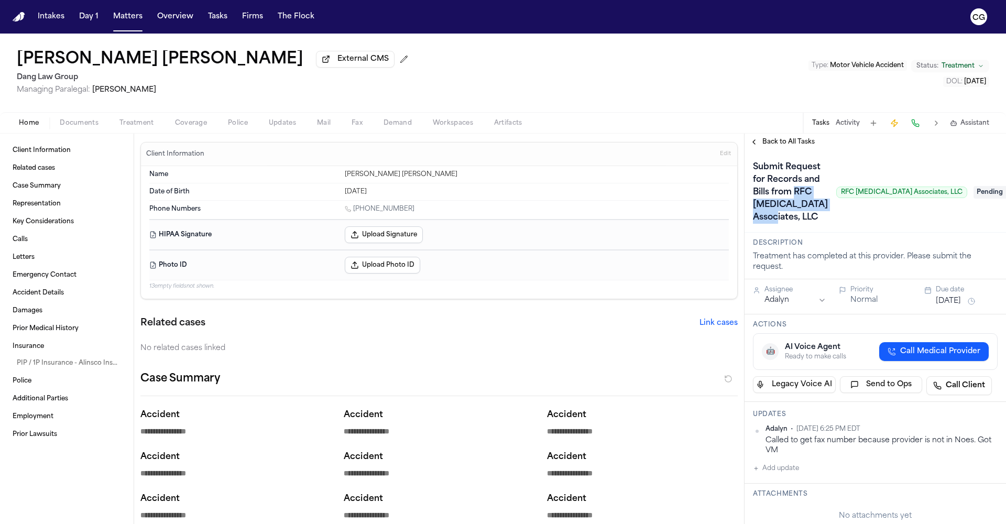
drag, startPoint x: 797, startPoint y: 197, endPoint x: 799, endPoint y: 218, distance: 21.1
click at [799, 218] on h1 "Submit Request for Records and Bills from RFC Radiology Associates, LLC" at bounding box center [790, 192] width 83 height 67
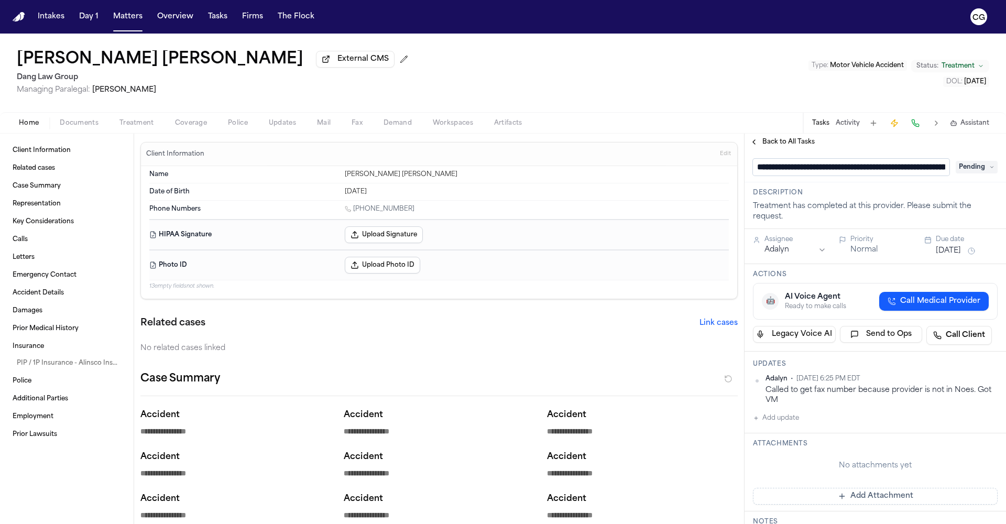
scroll to position [0, 130]
drag, startPoint x: 809, startPoint y: 169, endPoint x: 959, endPoint y: 176, distance: 150.6
click at [959, 176] on div "**********" at bounding box center [875, 168] width 245 height 18
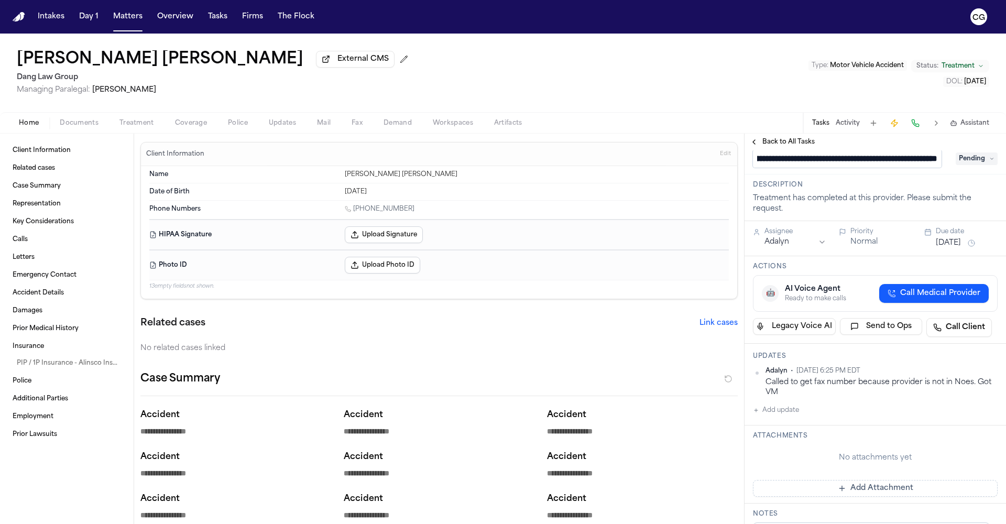
scroll to position [0, 0]
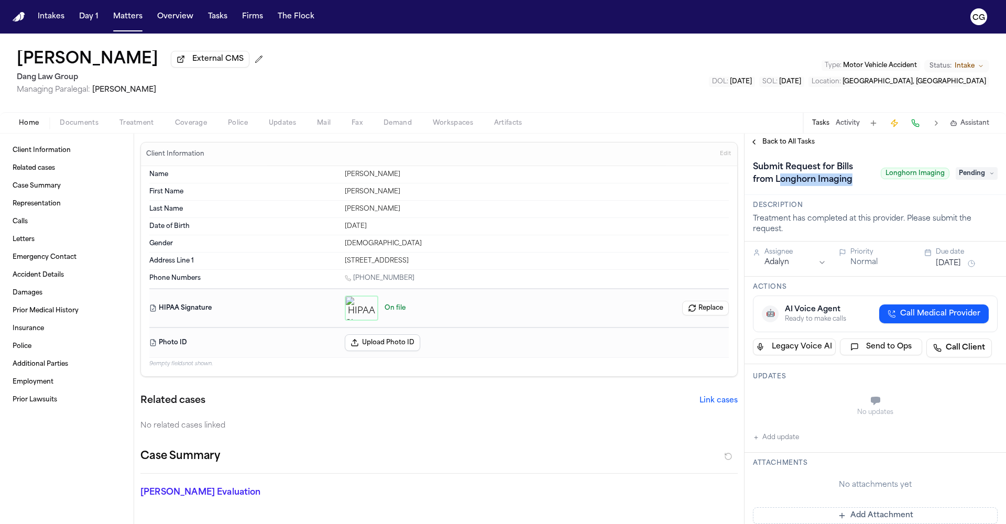
drag, startPoint x: 853, startPoint y: 185, endPoint x: 778, endPoint y: 183, distance: 75.0
click at [778, 183] on h1 "Submit Request for Bills from Longhorn Imaging" at bounding box center [813, 173] width 128 height 29
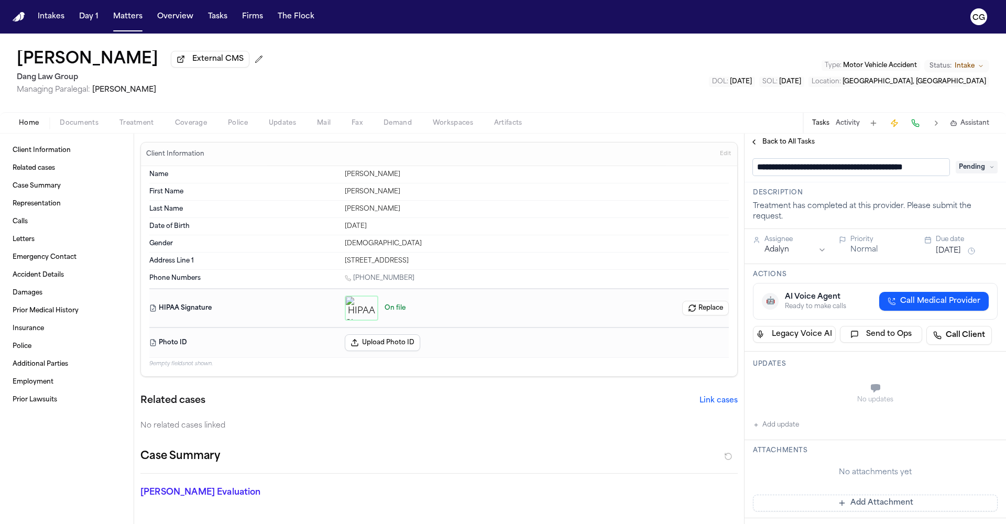
scroll to position [0, 23]
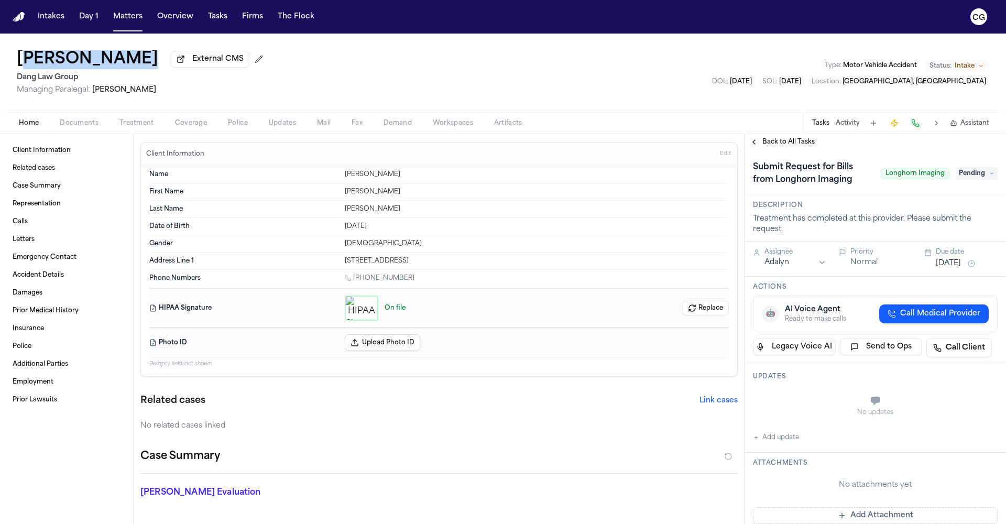
drag, startPoint x: 12, startPoint y: 53, endPoint x: 150, endPoint y: 61, distance: 138.5
click at [150, 61] on div "[PERSON_NAME] External CMS Dang Law Group Managing Paralegal: [PERSON_NAME] Typ…" at bounding box center [503, 73] width 1006 height 79
copy div "Bridget Aleman"
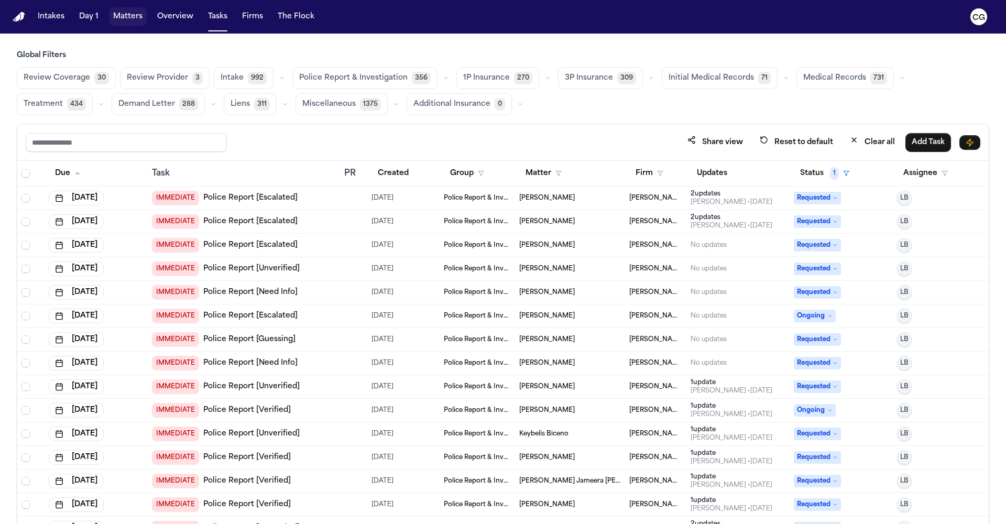
click at [127, 23] on button "Matters" at bounding box center [128, 16] width 38 height 19
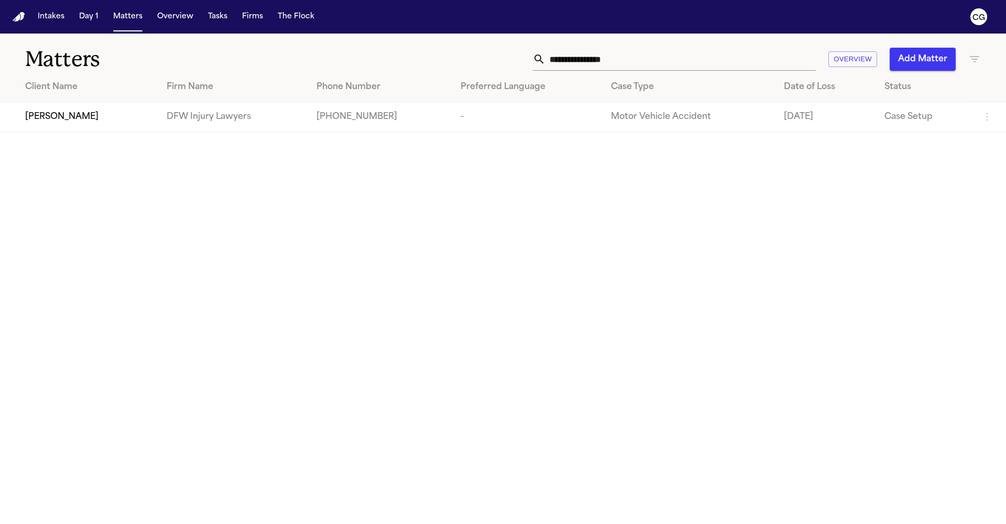
click at [642, 46] on div "**********" at bounding box center [503, 53] width 1006 height 39
drag, startPoint x: 639, startPoint y: 62, endPoint x: 539, endPoint y: 62, distance: 100.6
click at [539, 62] on div "**********" at bounding box center [674, 59] width 283 height 23
paste input "*******"
type input "**********"
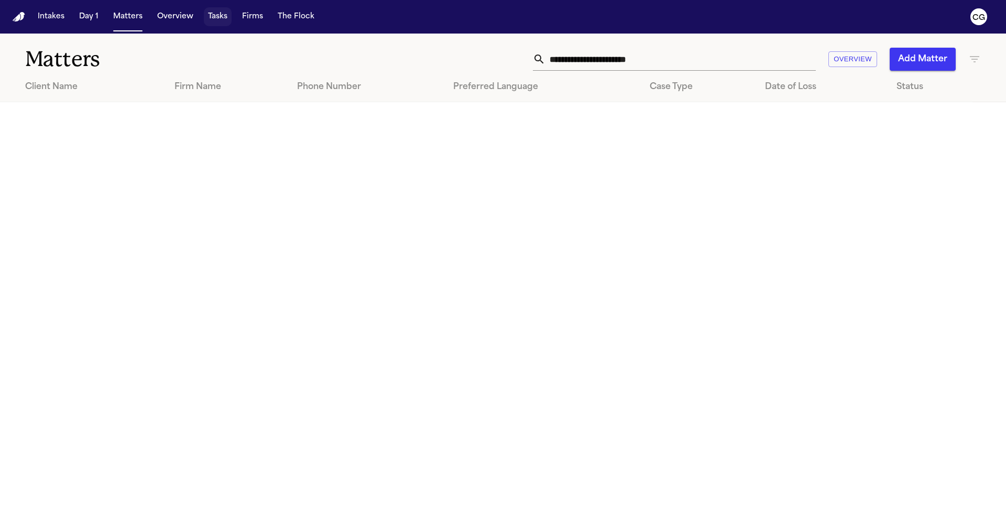
click at [225, 18] on button "Tasks" at bounding box center [218, 16] width 28 height 19
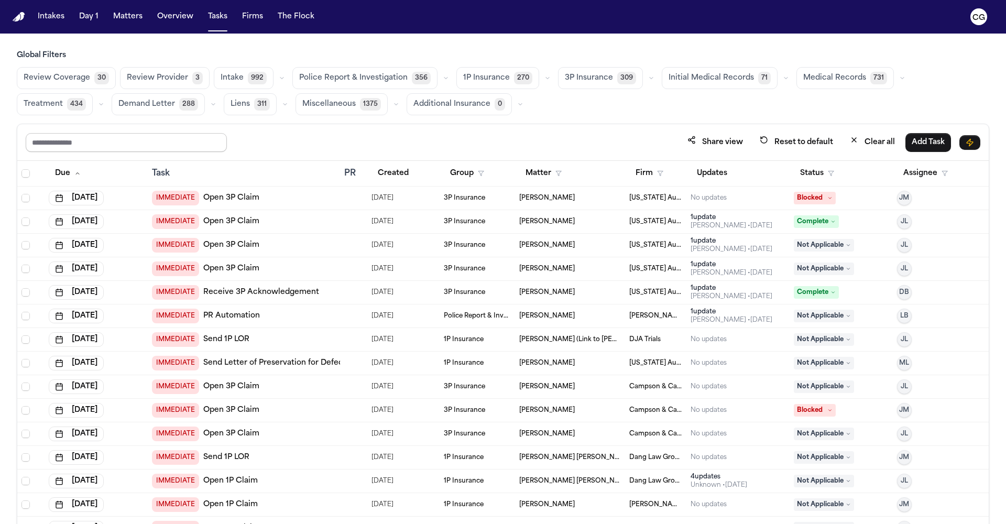
click at [132, 140] on input "text" at bounding box center [126, 142] width 201 height 19
paste input "**********"
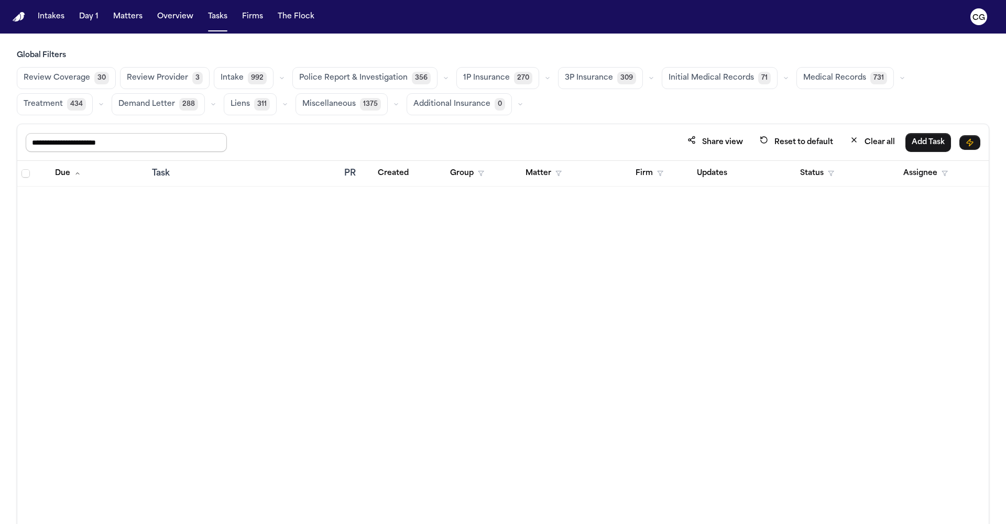
click at [129, 143] on input "**********" at bounding box center [126, 142] width 201 height 19
type input "**********"
drag, startPoint x: 115, startPoint y: 142, endPoint x: 19, endPoint y: 146, distance: 96.5
click at [19, 146] on div "**********" at bounding box center [502, 142] width 971 height 37
click at [124, 17] on button "Matters" at bounding box center [128, 16] width 38 height 19
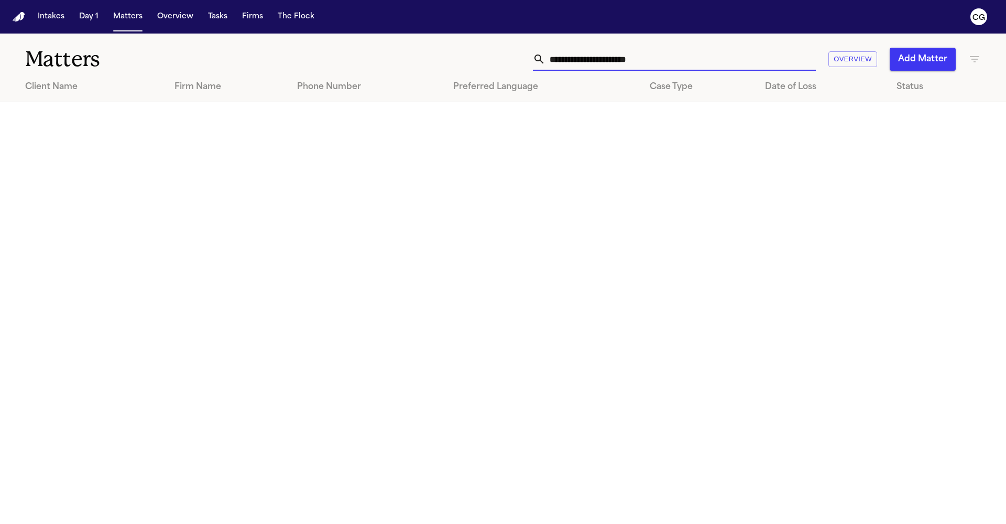
click at [649, 54] on input "**********" at bounding box center [680, 59] width 270 height 23
paste input "text"
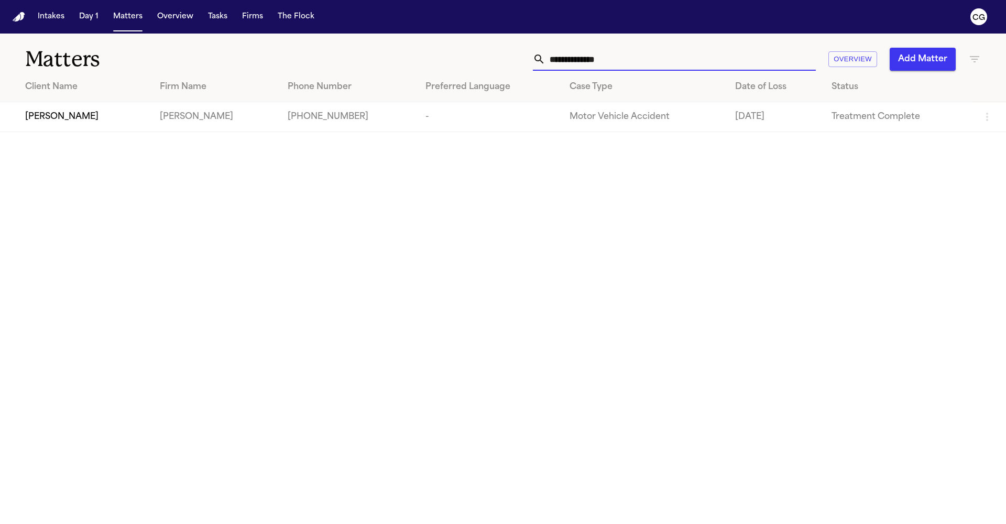
type input "**********"
click at [119, 123] on div "[PERSON_NAME]" at bounding box center [84, 117] width 118 height 13
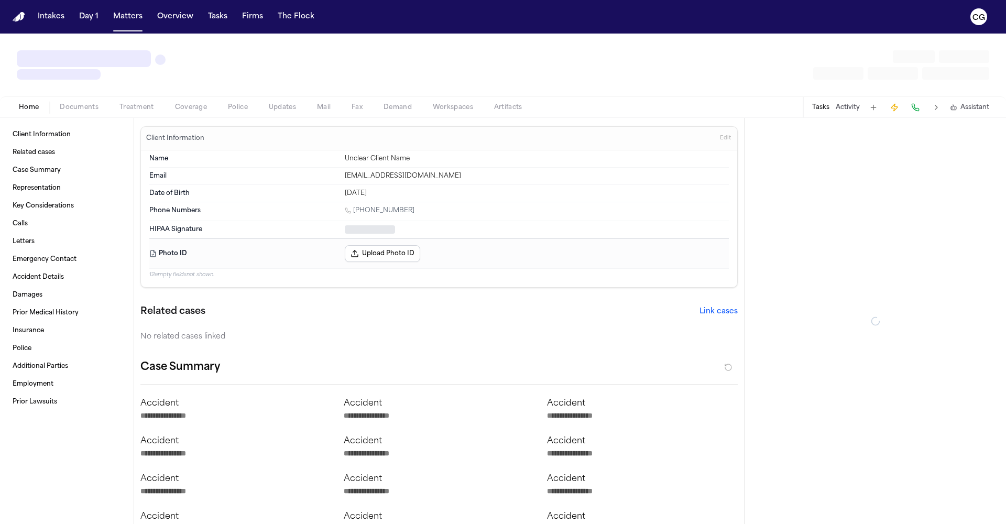
type textarea "*"
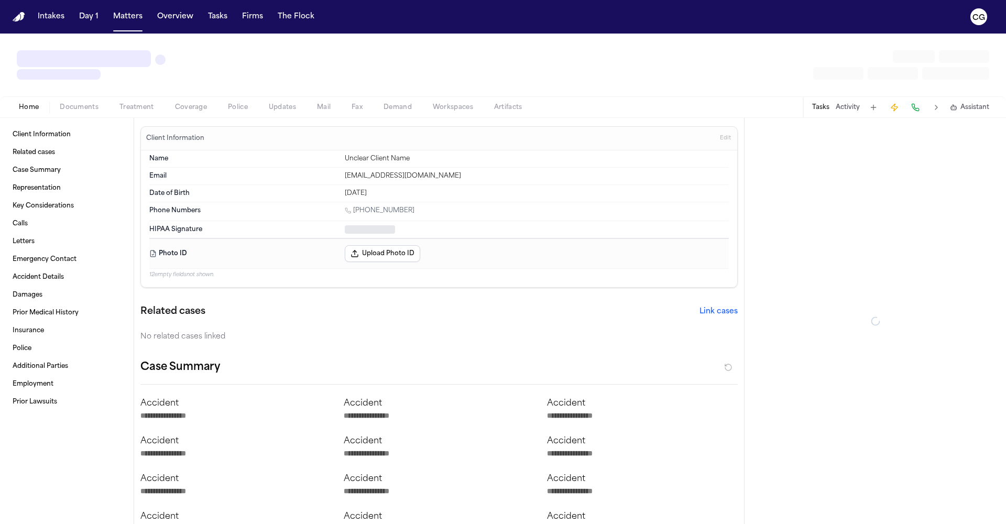
type textarea "*"
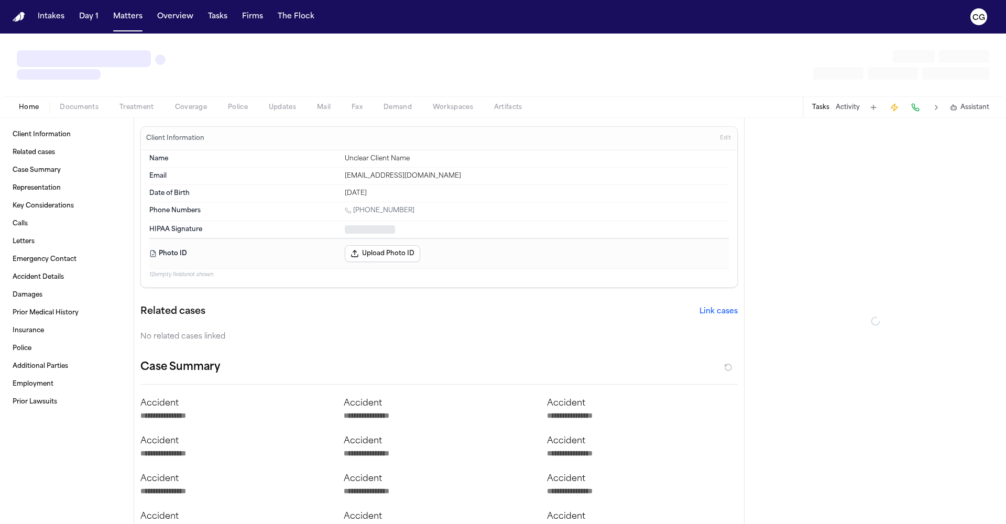
type textarea "*"
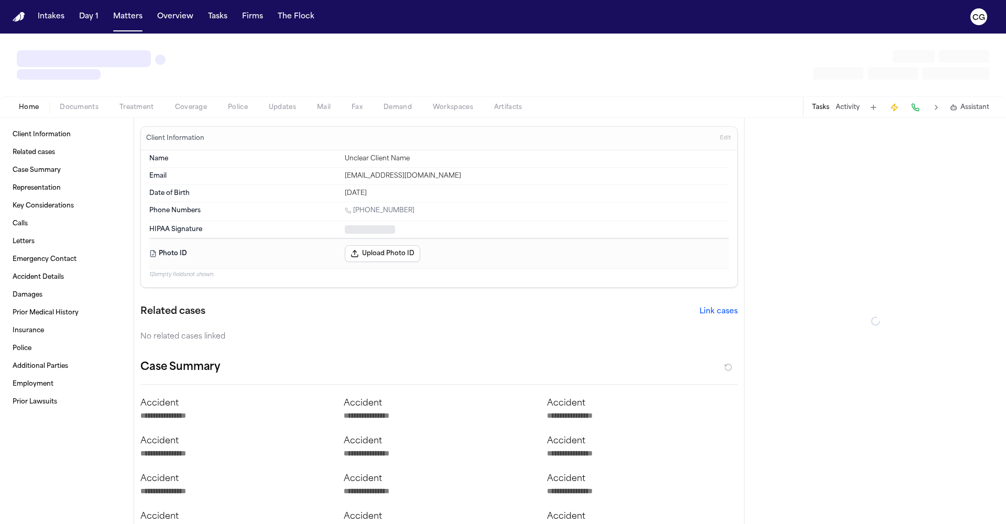
type textarea "*"
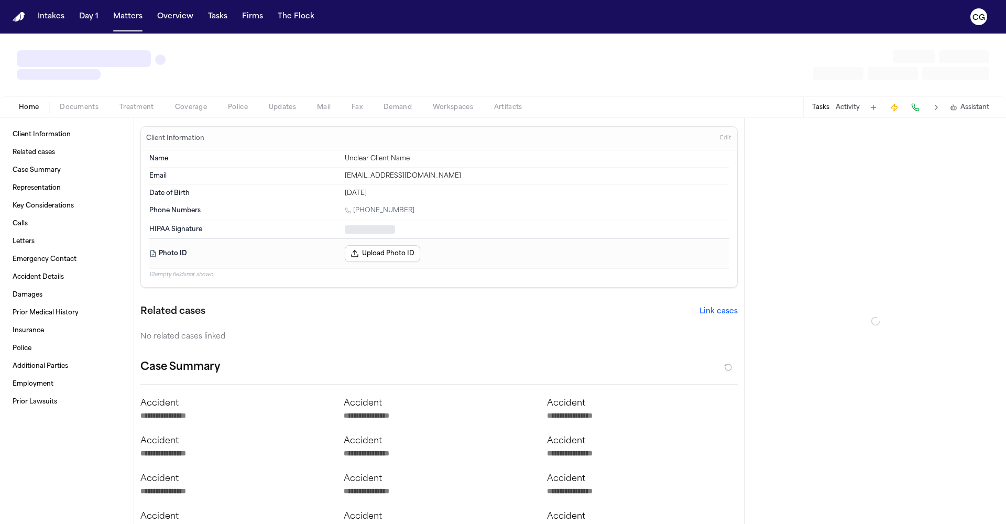
type textarea "*"
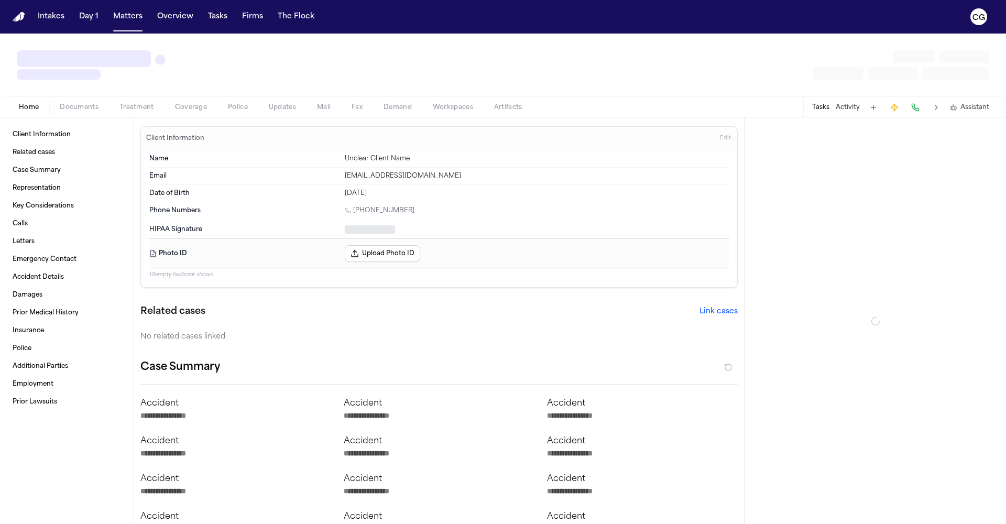
type textarea "*"
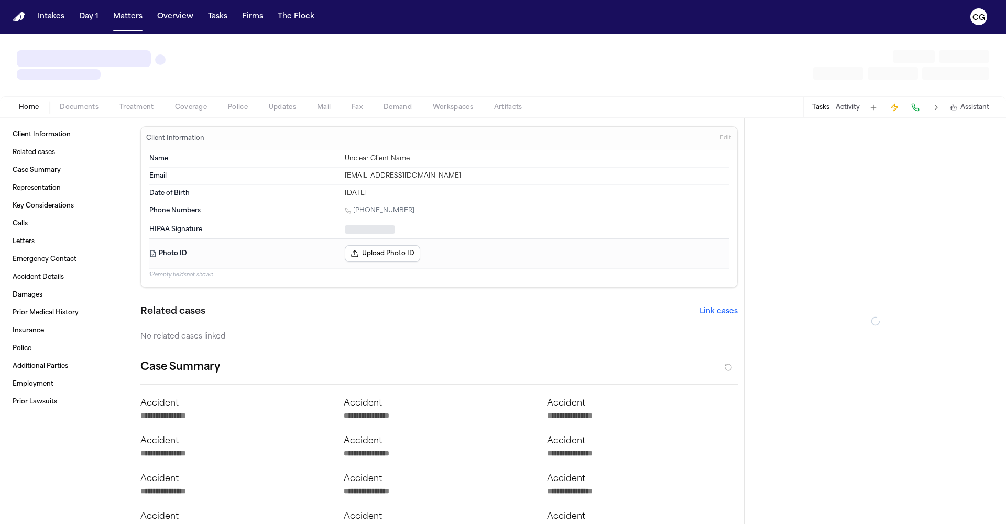
type textarea "*"
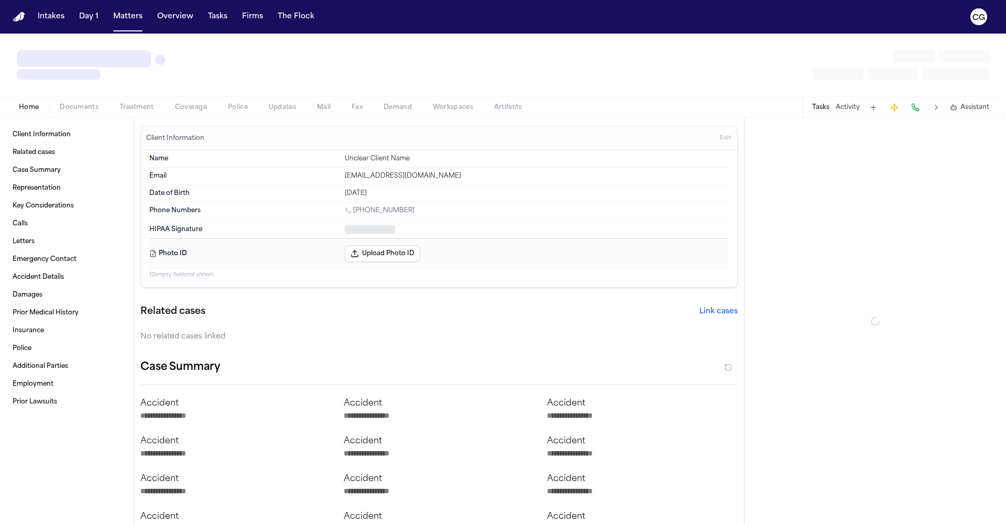
type textarea "*"
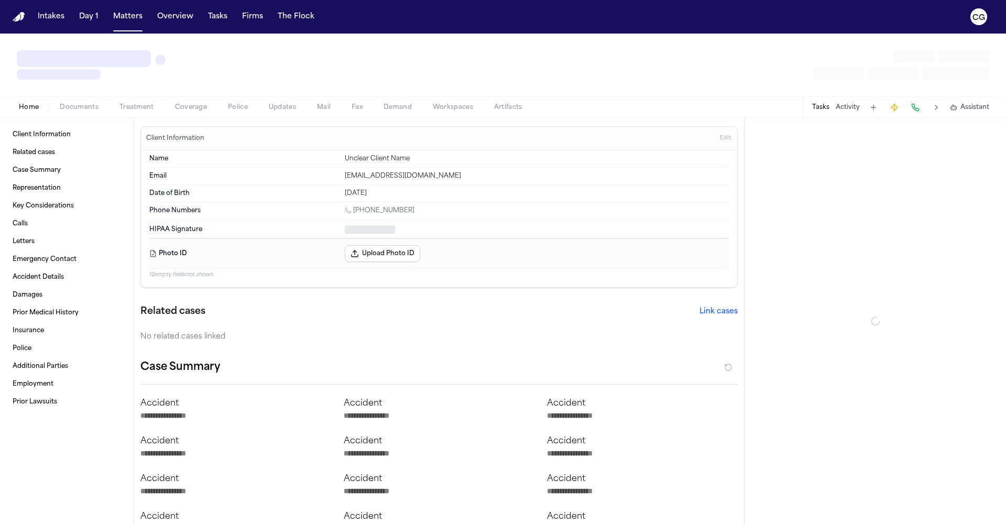
type textarea "*"
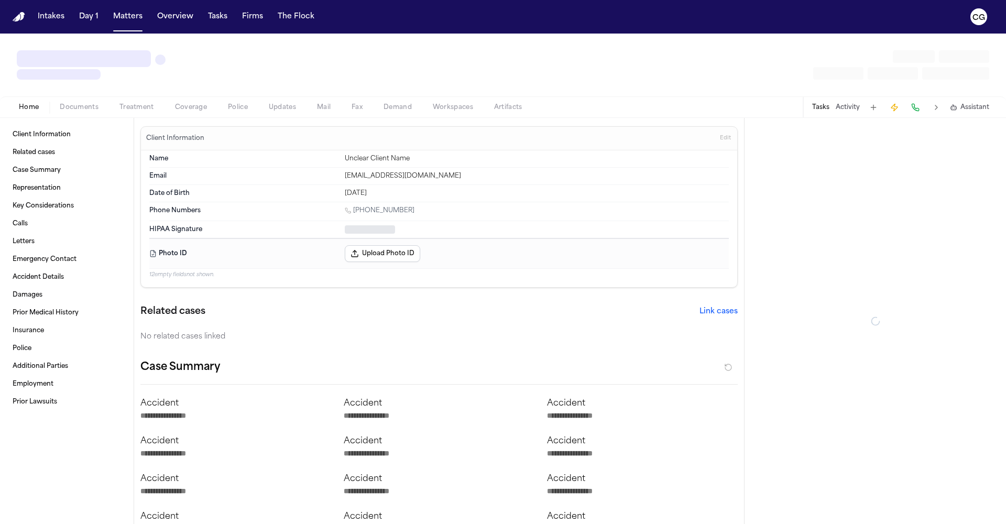
type textarea "*"
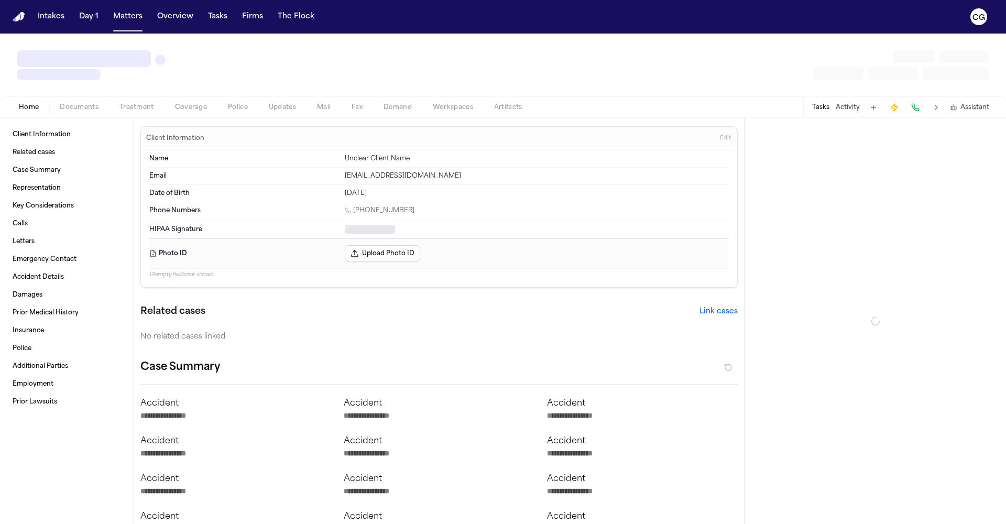
type textarea "*"
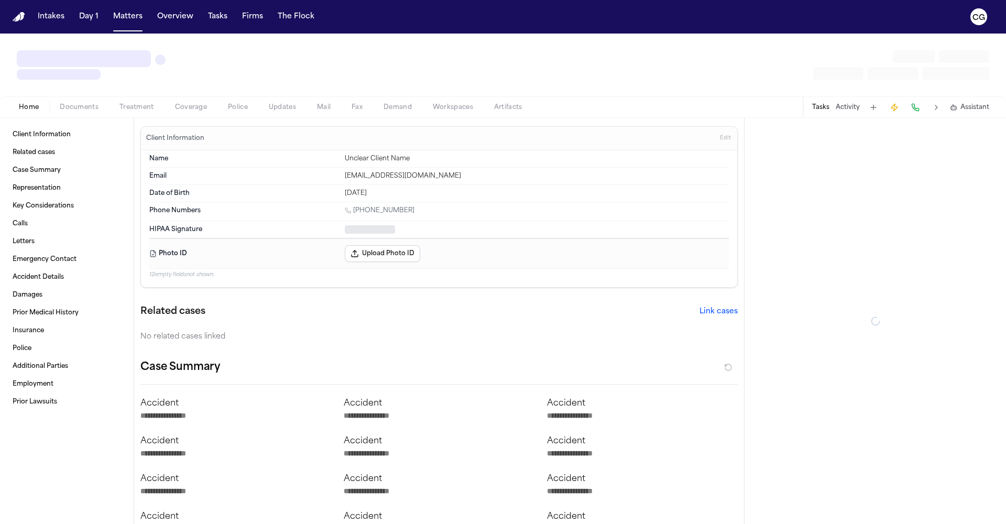
type textarea "*"
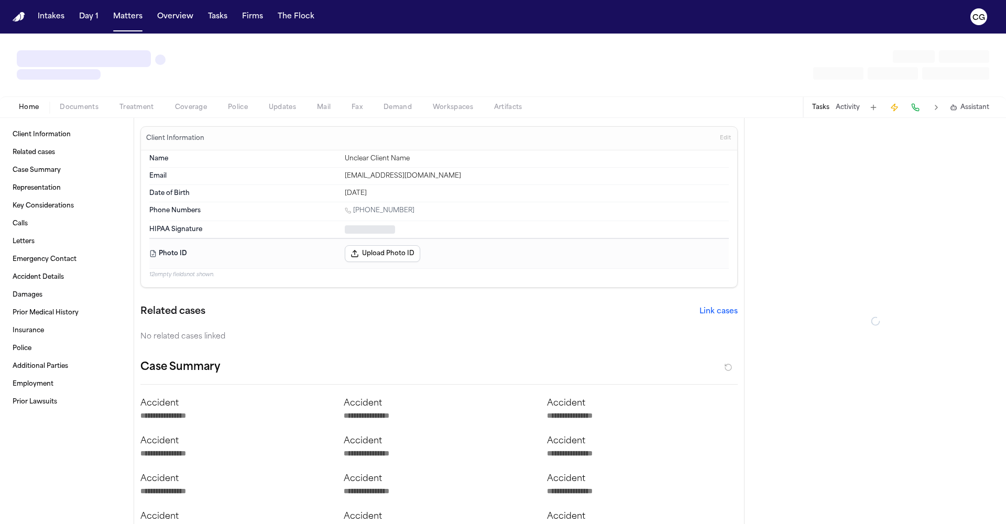
type textarea "*"
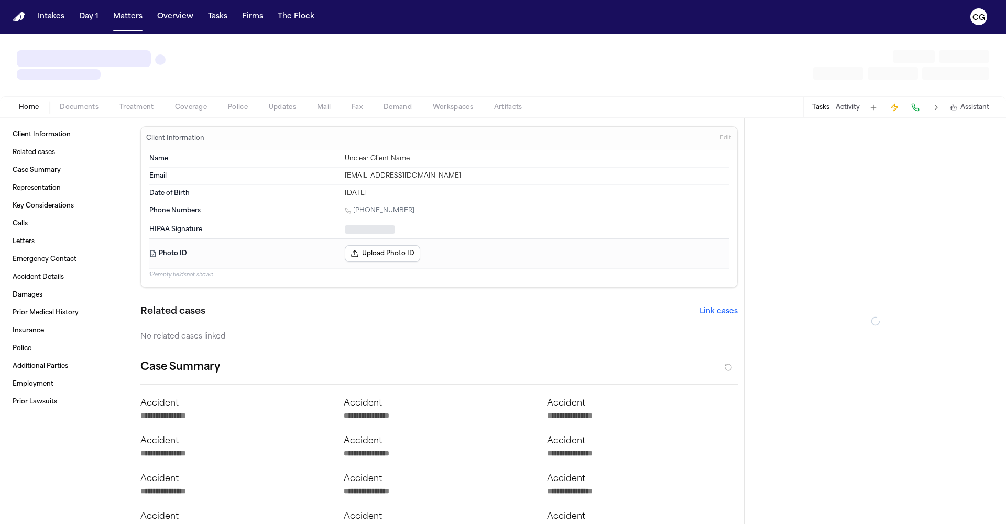
type textarea "*"
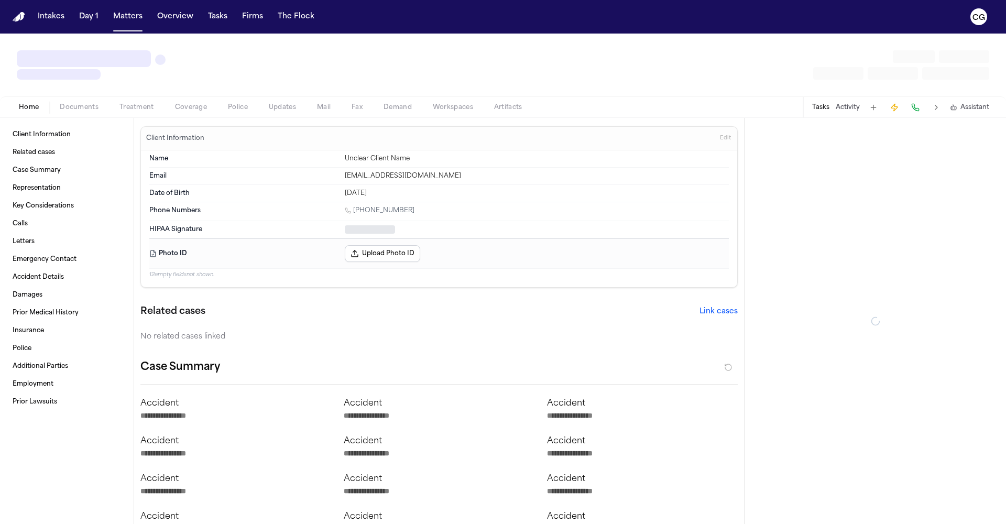
type textarea "*"
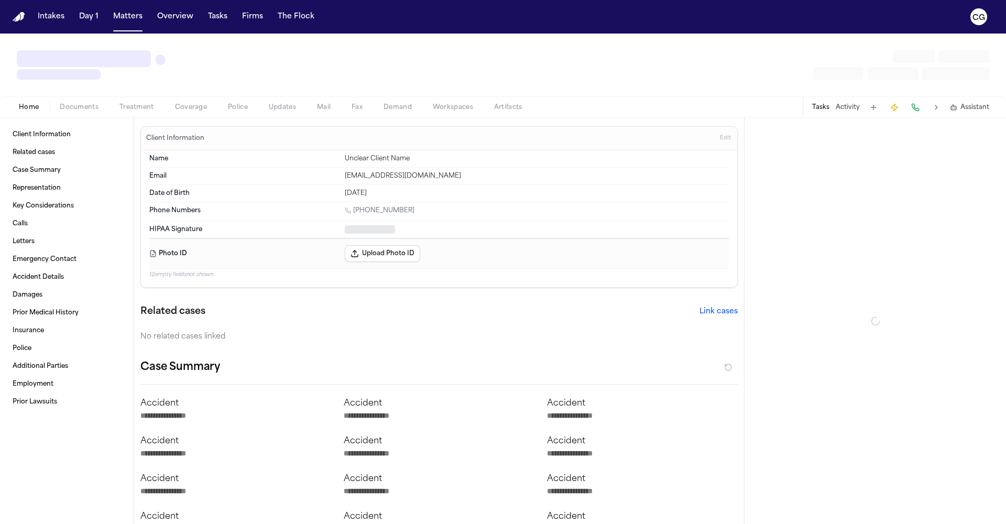
type textarea "*"
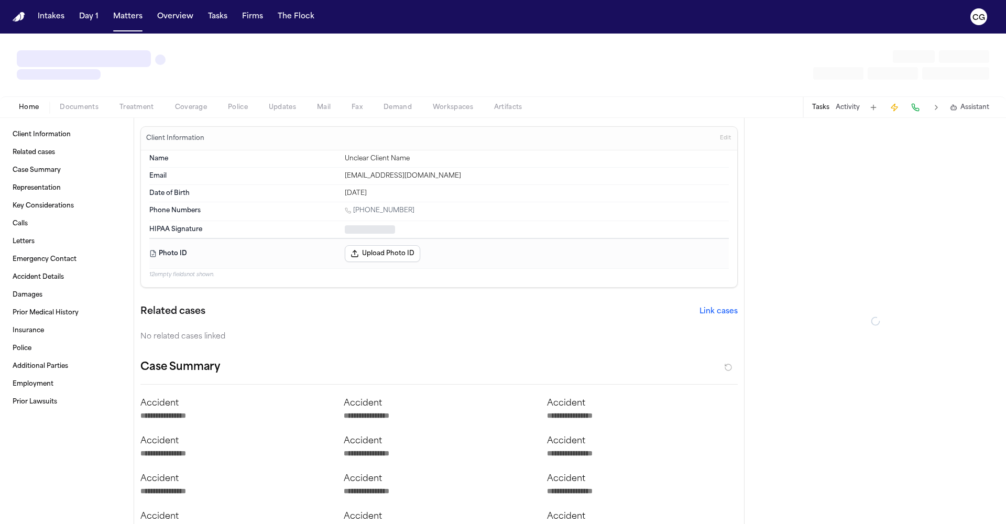
type textarea "*"
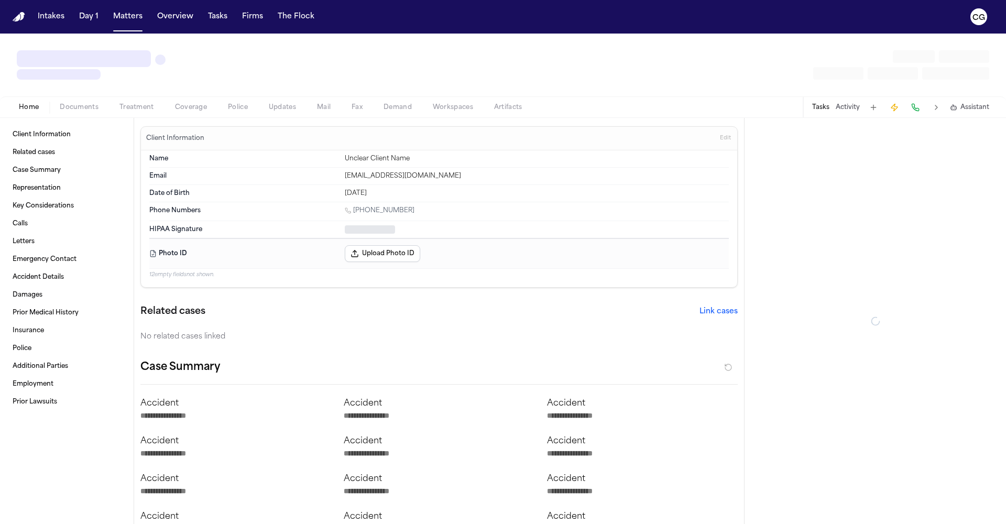
type textarea "*"
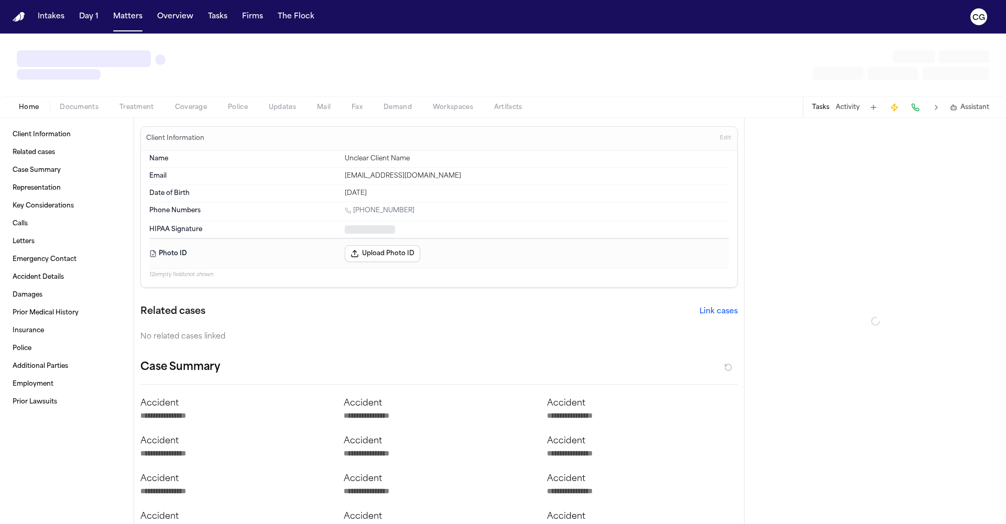
type textarea "*"
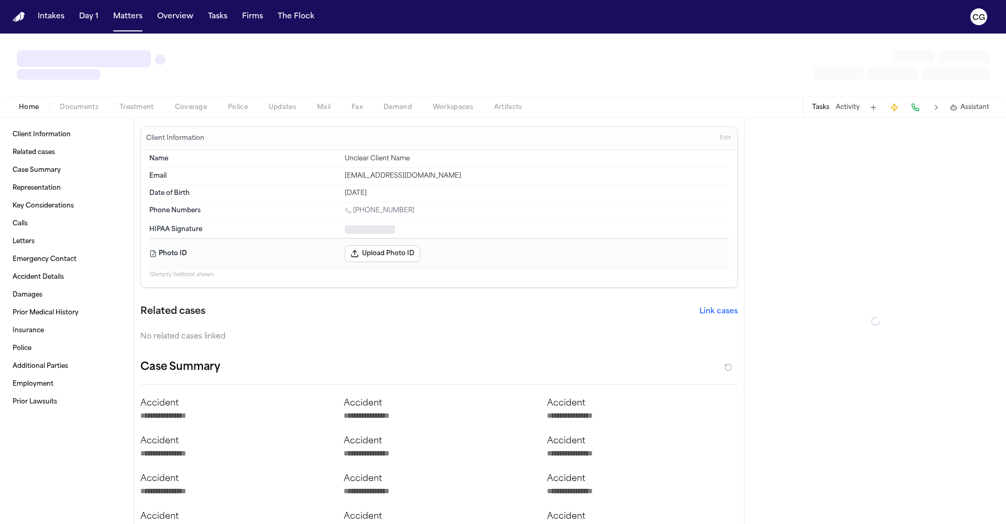
type textarea "*"
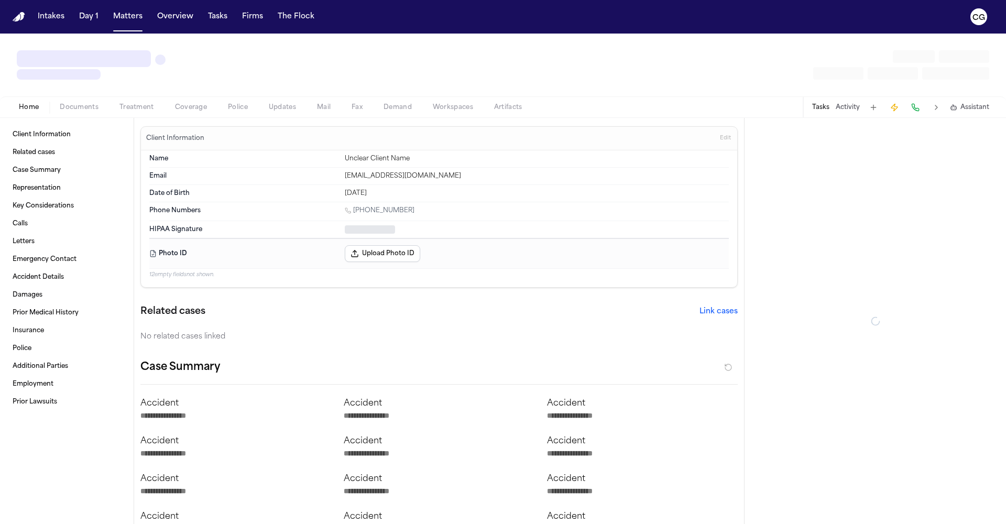
type textarea "*"
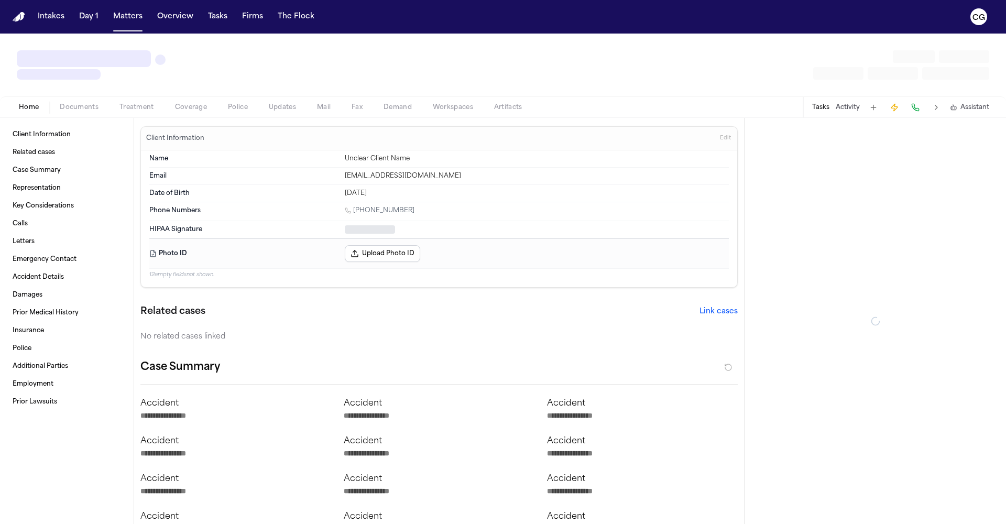
type textarea "*"
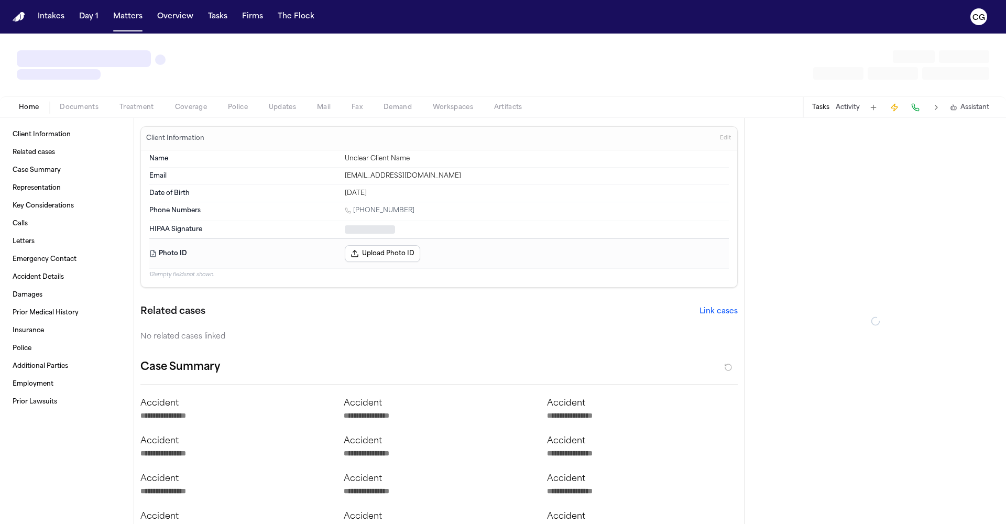
type textarea "*"
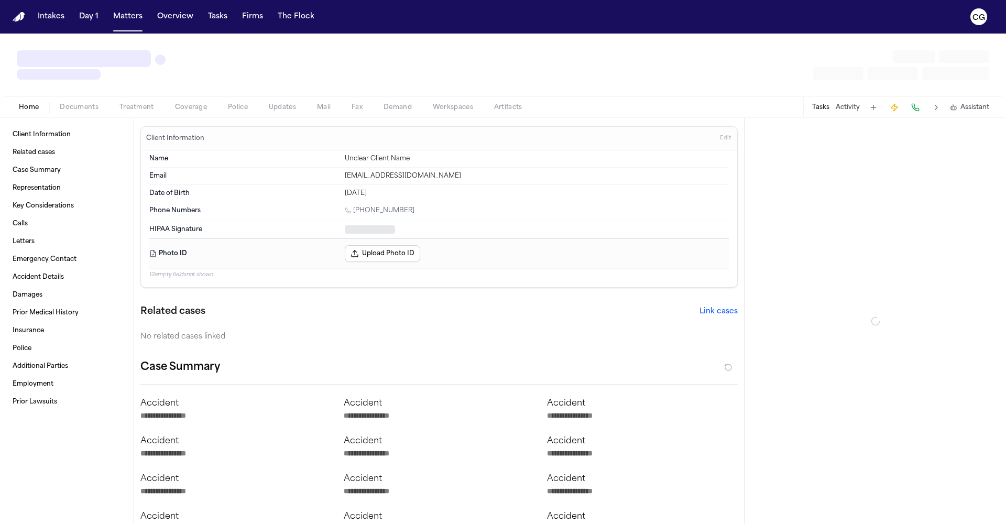
type textarea "*"
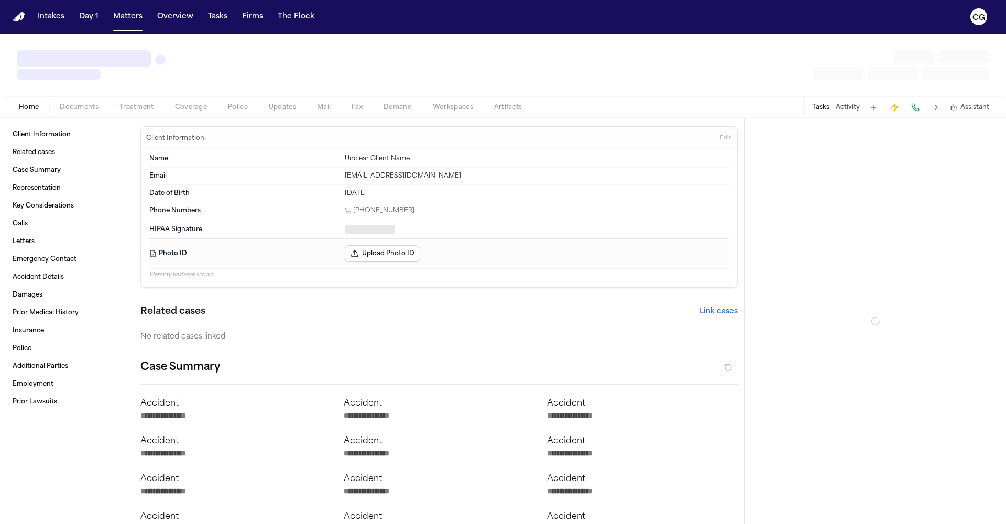
type textarea "*"
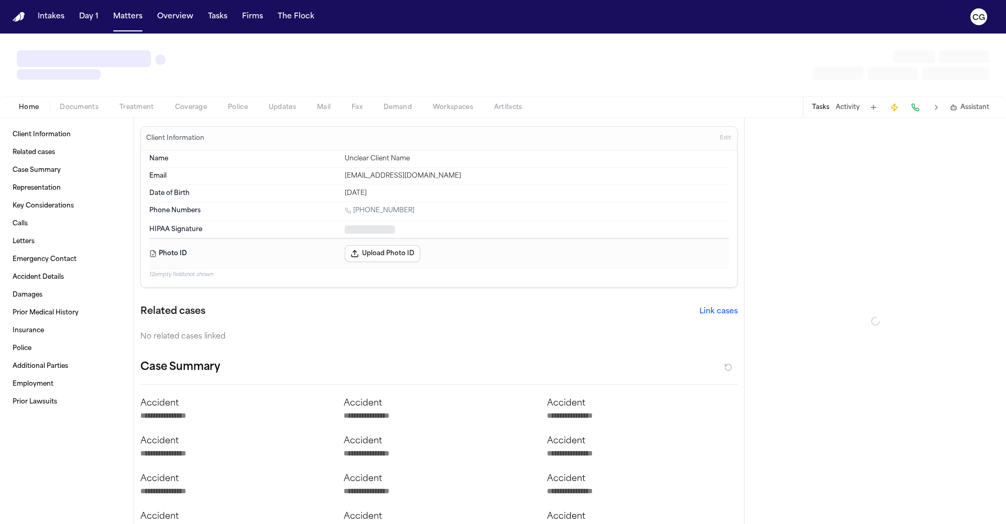
type textarea "*"
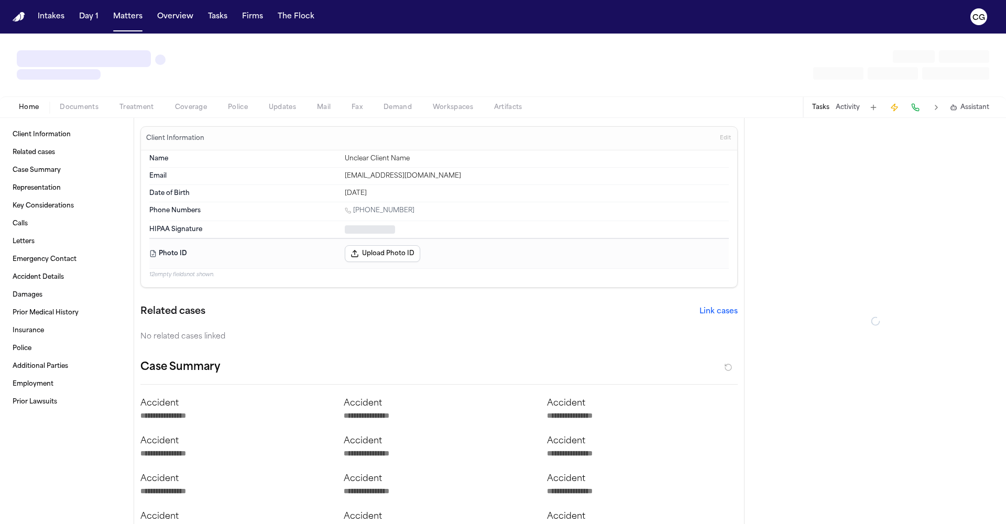
type textarea "*"
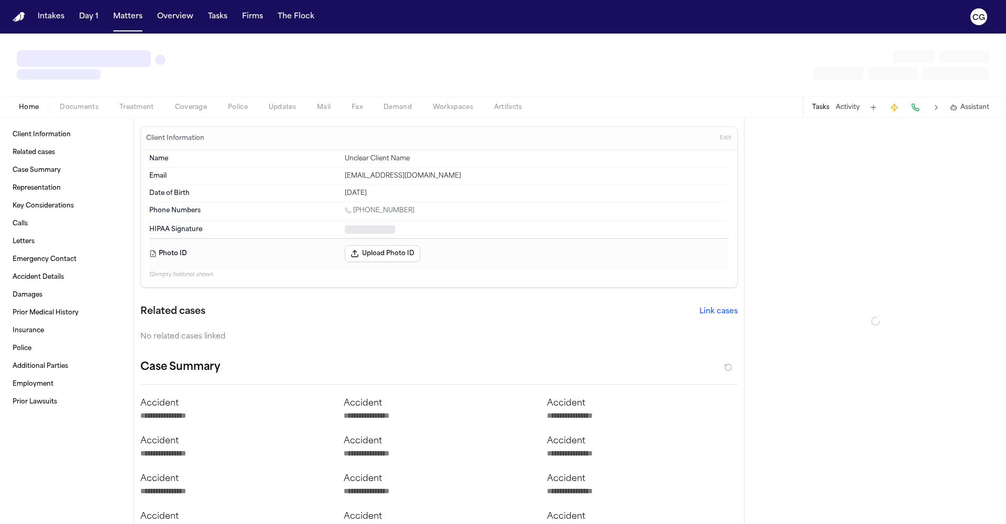
type textarea "*"
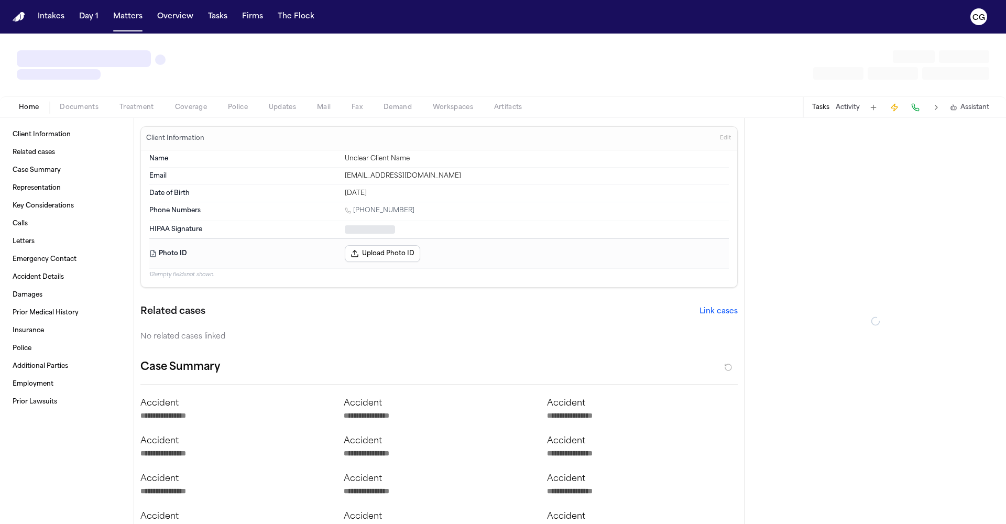
type textarea "*"
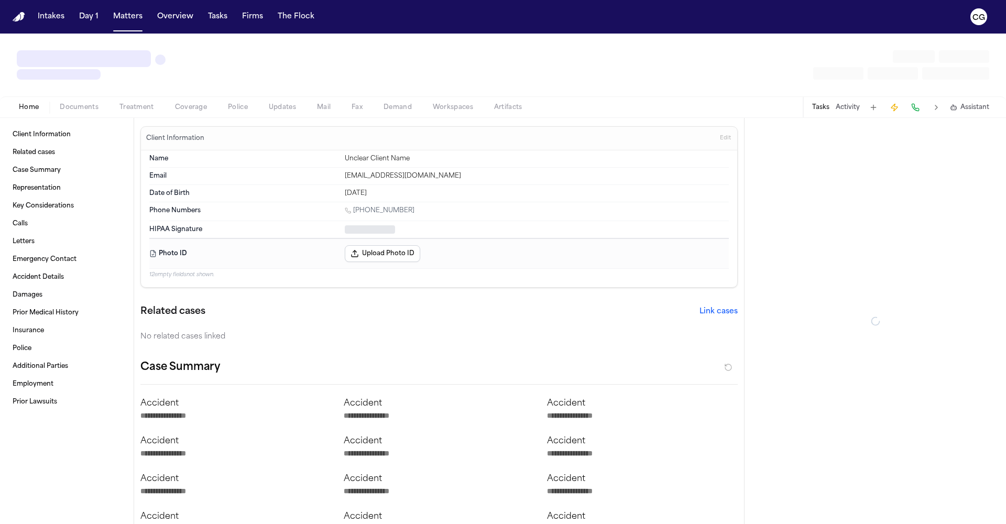
type textarea "*"
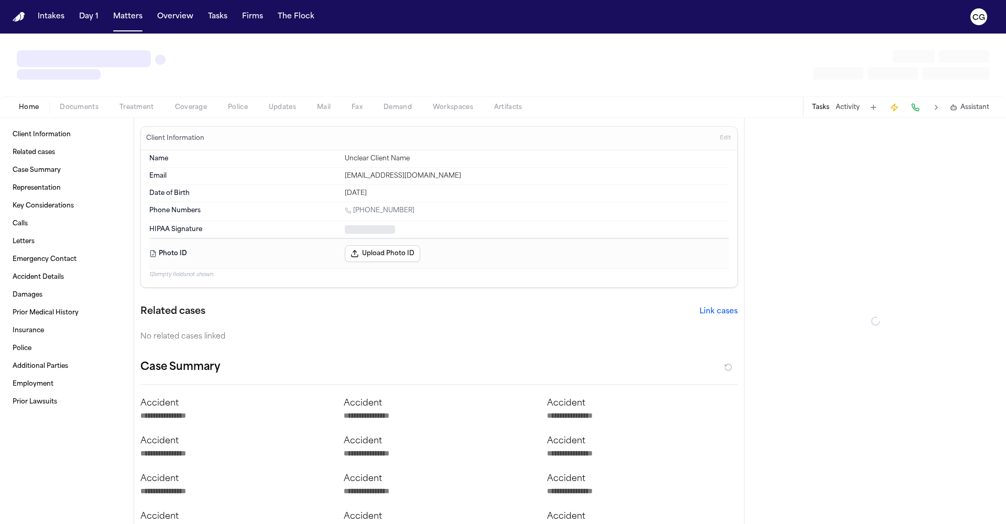
type textarea "*"
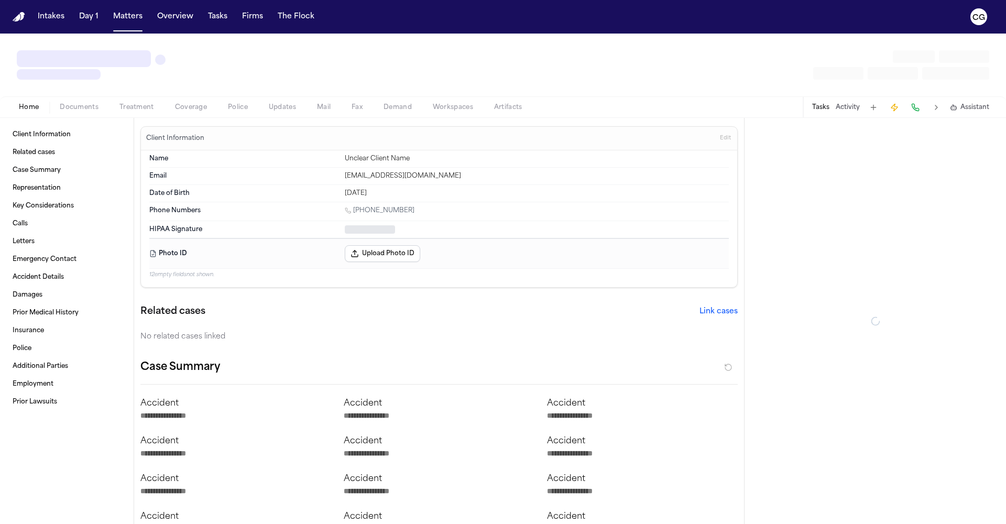
type textarea "*"
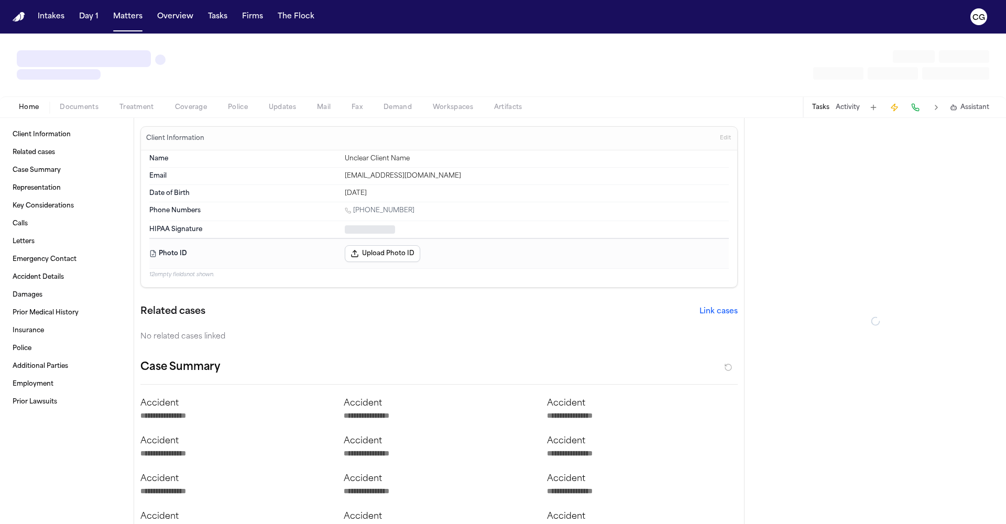
type textarea "*"
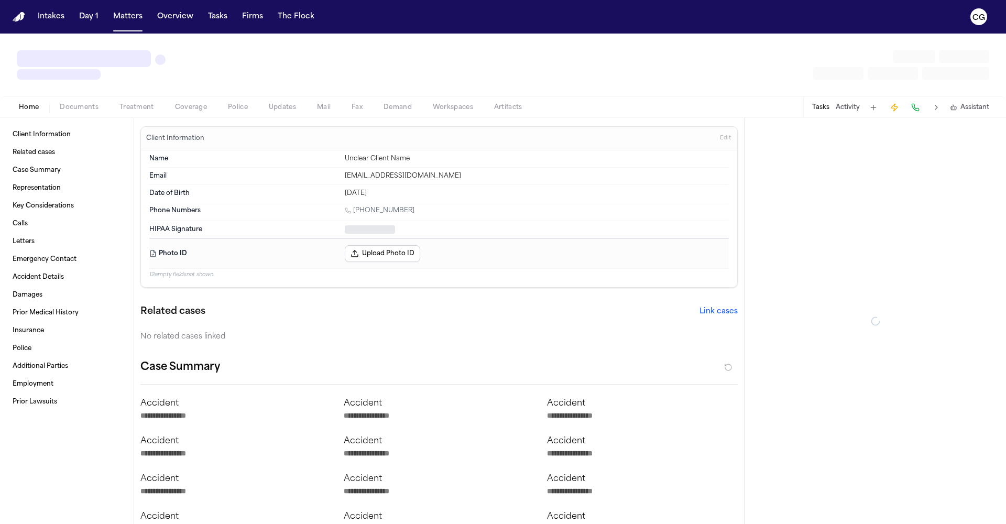
type textarea "*"
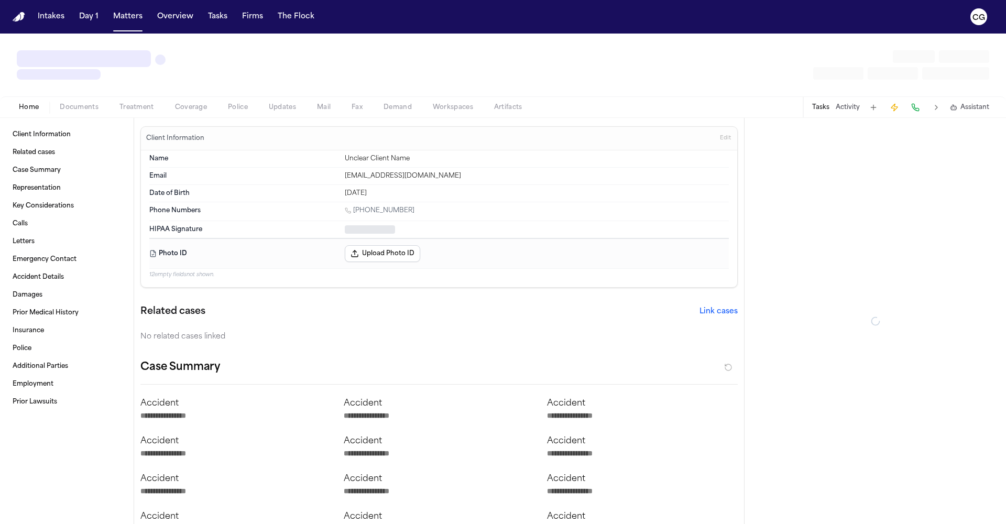
type textarea "*"
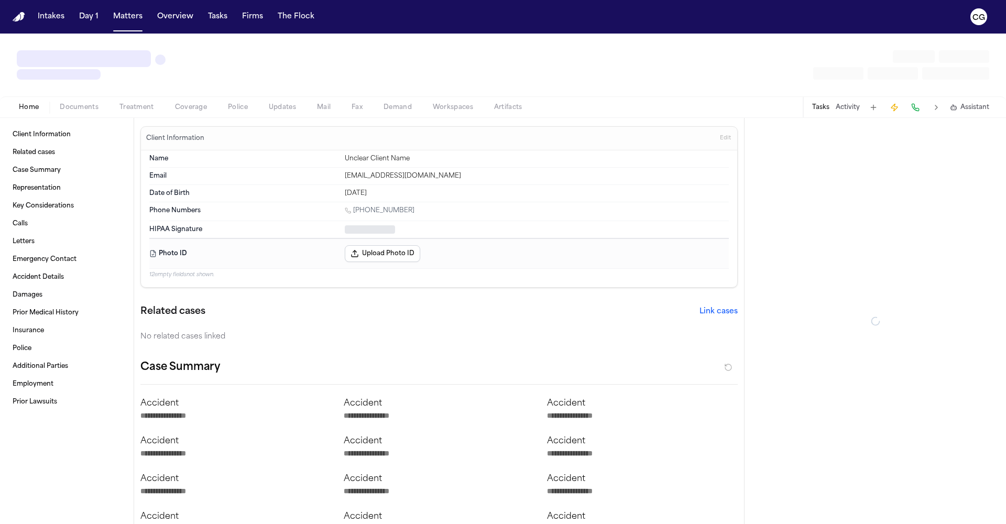
type textarea "*"
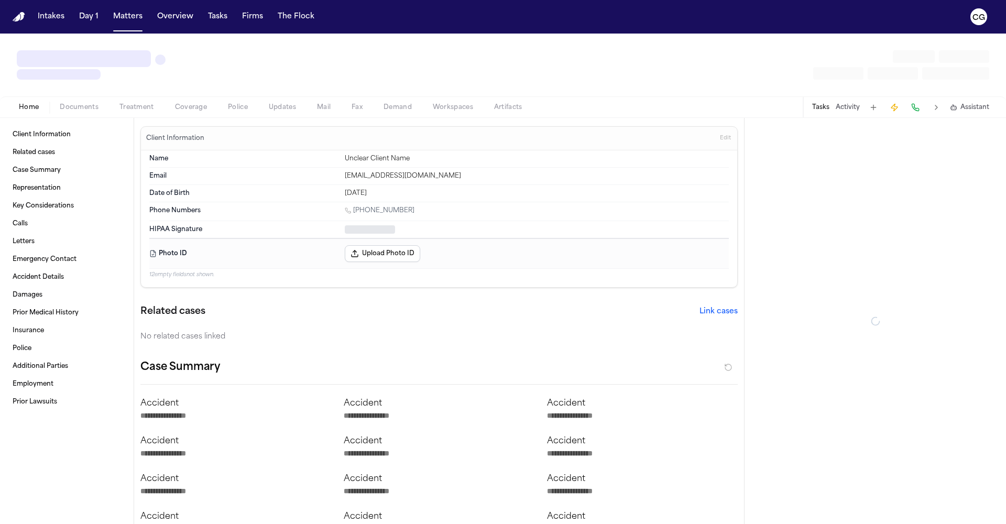
type textarea "*"
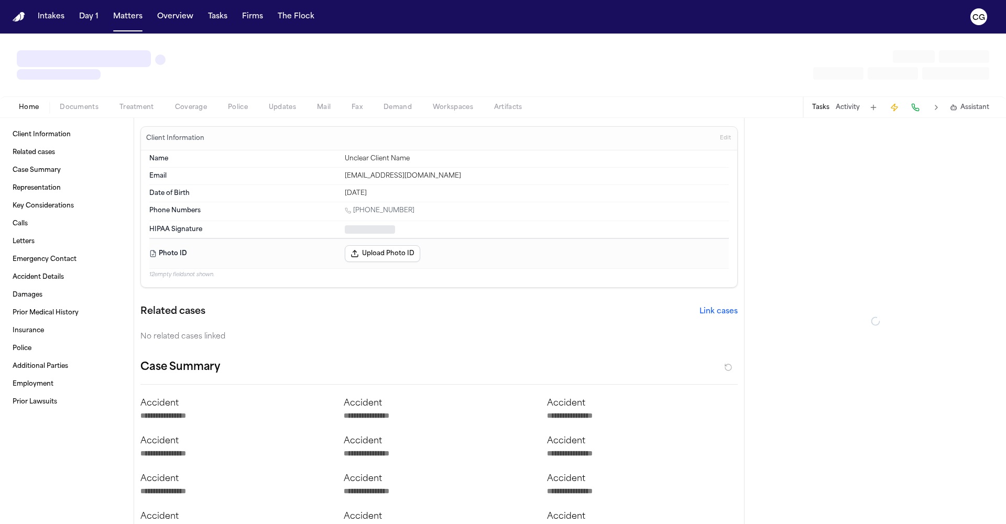
type textarea "*"
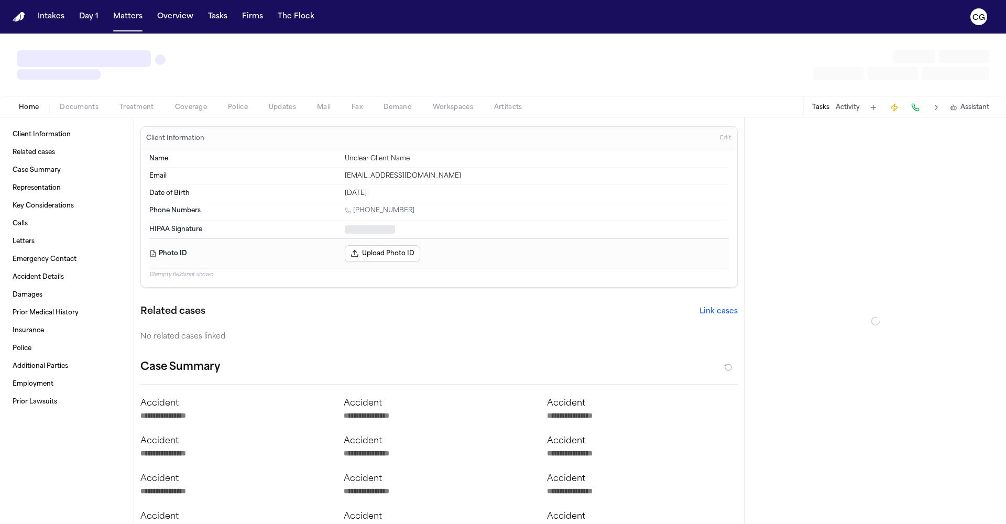
type textarea "*"
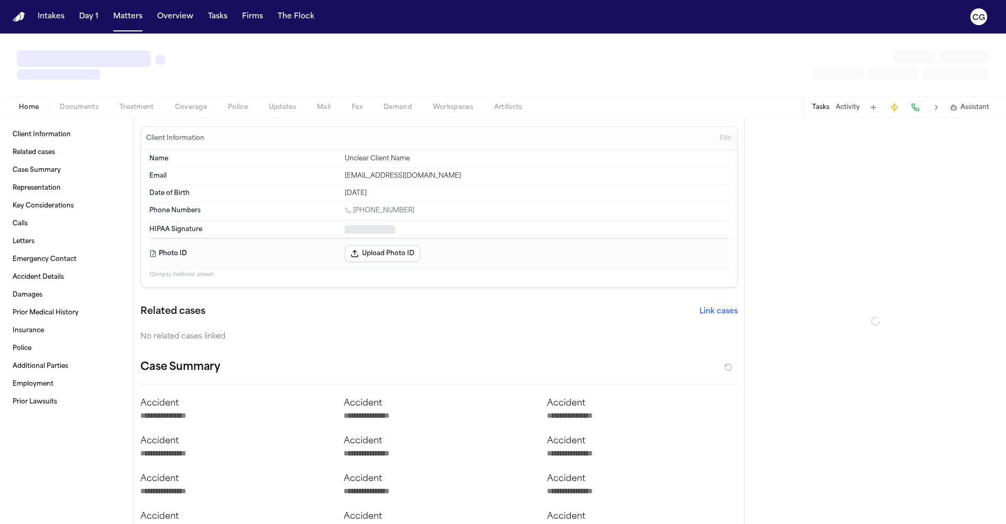
type textarea "*"
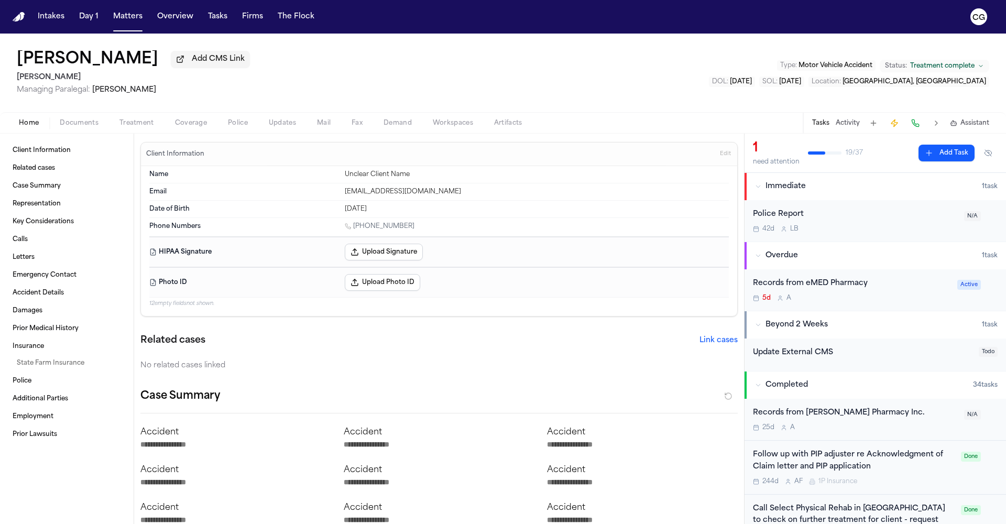
scroll to position [139, 0]
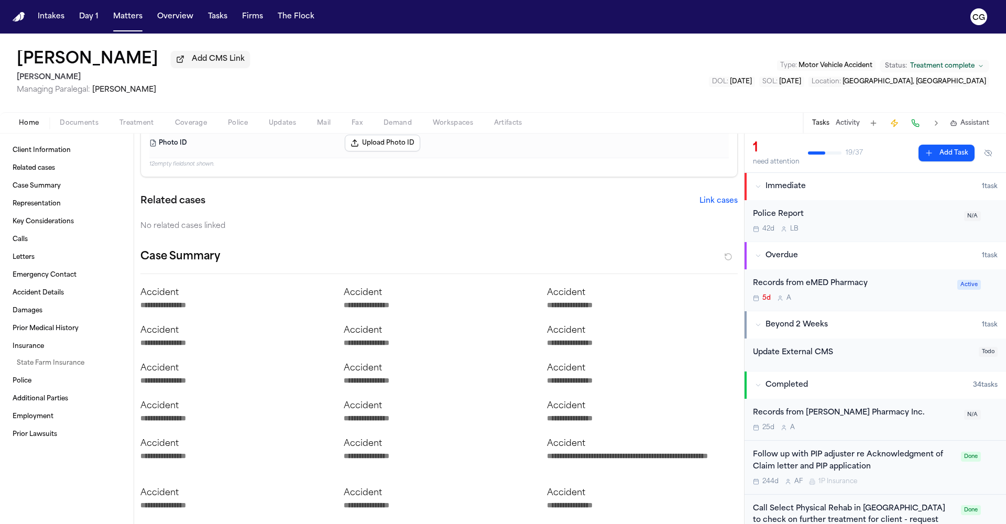
click at [144, 119] on button "Treatment" at bounding box center [137, 123] width 56 height 13
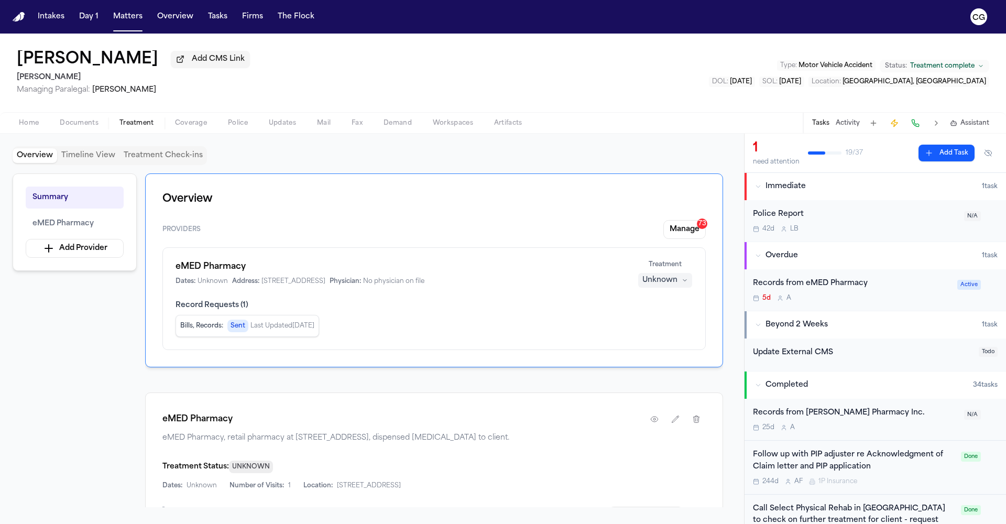
click at [846, 285] on div "Records from eMED Pharmacy" at bounding box center [852, 284] width 198 height 12
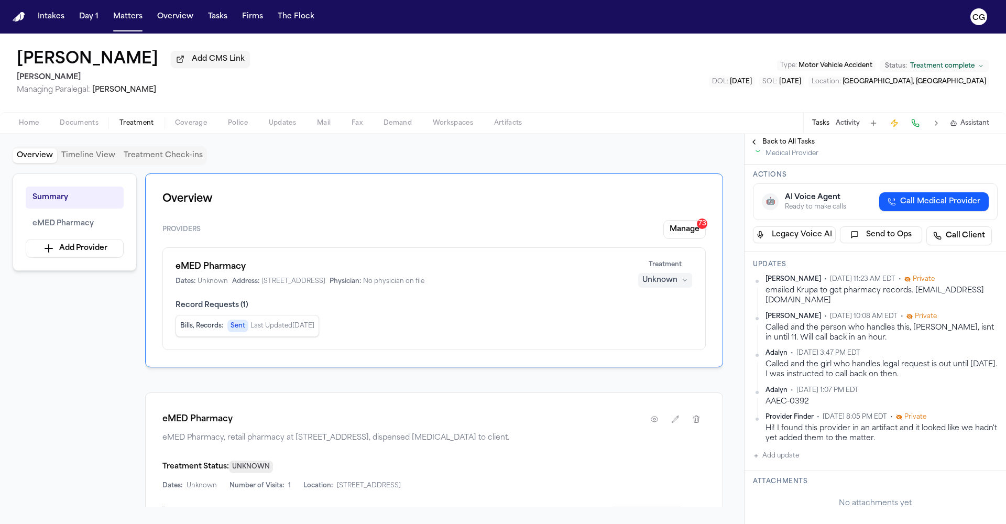
scroll to position [136, 0]
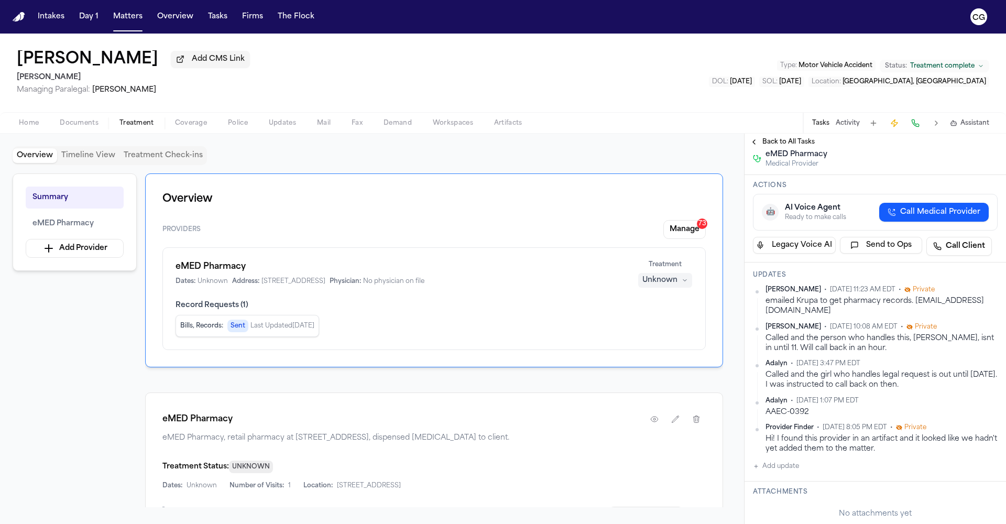
click at [214, 271] on h1 "eMED Pharmacy" at bounding box center [401, 266] width 450 height 13
click at [671, 233] on button "Manage 73" at bounding box center [684, 229] width 42 height 19
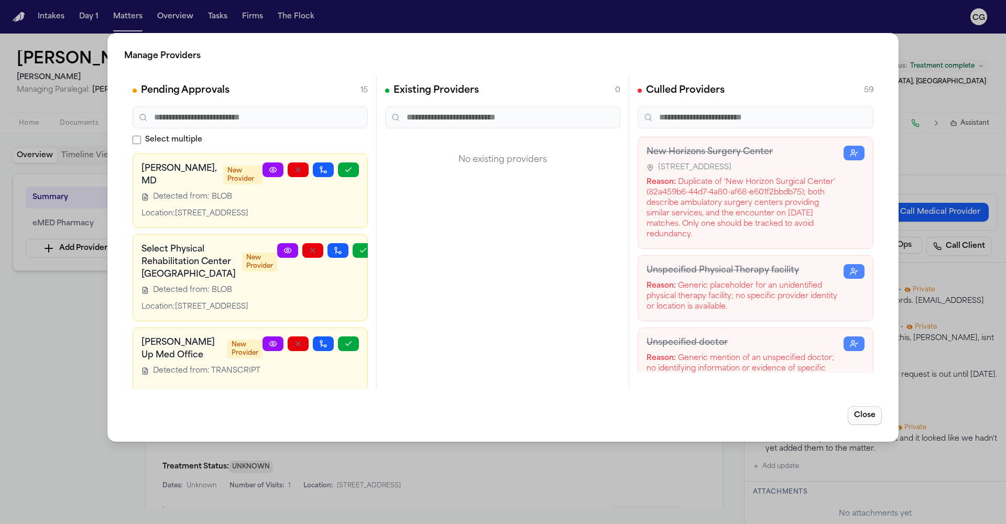
click at [860, 414] on button "Close" at bounding box center [865, 415] width 34 height 19
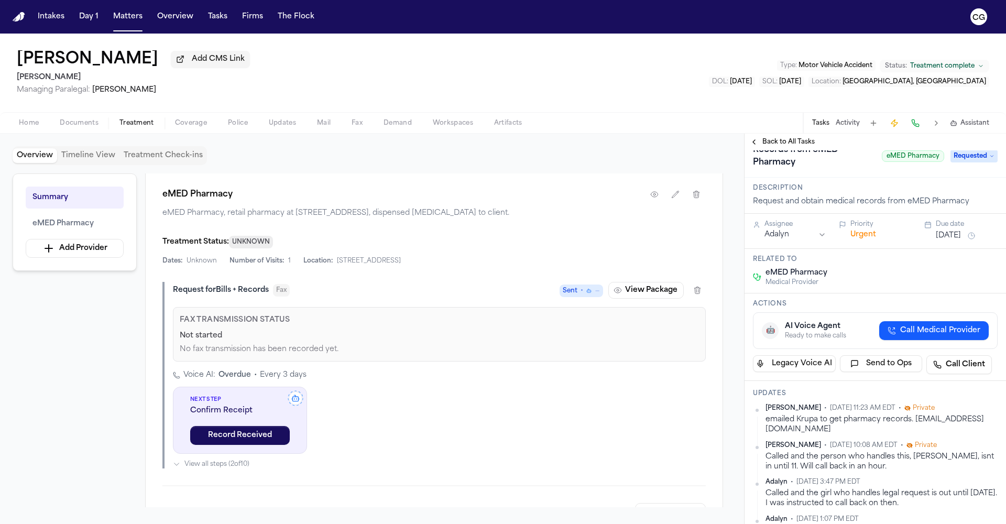
scroll to position [63, 0]
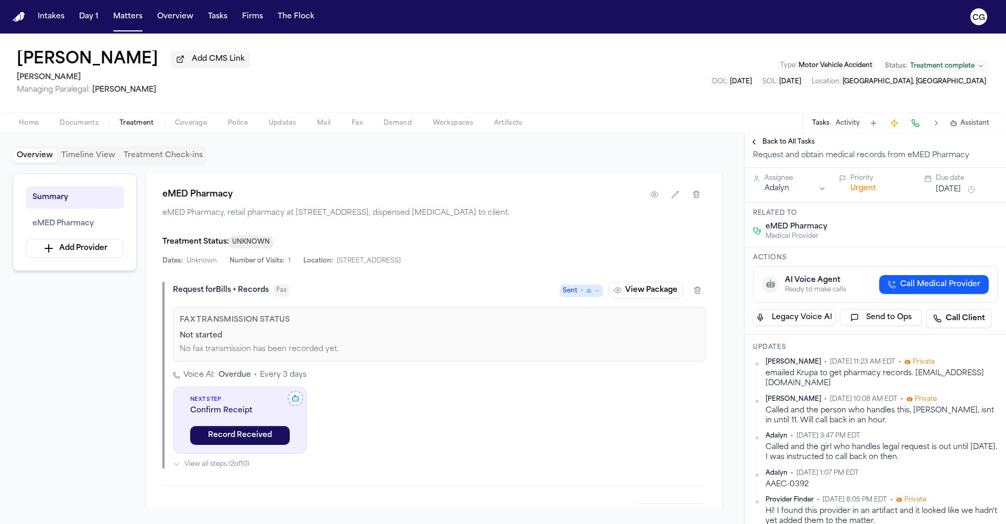
click at [887, 294] on button "Call Medical Provider" at bounding box center [934, 284] width 110 height 19
click at [964, 291] on button "button" at bounding box center [970, 285] width 13 height 13
click at [981, 288] on button "🤖 AI Voice Agent Scheduled to start at 2025-10-14 16:16:29 UTC (sleeping for 5 …" at bounding box center [875, 285] width 245 height 39
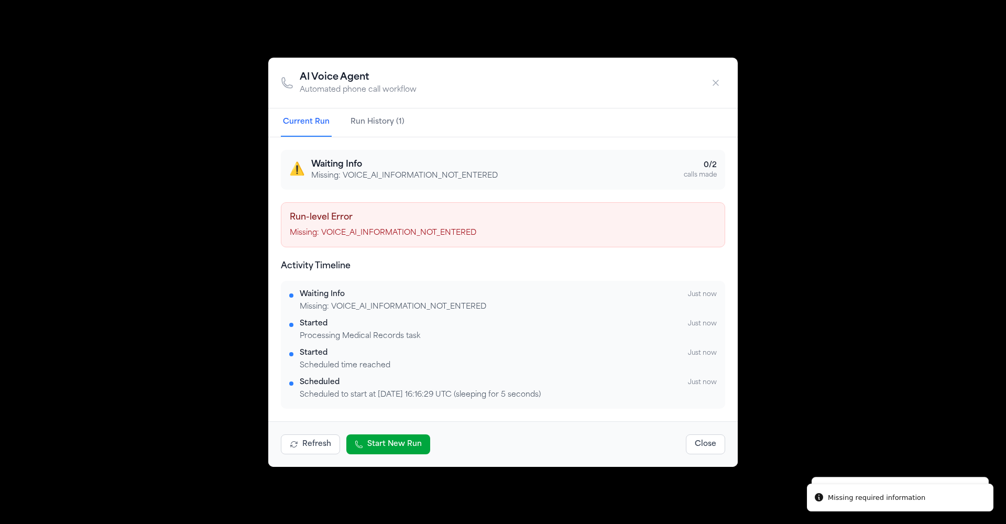
click at [722, 84] on button "button" at bounding box center [715, 82] width 19 height 19
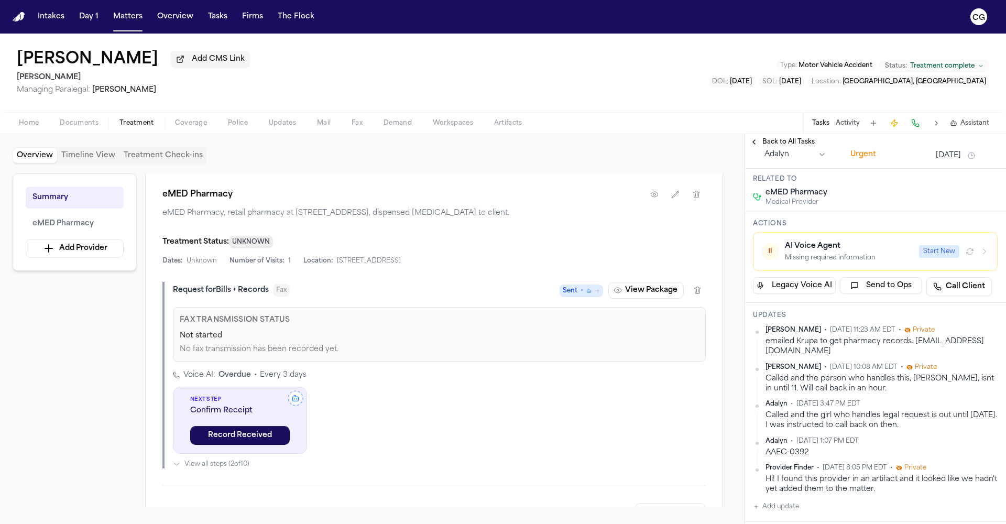
scroll to position [100, 0]
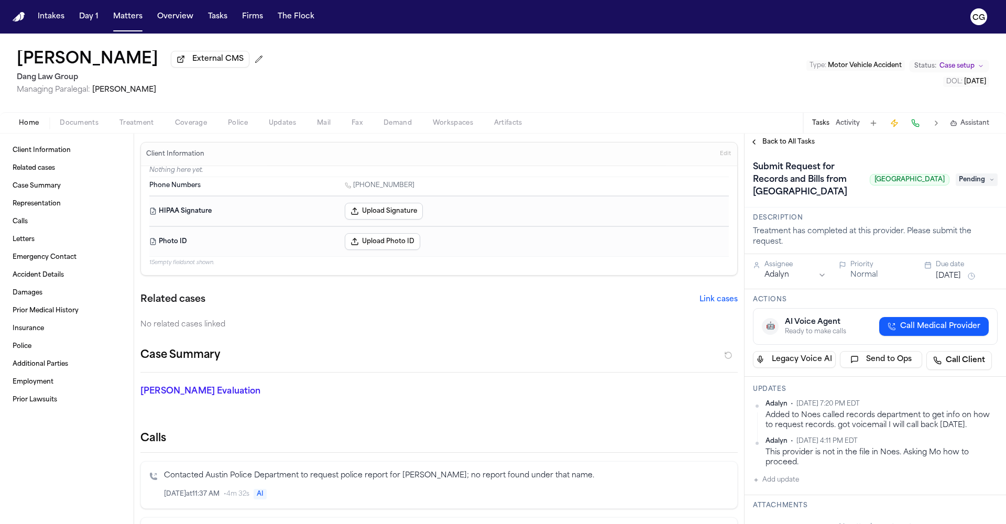
drag, startPoint x: 178, startPoint y: 60, endPoint x: 19, endPoint y: 50, distance: 159.1
click at [19, 50] on div "[PERSON_NAME] External CMS Dang Law Group Managing Paralegal: [PERSON_NAME] Typ…" at bounding box center [503, 73] width 1006 height 79
drag, startPoint x: 22, startPoint y: 60, endPoint x: 175, endPoint y: 70, distance: 153.3
click at [175, 70] on div "[PERSON_NAME] External CMS Dang Law Group Managing Paralegal: [PERSON_NAME] Typ…" at bounding box center [503, 73] width 1006 height 79
copy h1 "[PERSON_NAME]"
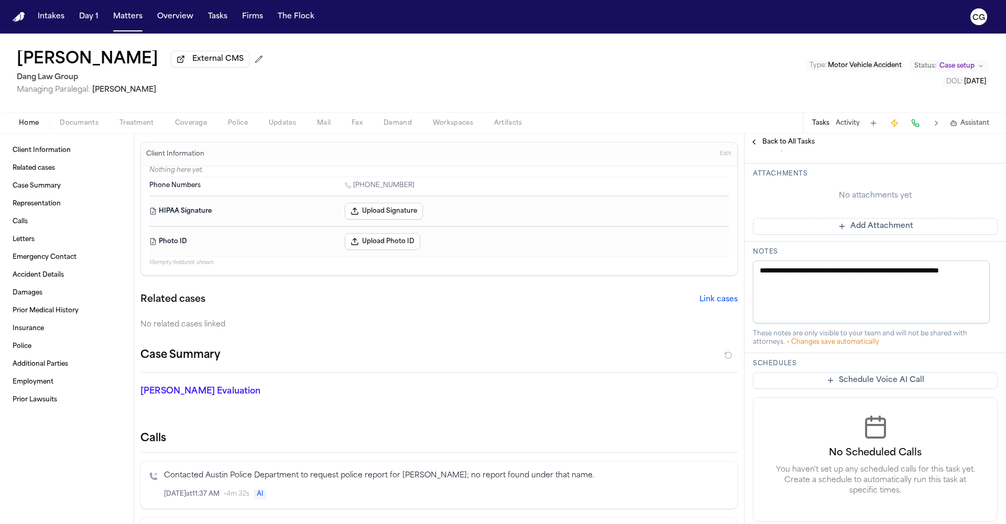
scroll to position [319, 0]
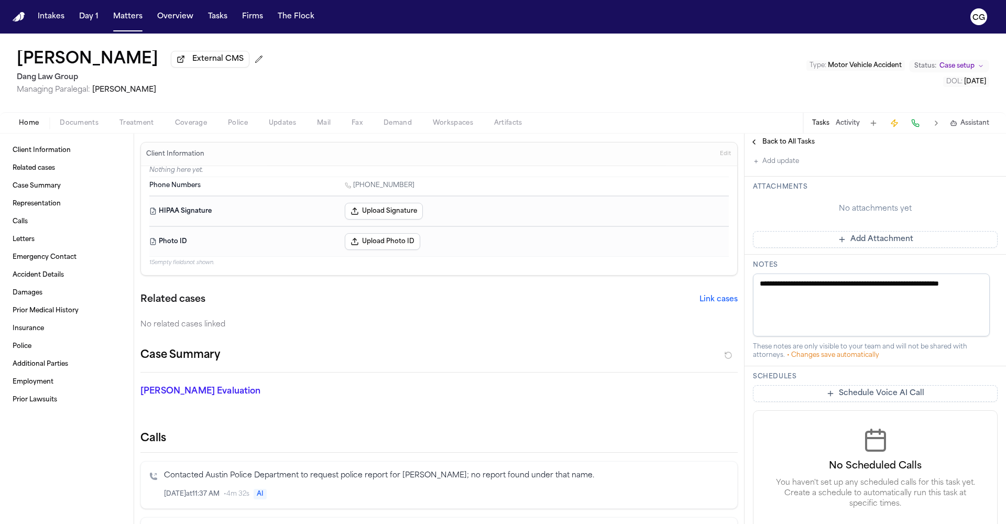
click at [836, 311] on textarea "**********" at bounding box center [871, 304] width 237 height 63
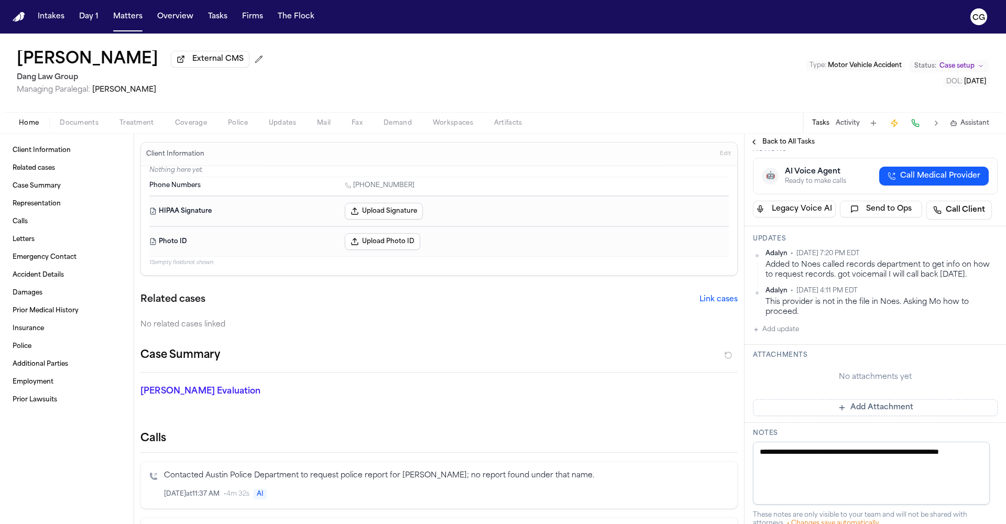
scroll to position [59, 0]
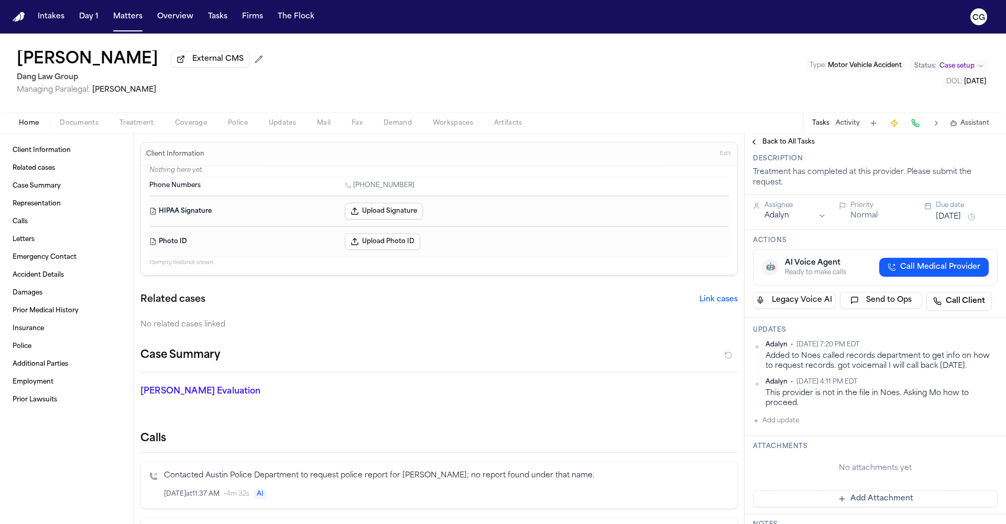
click at [785, 427] on button "Add update" at bounding box center [776, 420] width 46 height 13
click at [793, 440] on textarea "Add your update" at bounding box center [882, 429] width 224 height 21
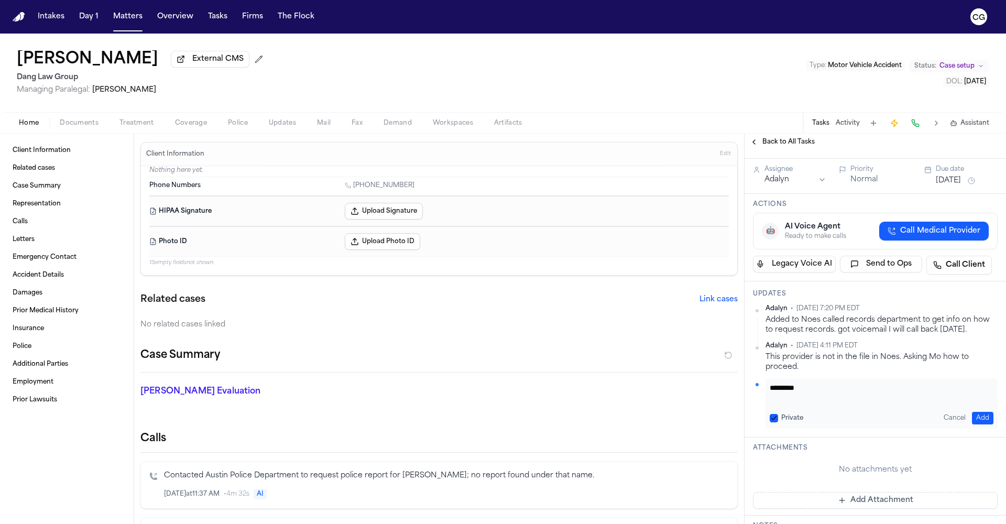
scroll to position [0, 0]
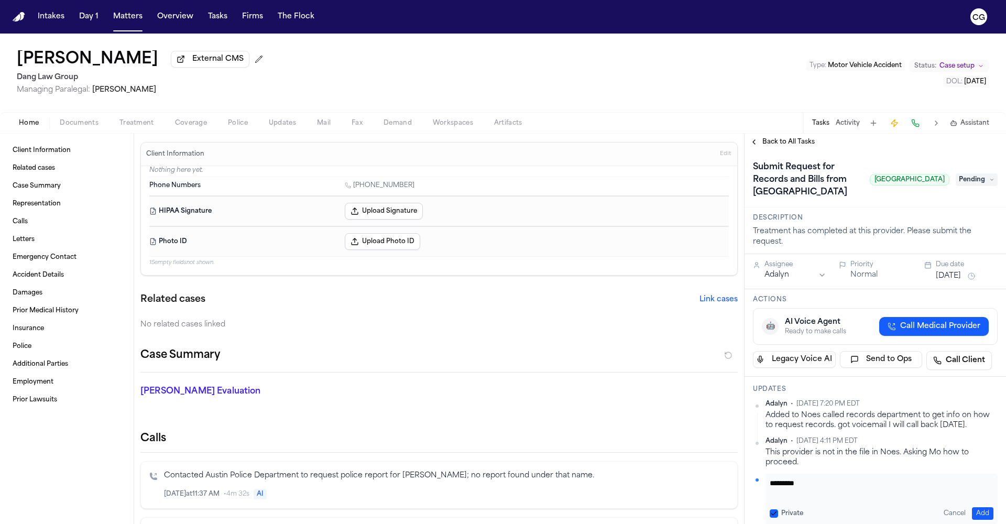
drag, startPoint x: 779, startPoint y: 195, endPoint x: 826, endPoint y: 207, distance: 48.0
click at [826, 201] on h1 "Submit Request for Records and Bills from [GEOGRAPHIC_DATA]" at bounding box center [807, 180] width 117 height 42
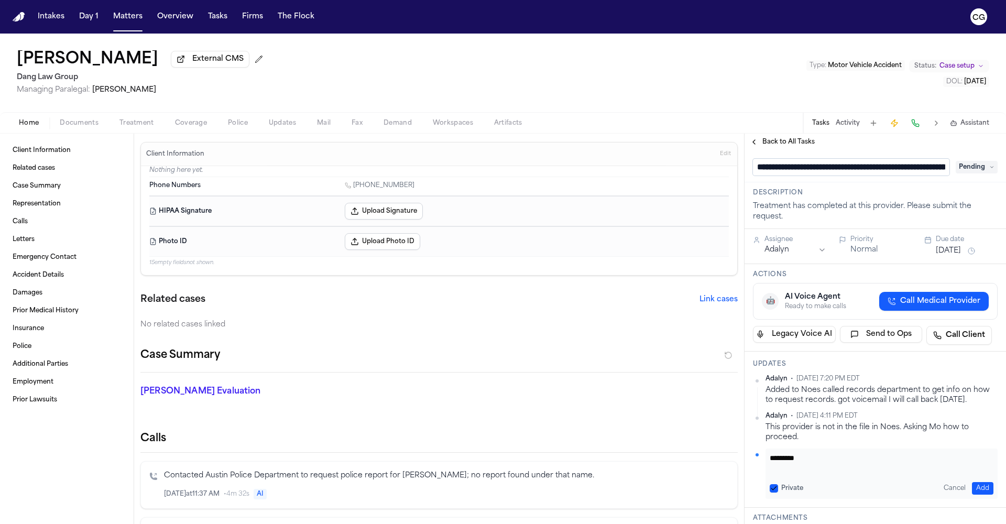
click at [830, 206] on div "**********" at bounding box center [875, 527] width 261 height 754
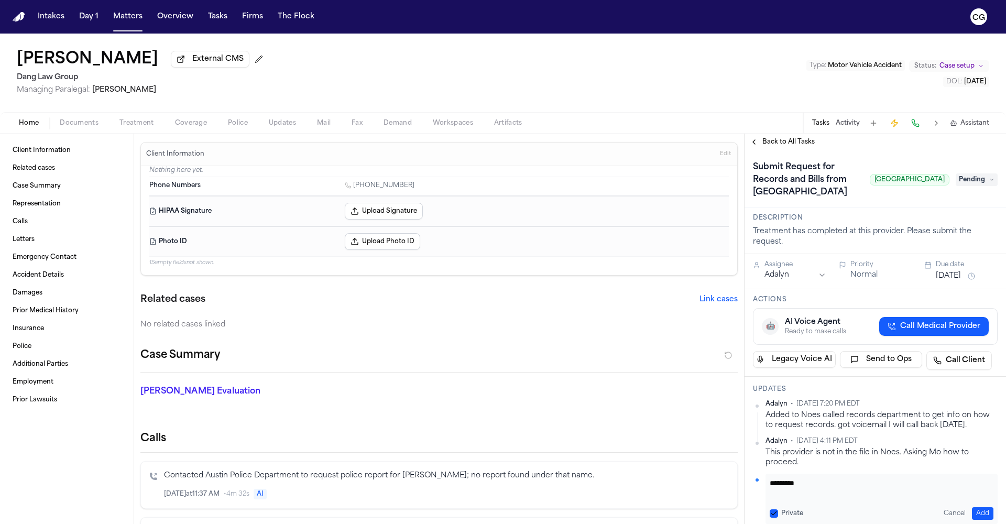
click at [832, 201] on h1 "Submit Request for Records and Bills from [GEOGRAPHIC_DATA]" at bounding box center [807, 180] width 117 height 42
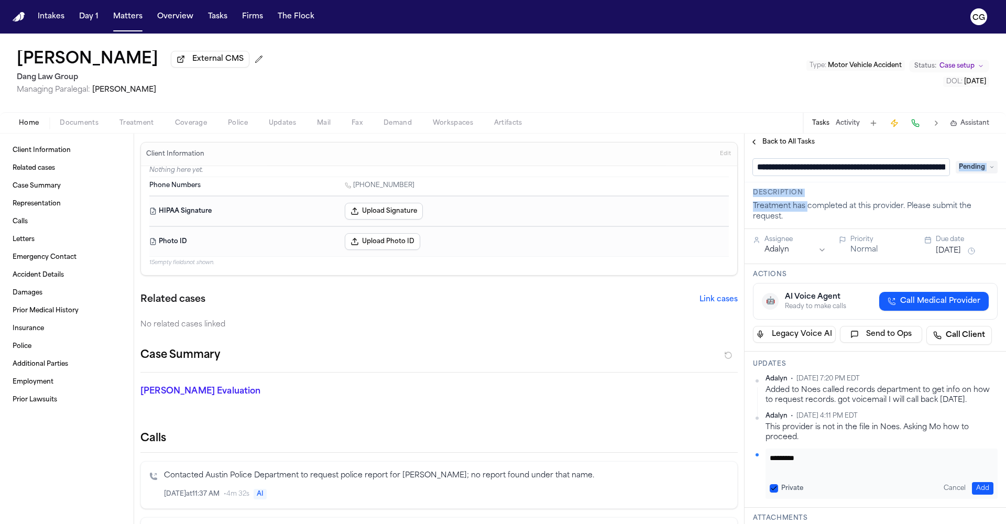
click at [832, 206] on div "**********" at bounding box center [875, 527] width 261 height 754
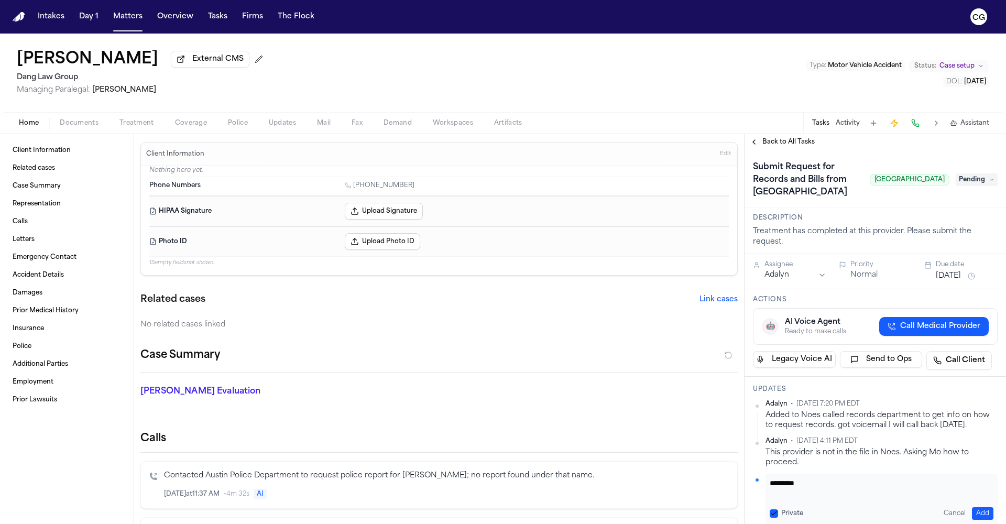
click at [829, 201] on h1 "Submit Request for Records and Bills from [GEOGRAPHIC_DATA]" at bounding box center [807, 180] width 117 height 42
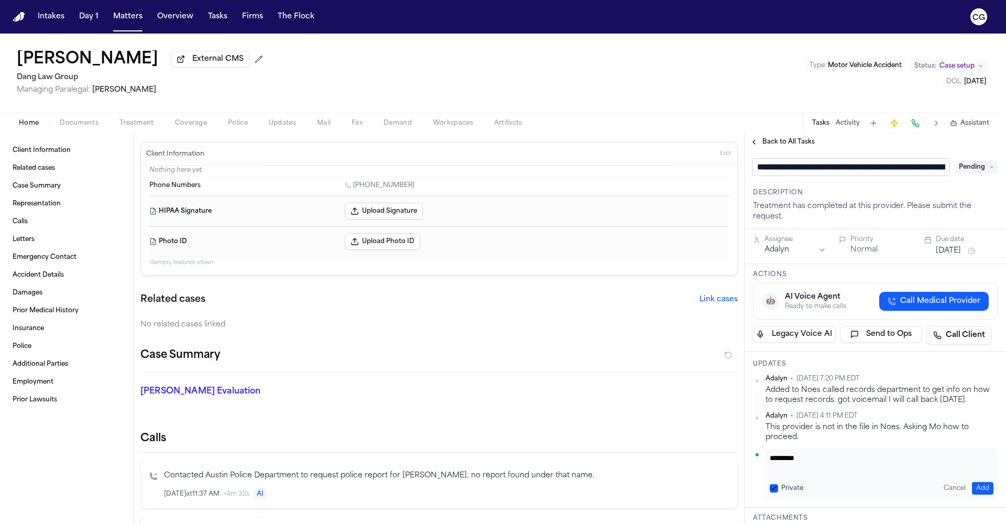
scroll to position [0, 109]
drag, startPoint x: 937, startPoint y: 171, endPoint x: 829, endPoint y: 169, distance: 108.5
click at [829, 169] on input "**********" at bounding box center [847, 168] width 189 height 18
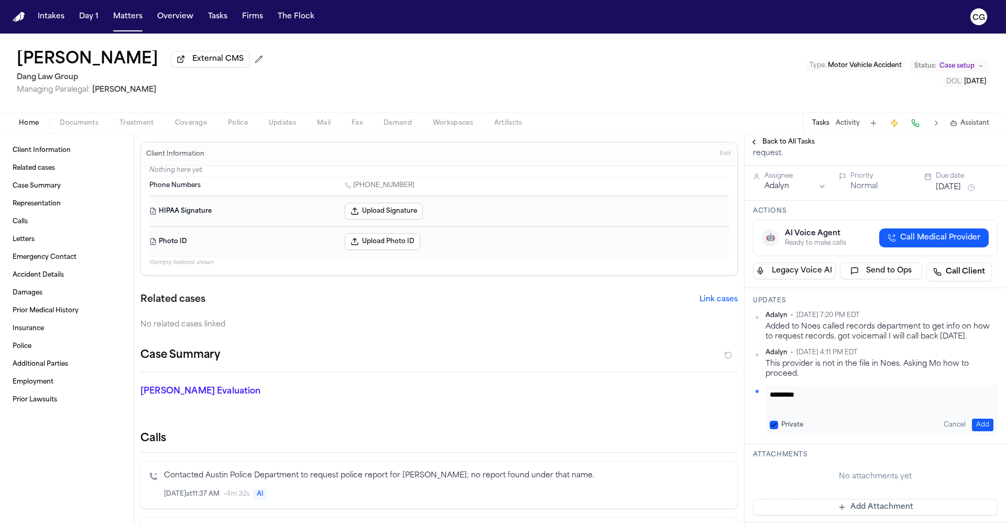
click at [818, 373] on div "Adalyn • [DATE] 7:20 PM EDT Added to Noes called records department to get info…" at bounding box center [875, 373] width 245 height 124
paste textarea "**********"
type textarea "**********"
click at [983, 431] on button "Add" at bounding box center [982, 425] width 21 height 13
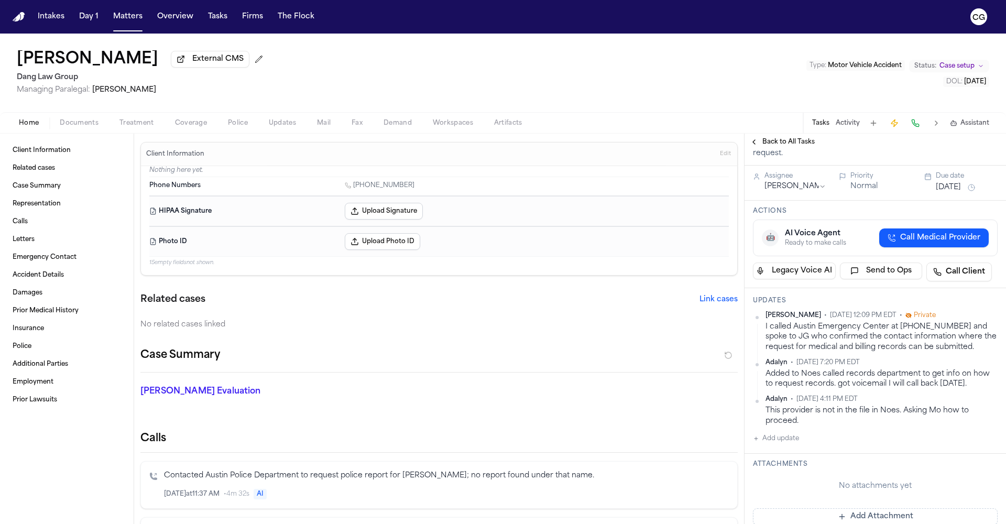
click at [807, 347] on div "I called Austin Emergency Center at [PHONE_NUMBER] and spoke to JG who confirme…" at bounding box center [881, 337] width 232 height 30
drag, startPoint x: 795, startPoint y: 343, endPoint x: 885, endPoint y: 343, distance: 89.6
click at [885, 343] on div "I called Austin Emergency Center at [PHONE_NUMBER] and spoke to JG who confirme…" at bounding box center [881, 337] width 232 height 30
copy div "Austin Emergency Cente"
drag, startPoint x: 9, startPoint y: 50, endPoint x: 175, endPoint y: 63, distance: 166.1
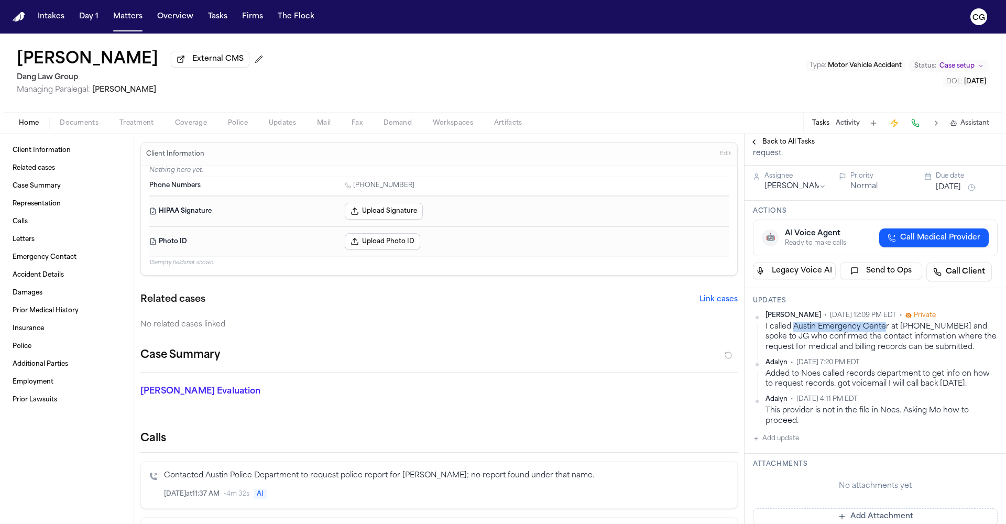
click at [175, 63] on div "[PERSON_NAME] External CMS Dang Law Group Managing Paralegal: [PERSON_NAME] Typ…" at bounding box center [503, 73] width 1006 height 79
copy h1 "[PERSON_NAME]"
drag, startPoint x: 795, startPoint y: 343, endPoint x: 885, endPoint y: 340, distance: 90.2
click at [885, 340] on div "I called Austin Emergency Center at [PHONE_NUMBER] and spoke to JG who confirme…" at bounding box center [881, 337] width 232 height 30
copy div "Austin Emergency Cente"
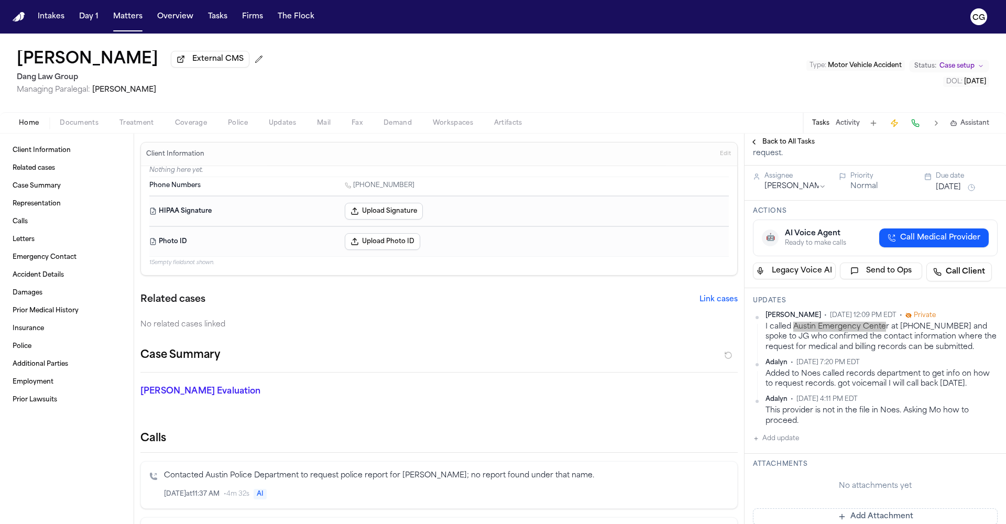
copy div "Austin Emergency Cente"
